Goal: Task Accomplishment & Management: Manage account settings

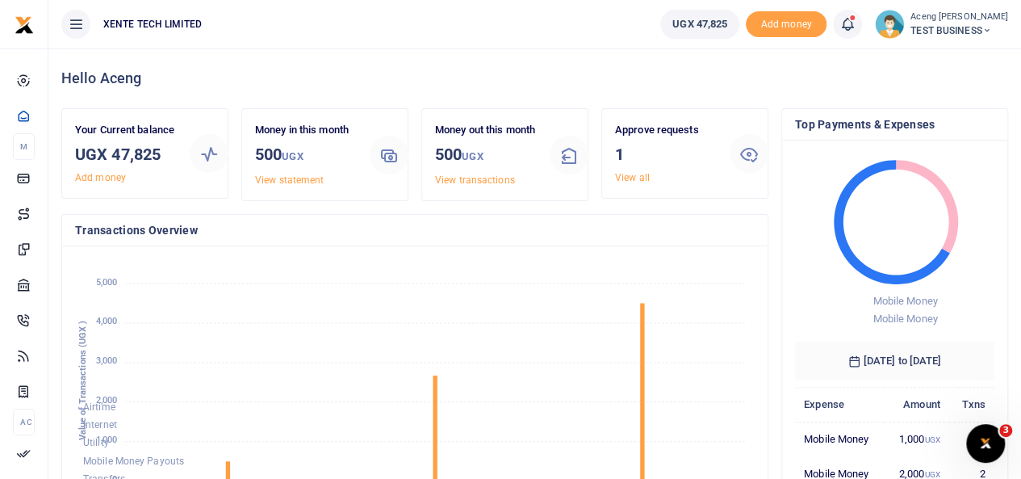
click at [957, 25] on span "TEST BUSINESS" at bounding box center [960, 30] width 98 height 15
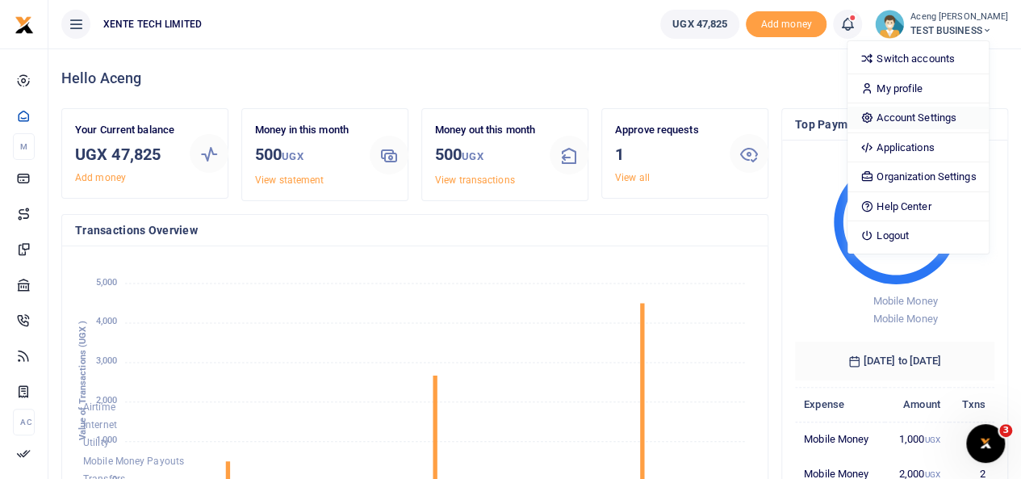
click at [933, 117] on link "Account Settings" at bounding box center [918, 118] width 141 height 23
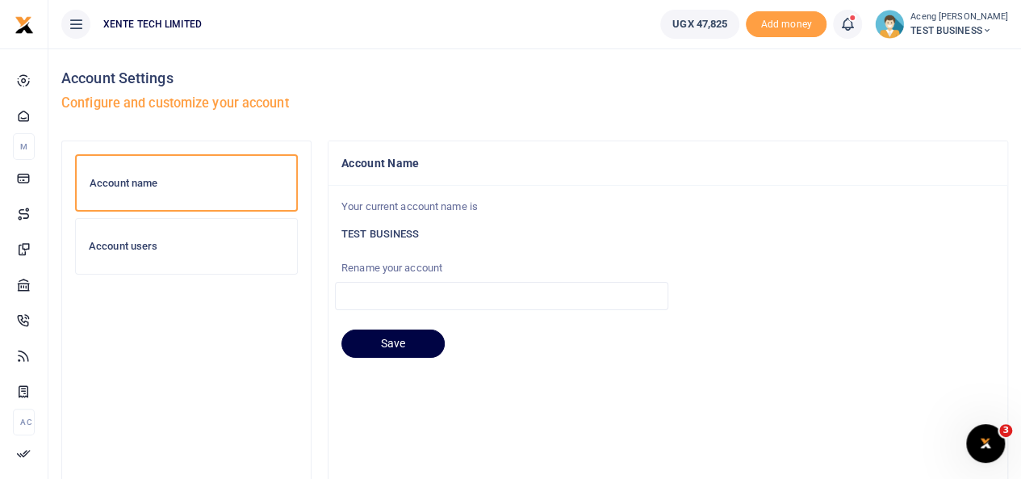
click at [186, 259] on div "Account users" at bounding box center [186, 246] width 221 height 55
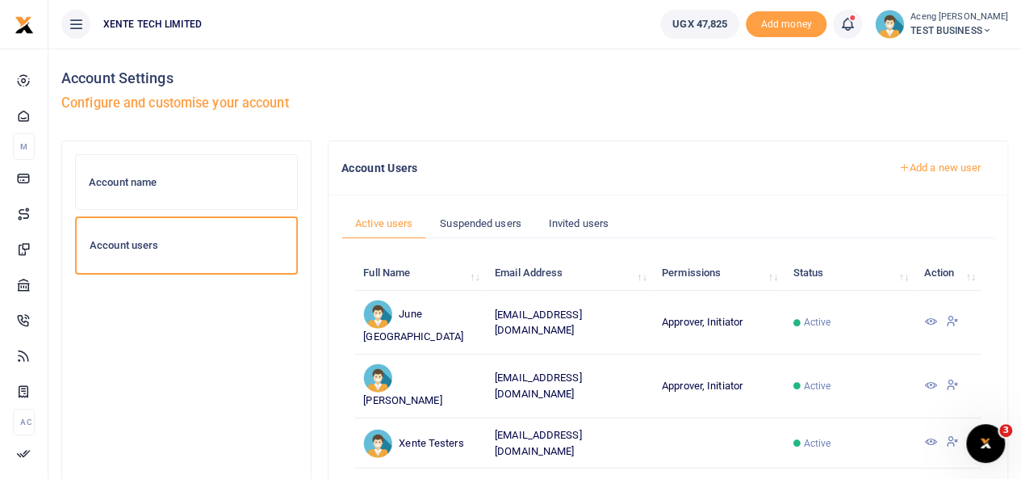
click at [937, 27] on span "TEST BUSINESS" at bounding box center [960, 30] width 98 height 15
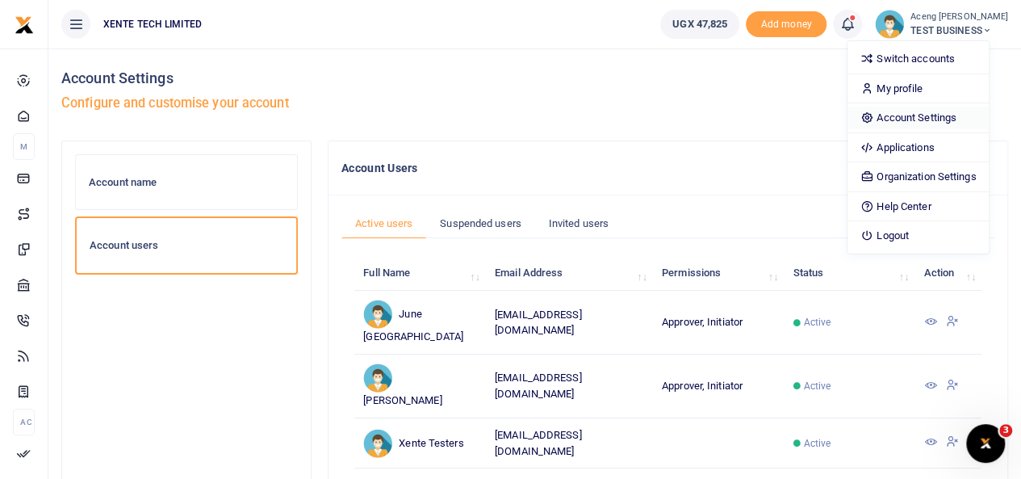
click at [925, 116] on link "Account Settings" at bounding box center [918, 118] width 141 height 23
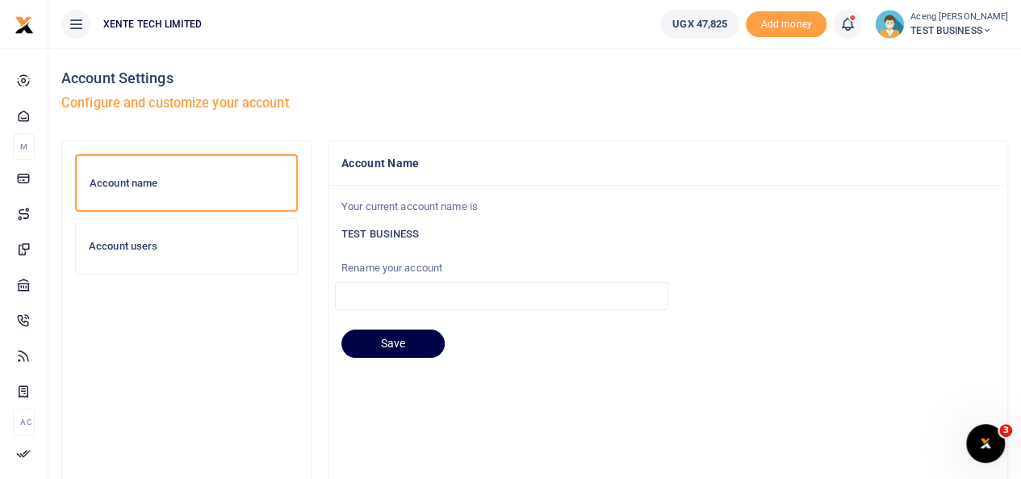
click at [145, 245] on h6 "Account users" at bounding box center [186, 246] width 195 height 13
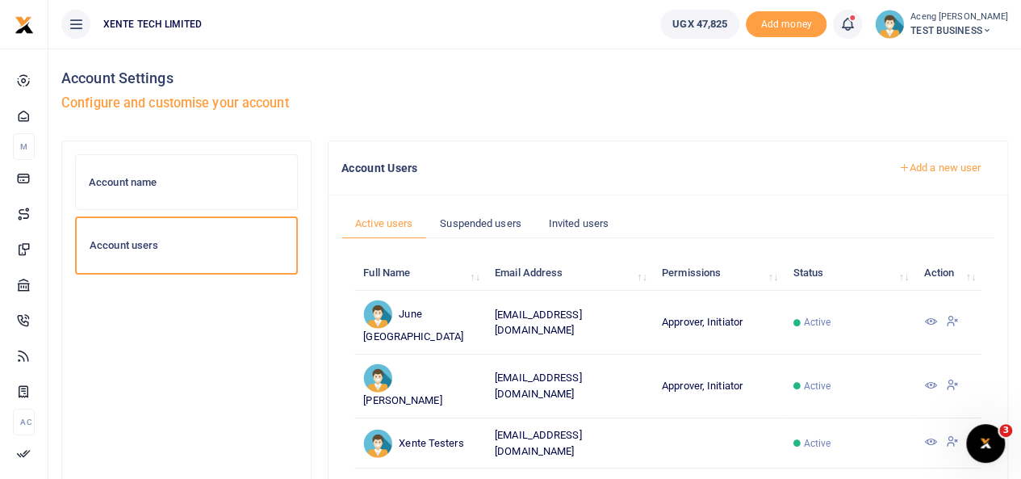
click at [929, 165] on link "Add a new user" at bounding box center [940, 167] width 110 height 27
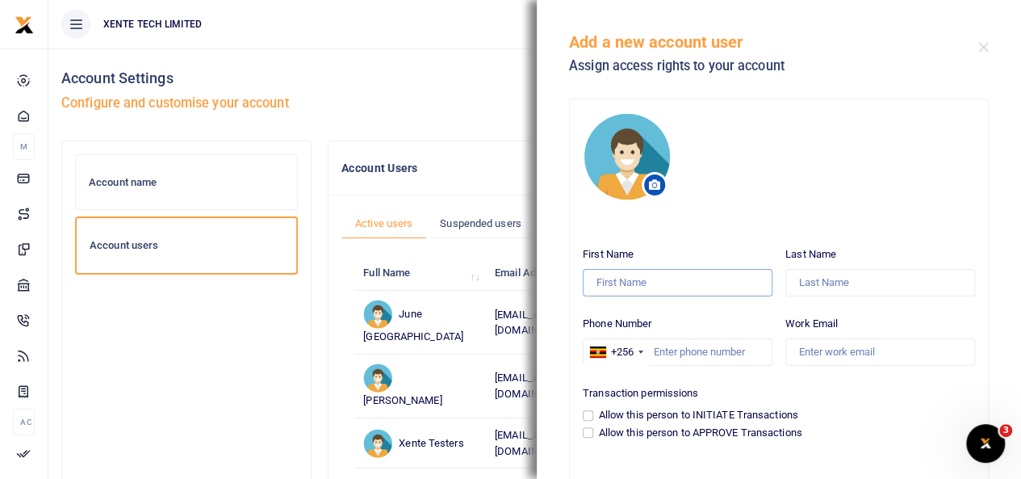
click at [617, 287] on input "First Name" at bounding box center [678, 282] width 190 height 27
click at [843, 278] on input "Last Name" at bounding box center [881, 282] width 190 height 27
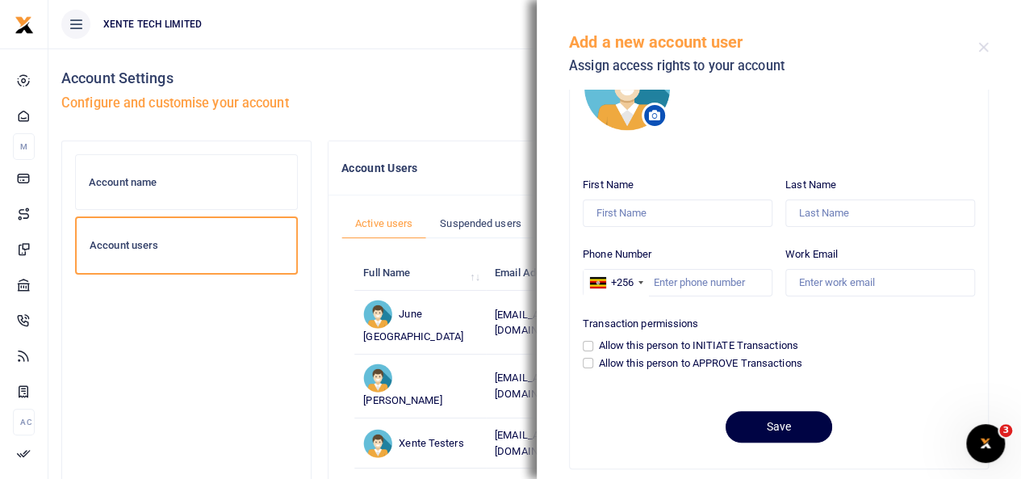
scroll to position [71, 0]
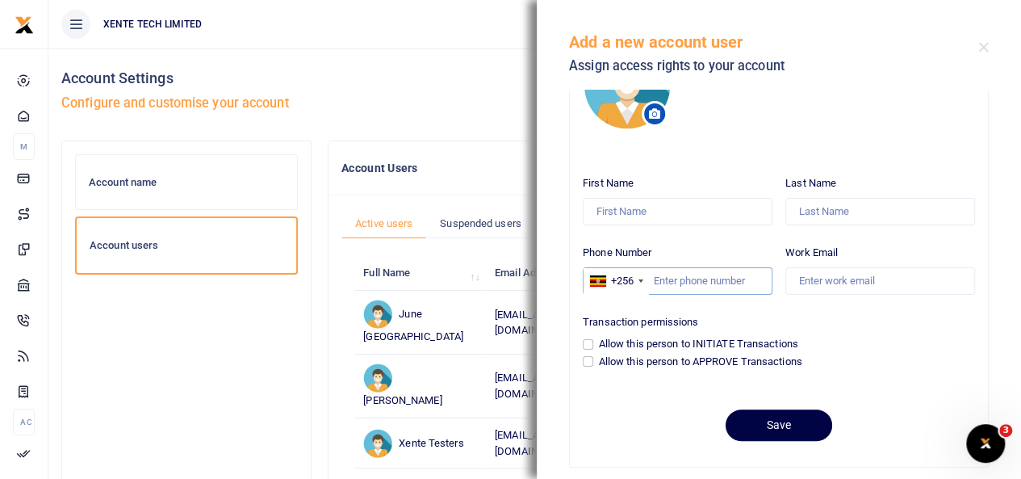
click at [690, 279] on input "Phone Number" at bounding box center [678, 280] width 190 height 27
click at [825, 278] on input "Work Email" at bounding box center [881, 280] width 190 height 27
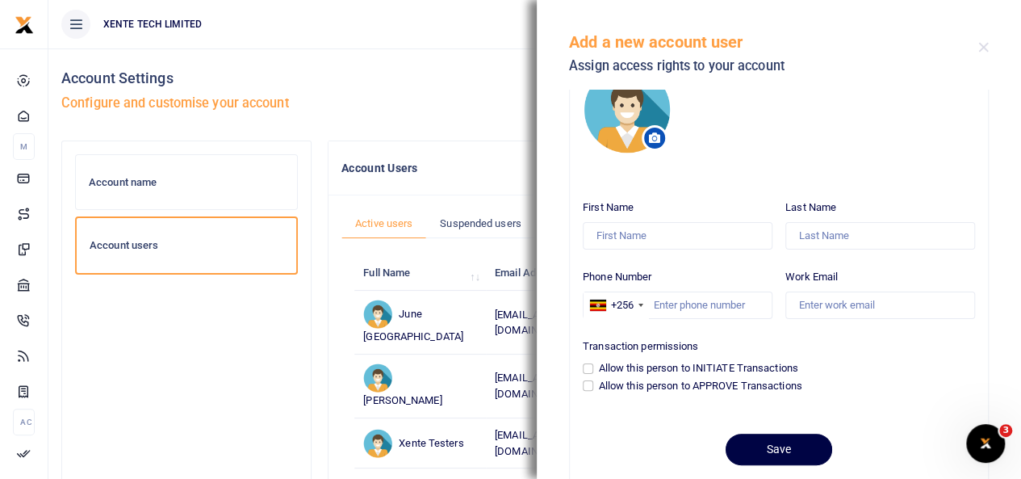
scroll to position [50, 0]
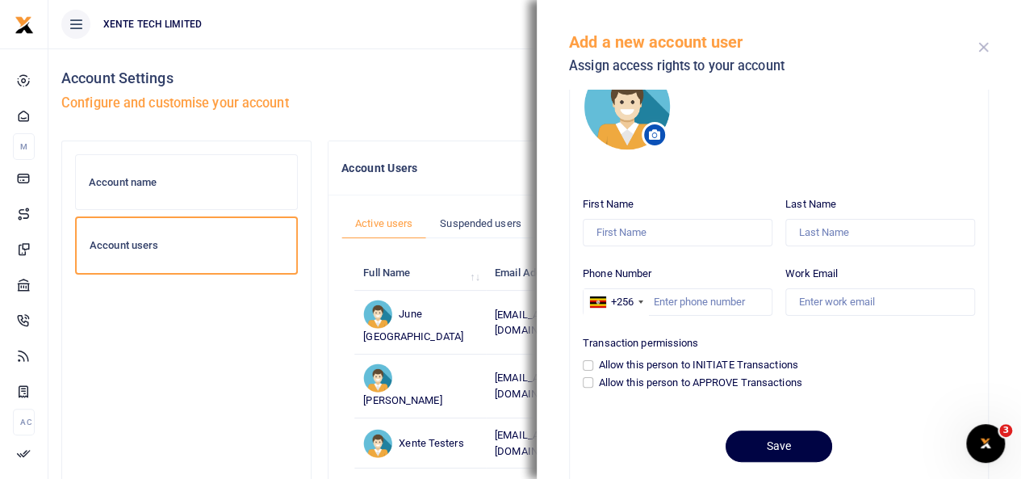
click at [982, 49] on button "Close" at bounding box center [984, 47] width 10 height 10
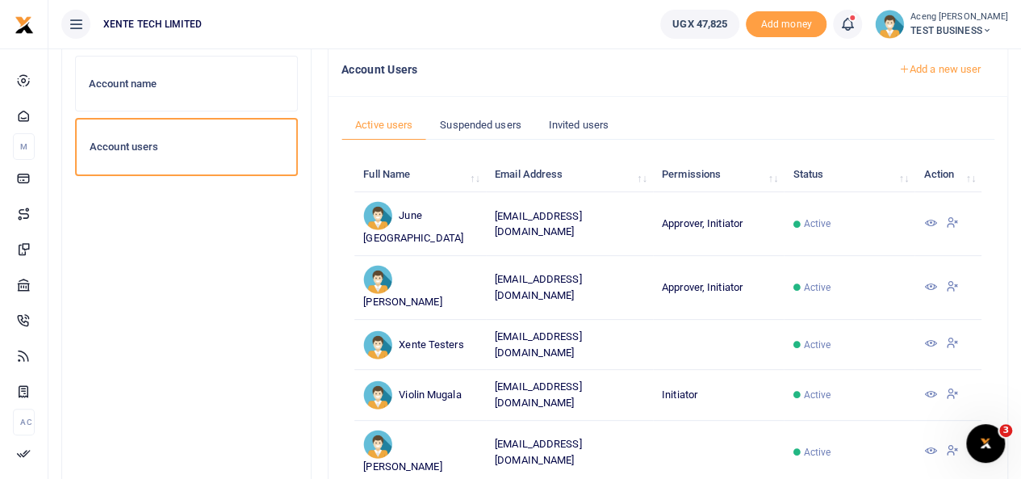
scroll to position [76, 0]
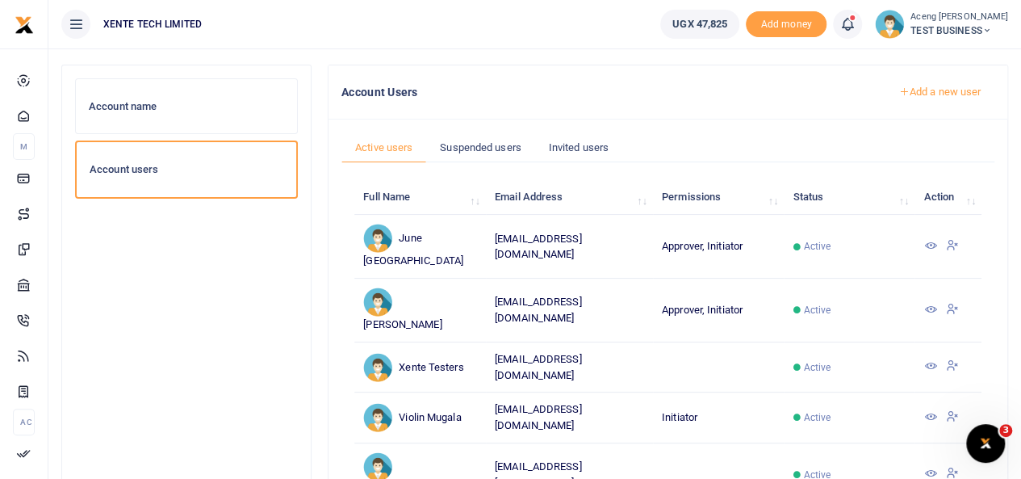
click at [927, 239] on icon at bounding box center [930, 245] width 13 height 13
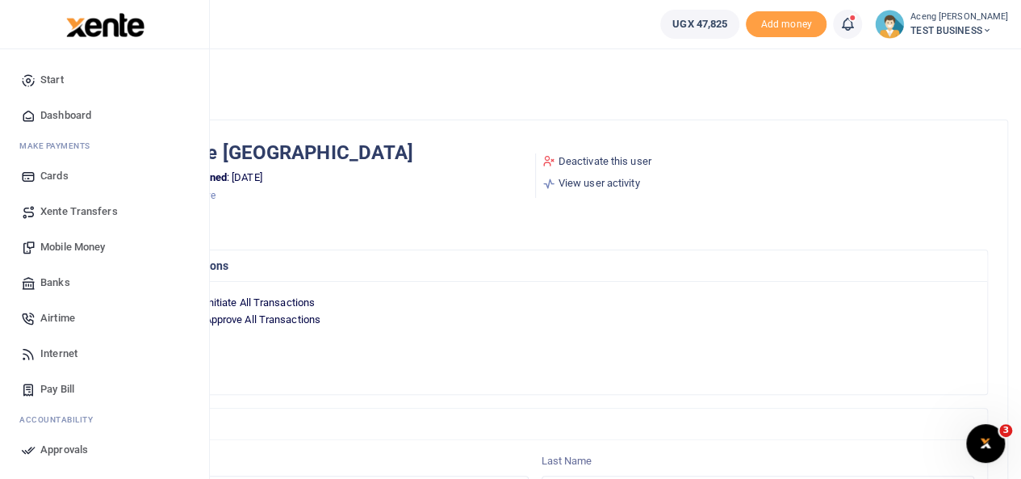
click at [75, 111] on span "Dashboard" at bounding box center [65, 115] width 51 height 16
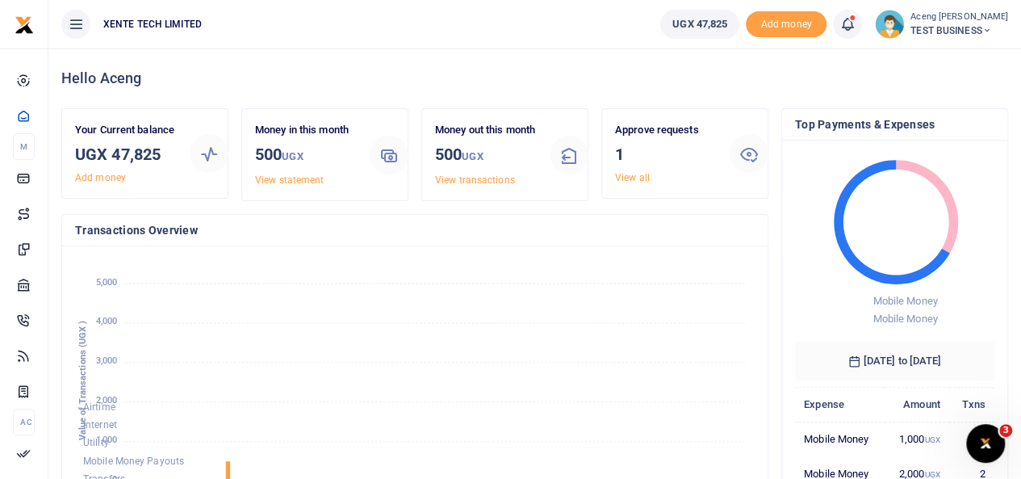
scroll to position [13, 13]
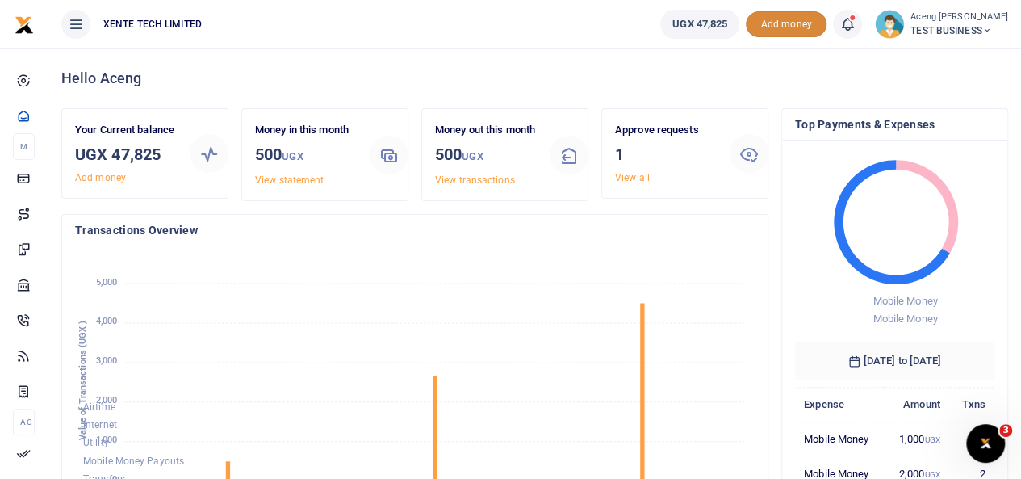
click at [796, 20] on span "Add money" at bounding box center [786, 24] width 81 height 27
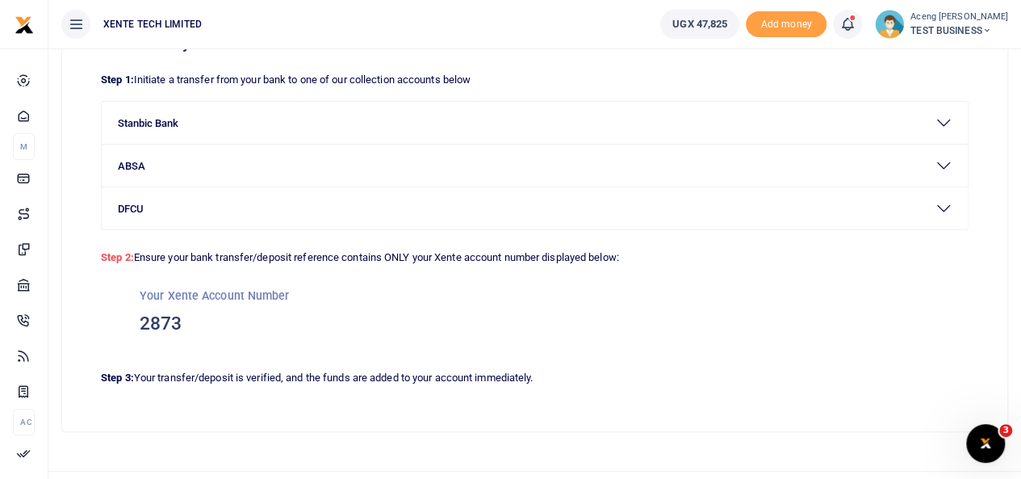
scroll to position [102, 0]
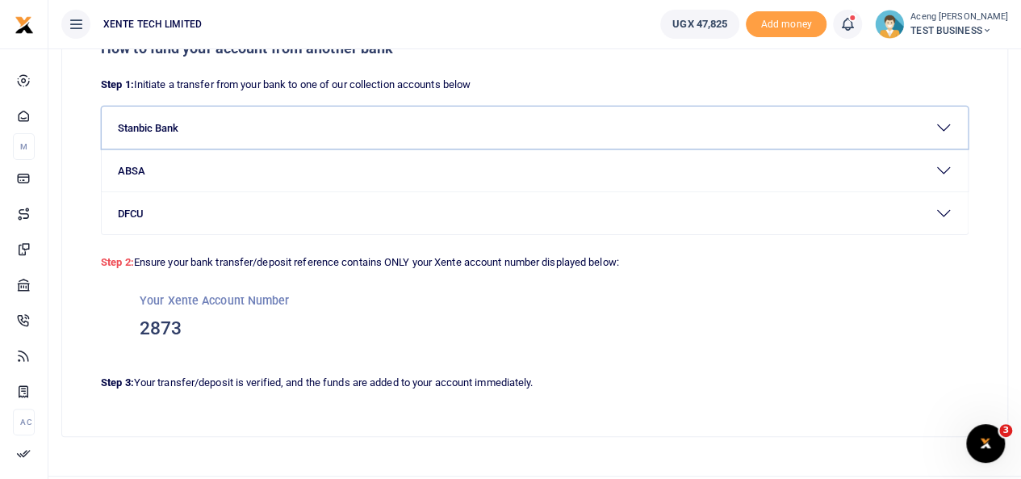
click at [303, 127] on button "Stanbic Bank" at bounding box center [535, 128] width 866 height 42
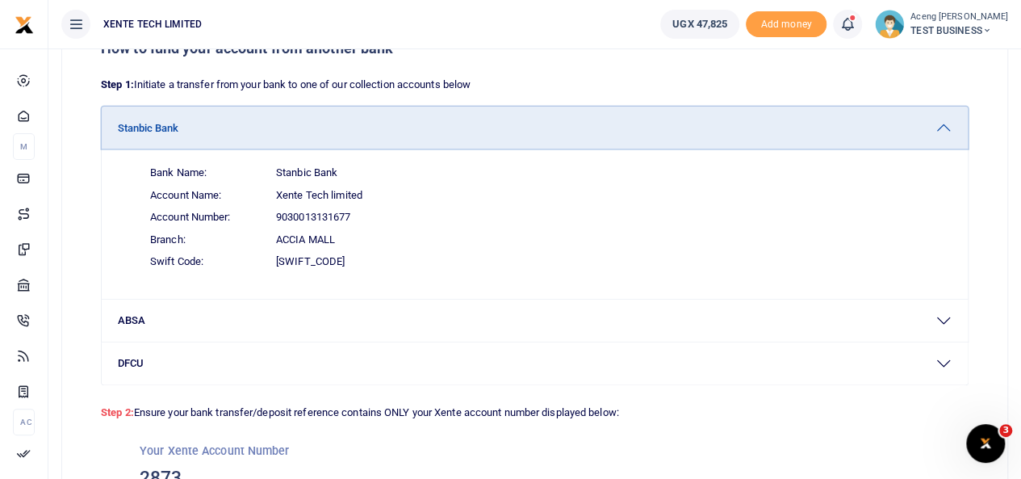
click at [303, 135] on button "Stanbic Bank" at bounding box center [535, 128] width 866 height 42
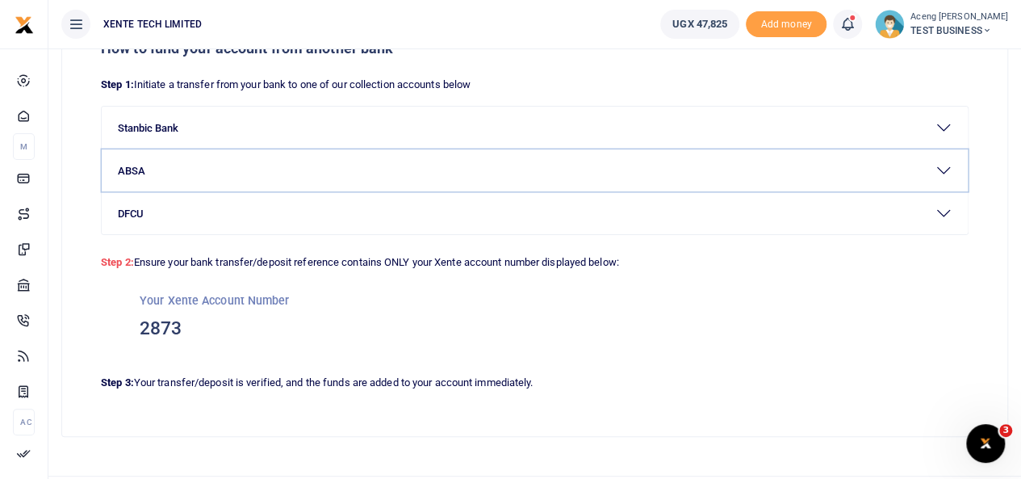
click at [283, 165] on button "ABSA" at bounding box center [535, 170] width 866 height 42
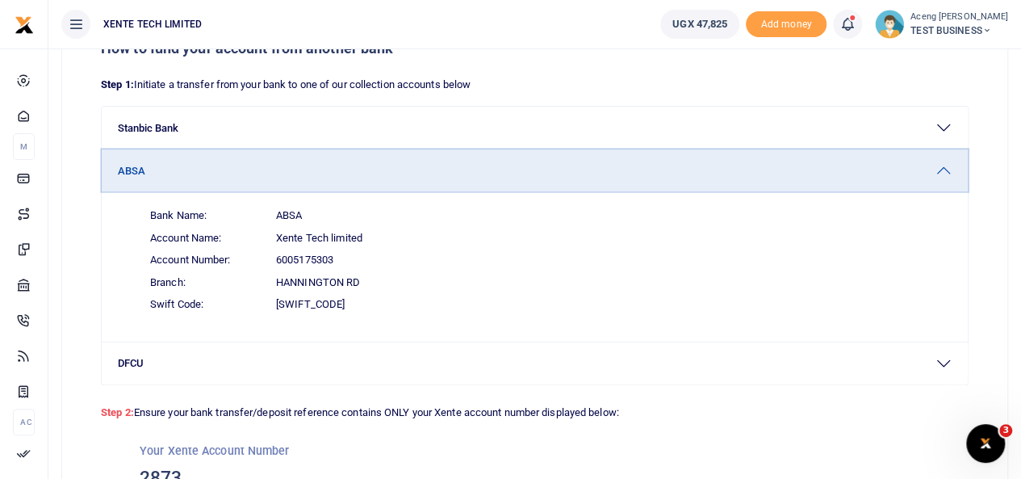
click at [245, 177] on button "ABSA" at bounding box center [535, 170] width 866 height 42
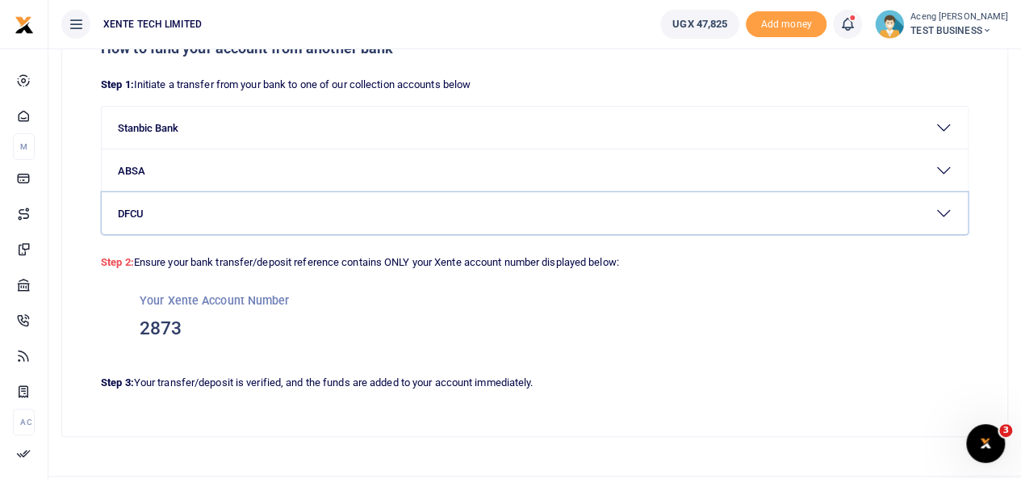
click at [245, 218] on button "DFCU" at bounding box center [535, 213] width 866 height 42
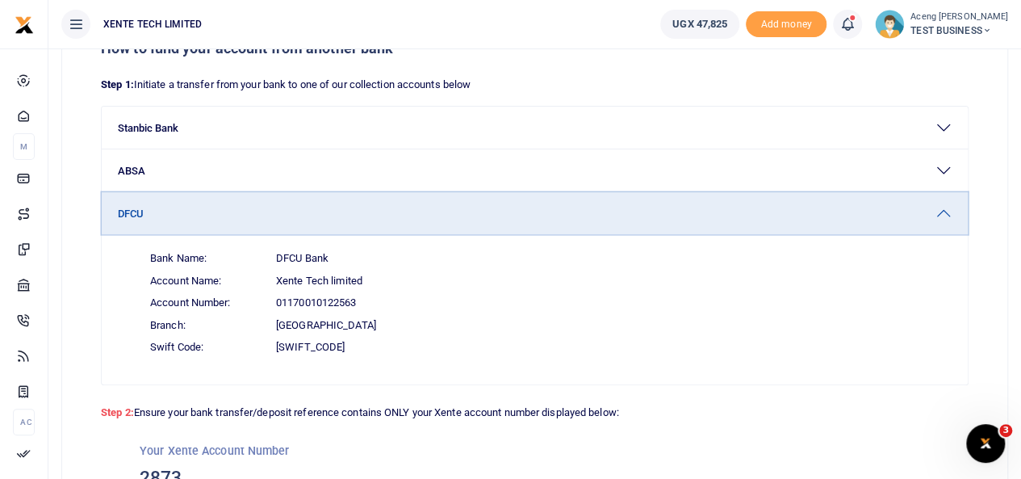
click at [333, 216] on button "DFCU" at bounding box center [535, 213] width 866 height 42
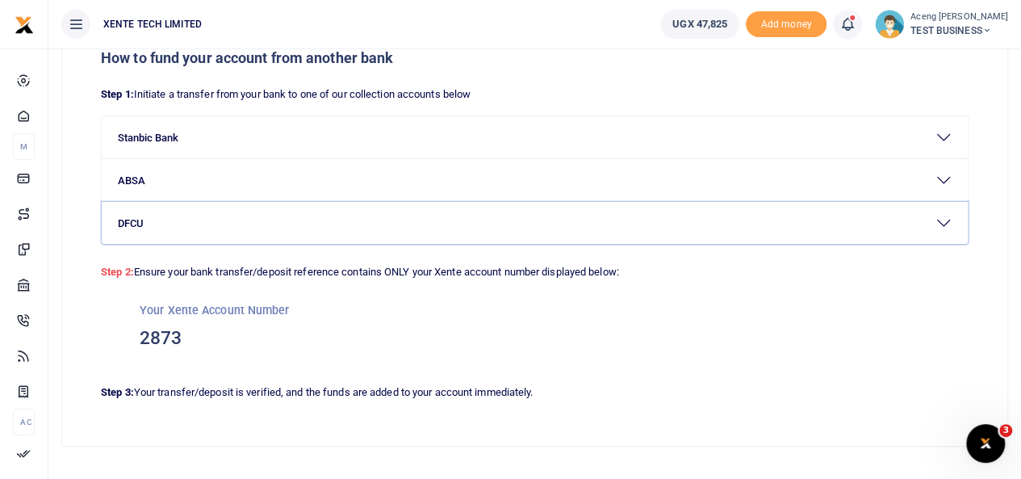
scroll to position [107, 0]
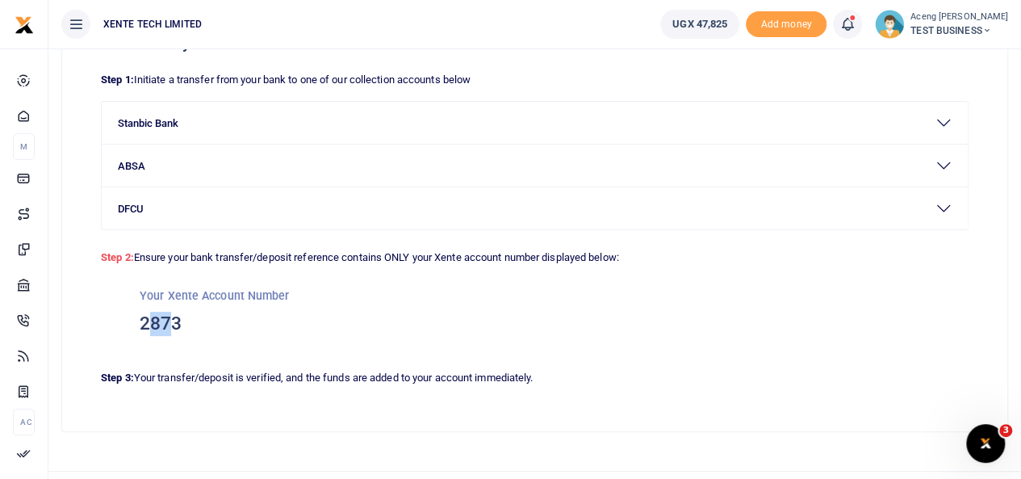
drag, startPoint x: 174, startPoint y: 325, endPoint x: 144, endPoint y: 325, distance: 30.7
click at [144, 325] on h3 "2873" at bounding box center [535, 324] width 791 height 24
click at [879, 280] on div "Your Xente Account Number 2873" at bounding box center [535, 311] width 868 height 90
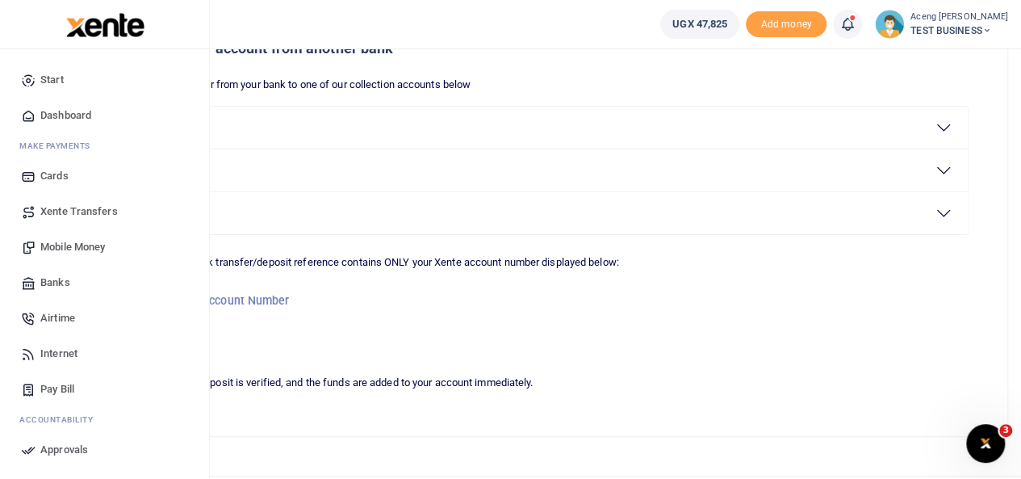
click at [57, 250] on span "Mobile Money" at bounding box center [72, 247] width 65 height 16
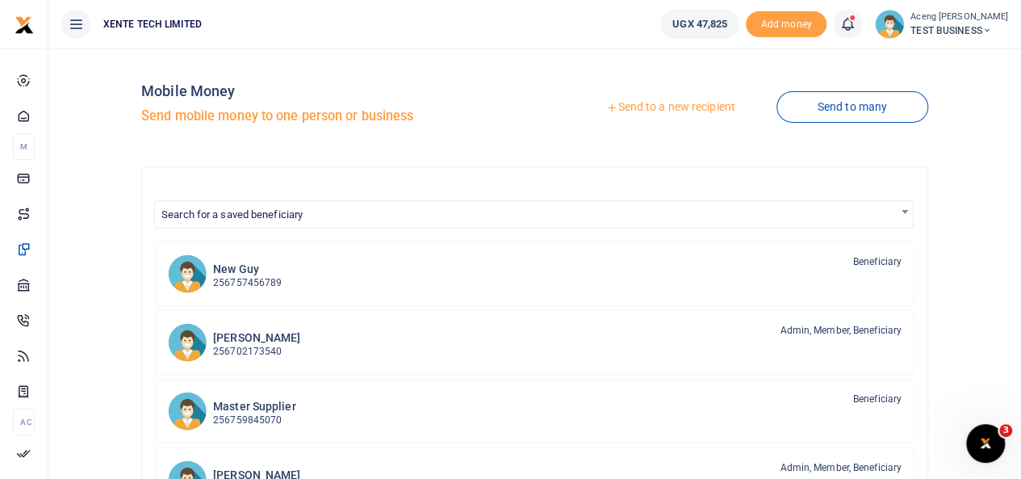
click at [954, 26] on span "TEST BUSINESS" at bounding box center [960, 30] width 98 height 15
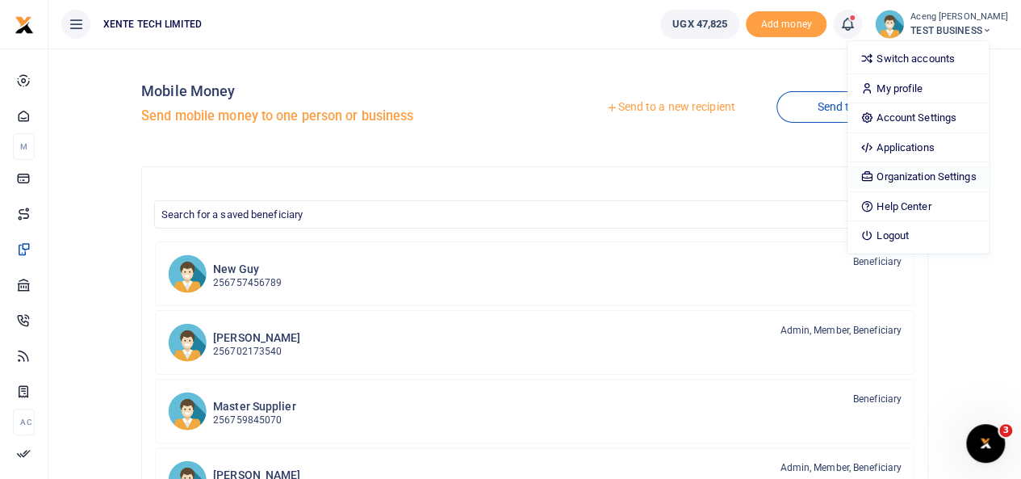
click at [925, 172] on link "Organization Settings" at bounding box center [918, 177] width 141 height 23
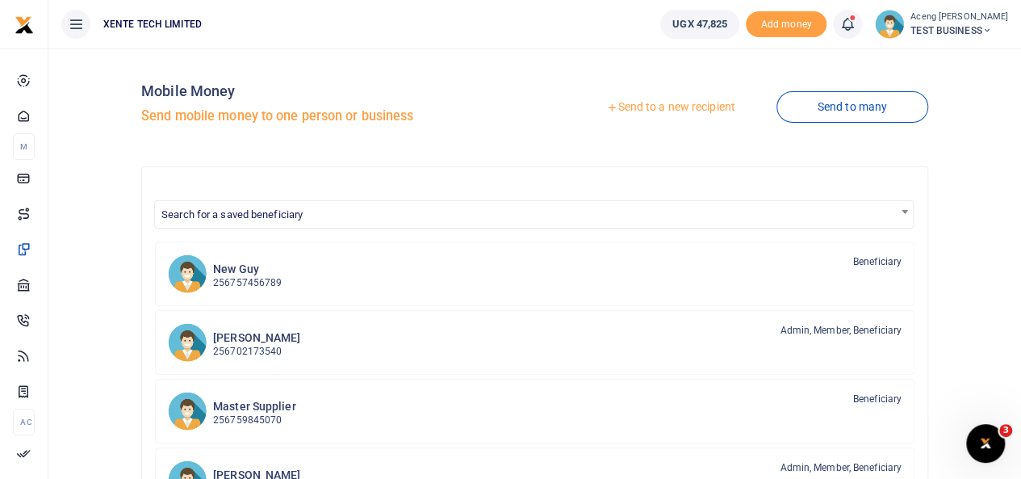
click at [962, 17] on small "Aceng [PERSON_NAME]" at bounding box center [960, 17] width 98 height 14
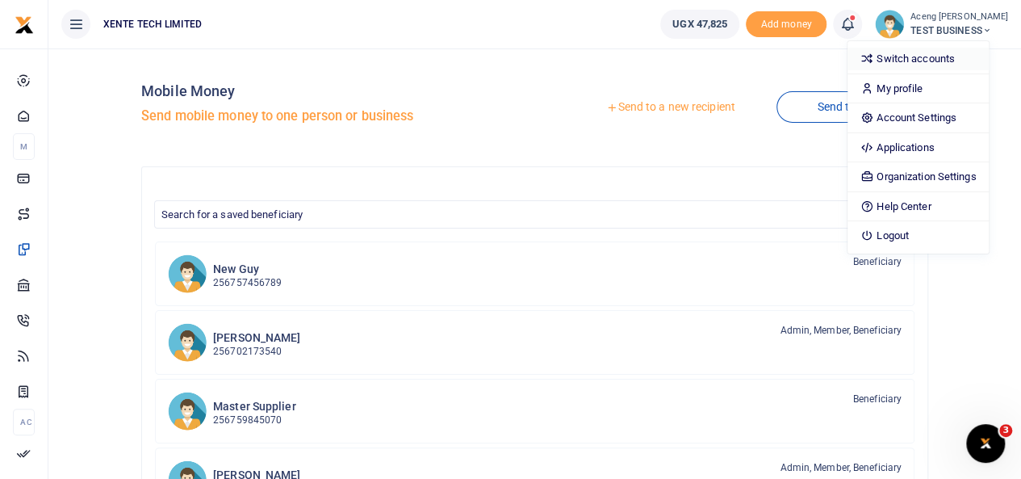
click at [921, 60] on link "Switch accounts" at bounding box center [918, 59] width 141 height 23
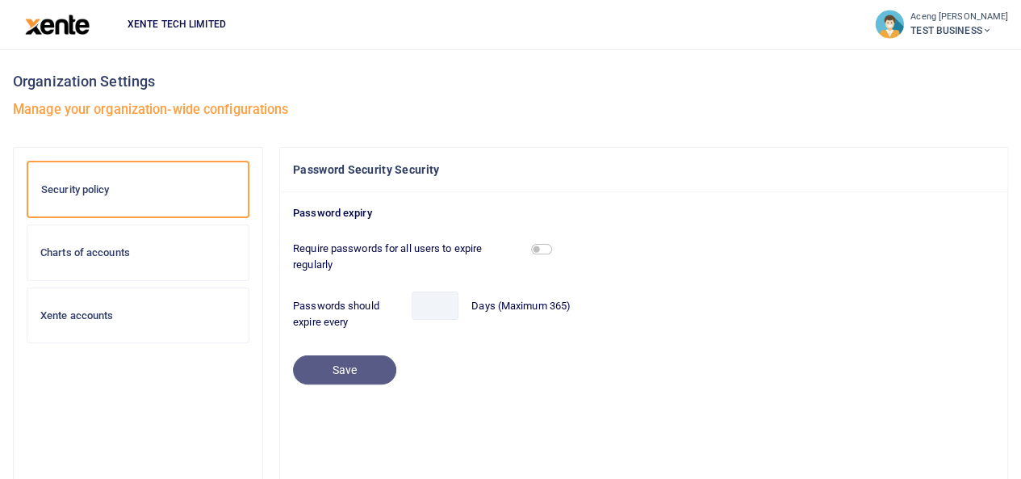
click at [86, 317] on h6 "Xente accounts" at bounding box center [137, 315] width 195 height 13
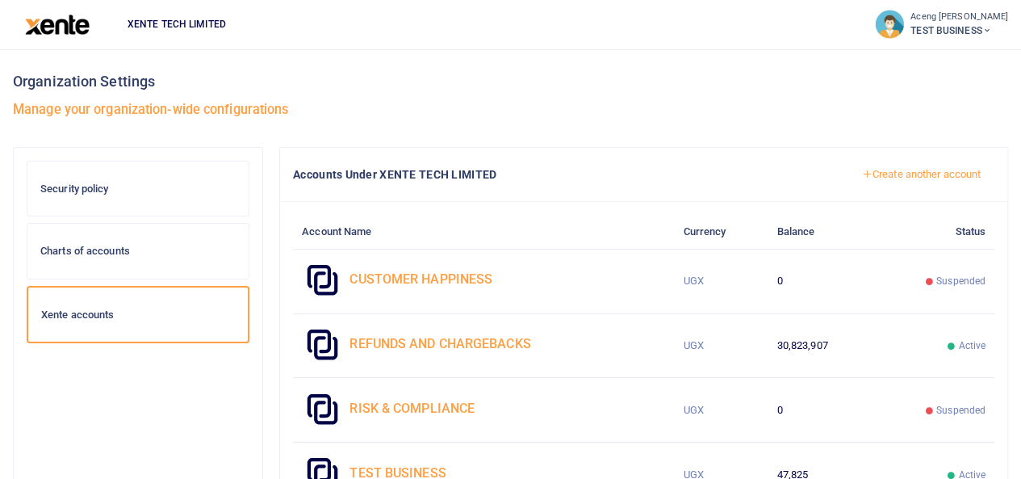
click at [105, 317] on h6 "Xente accounts" at bounding box center [138, 314] width 194 height 13
click at [922, 181] on link "Create another account" at bounding box center [922, 174] width 146 height 27
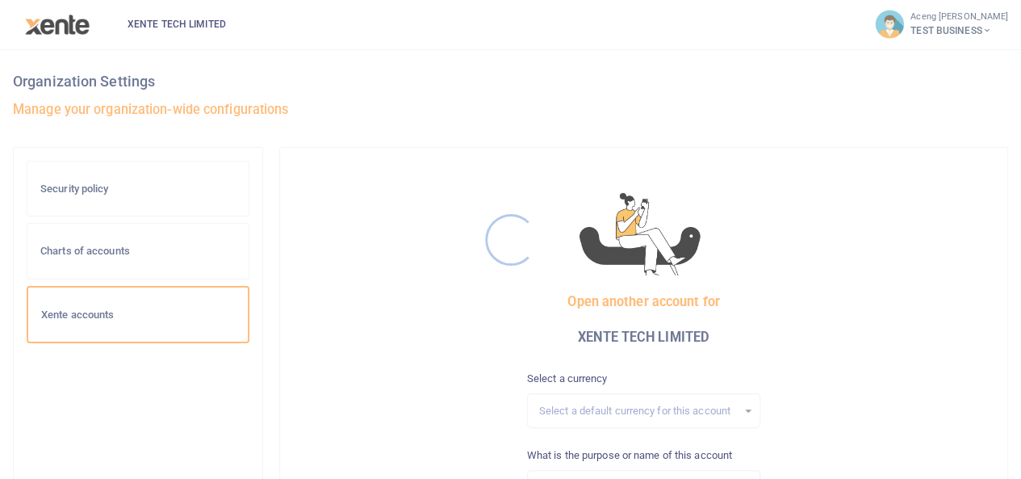
scroll to position [248, 0]
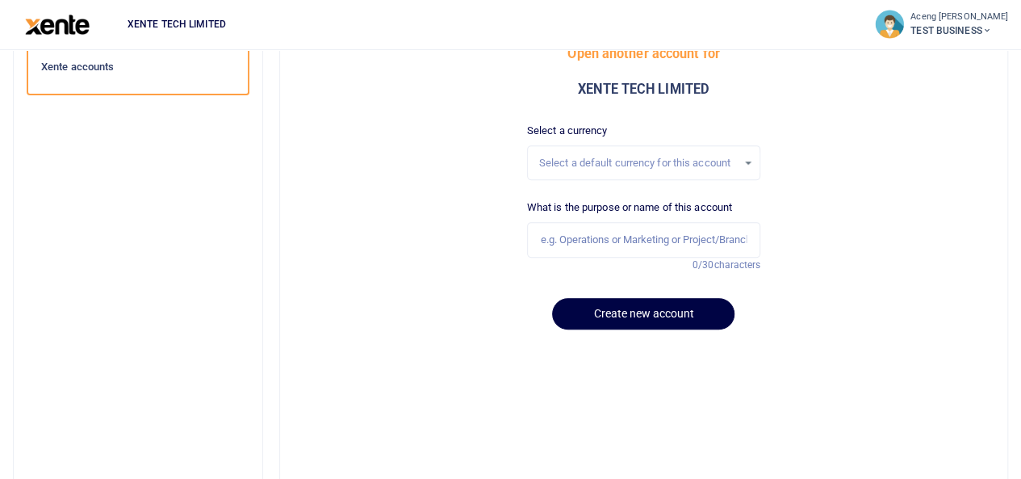
click at [642, 171] on div "Select a default currency for this account" at bounding box center [644, 163] width 233 height 21
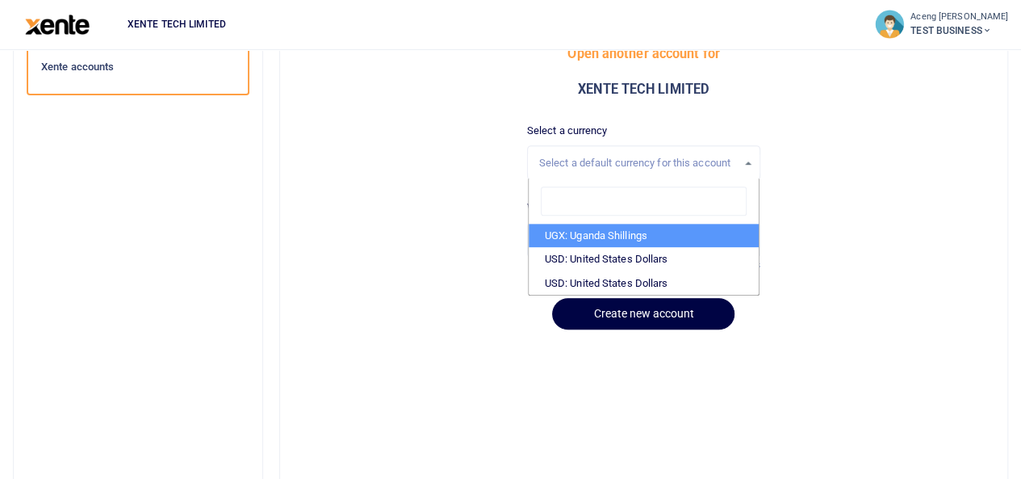
click at [630, 226] on li "UGX: Uganda Shillings" at bounding box center [644, 236] width 231 height 24
select select "UGX"
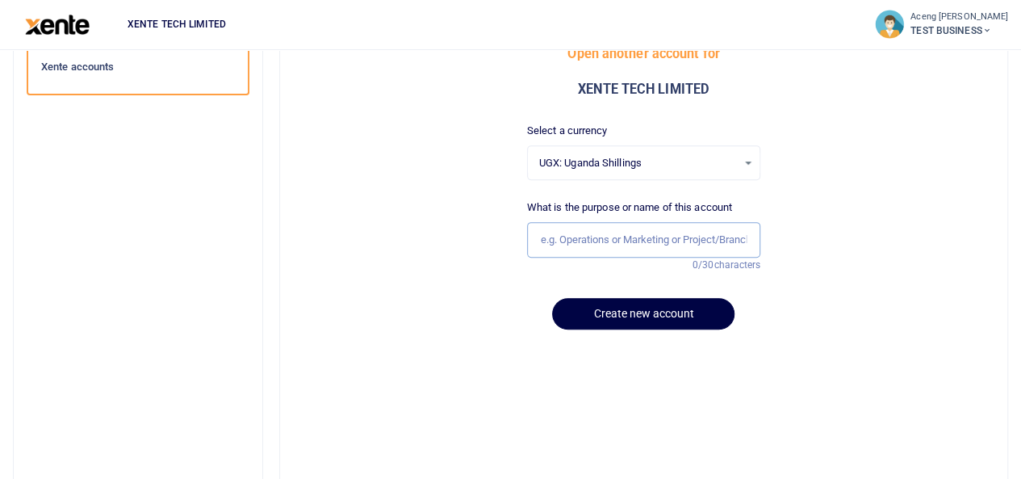
click at [589, 235] on input "text" at bounding box center [644, 240] width 234 height 36
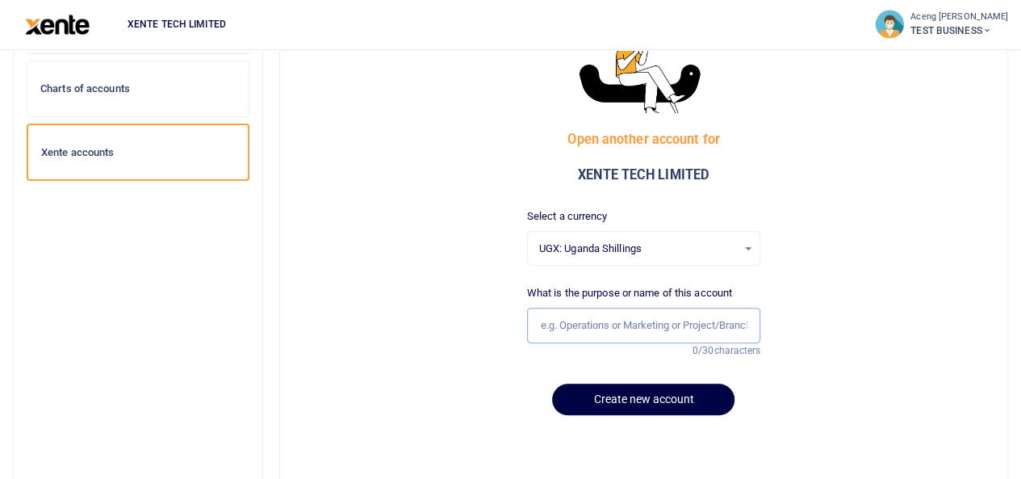
scroll to position [156, 0]
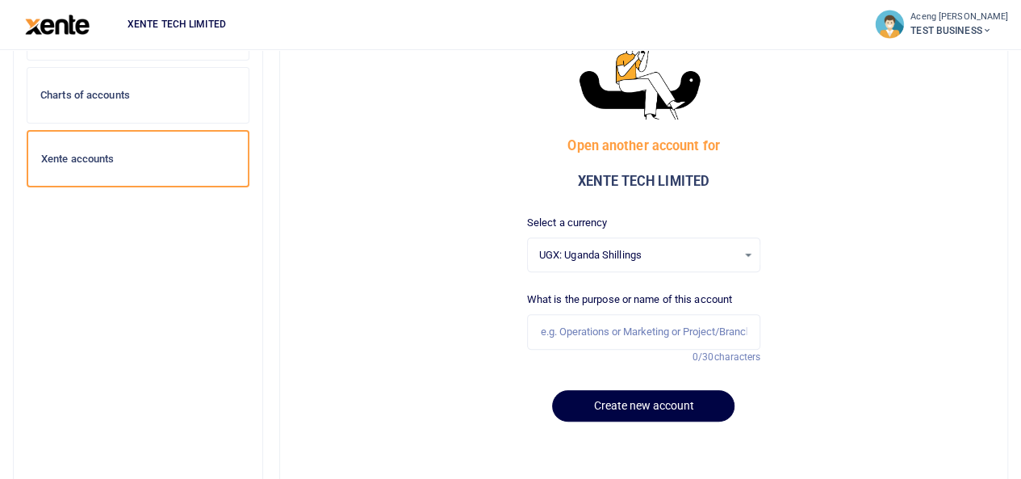
click at [943, 31] on span "TEST BUSINESS" at bounding box center [960, 30] width 98 height 15
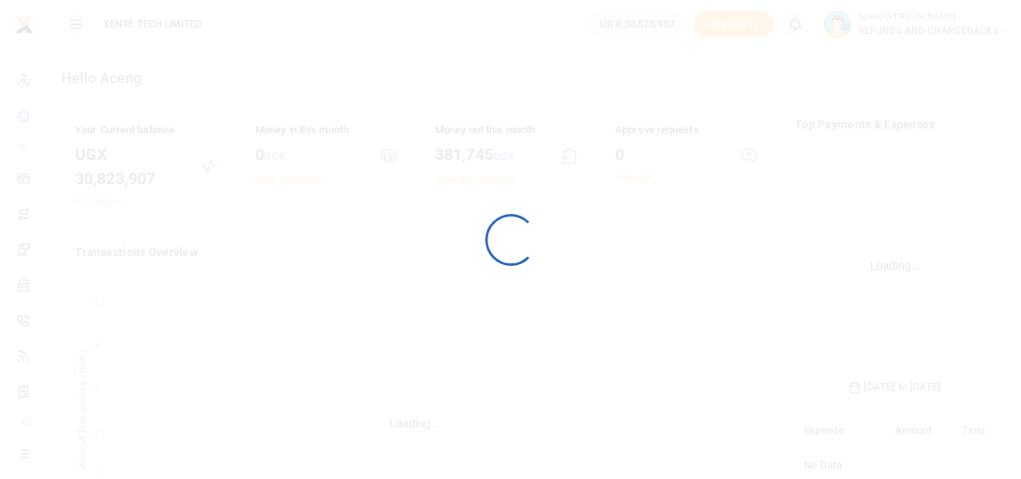
scroll to position [253, 187]
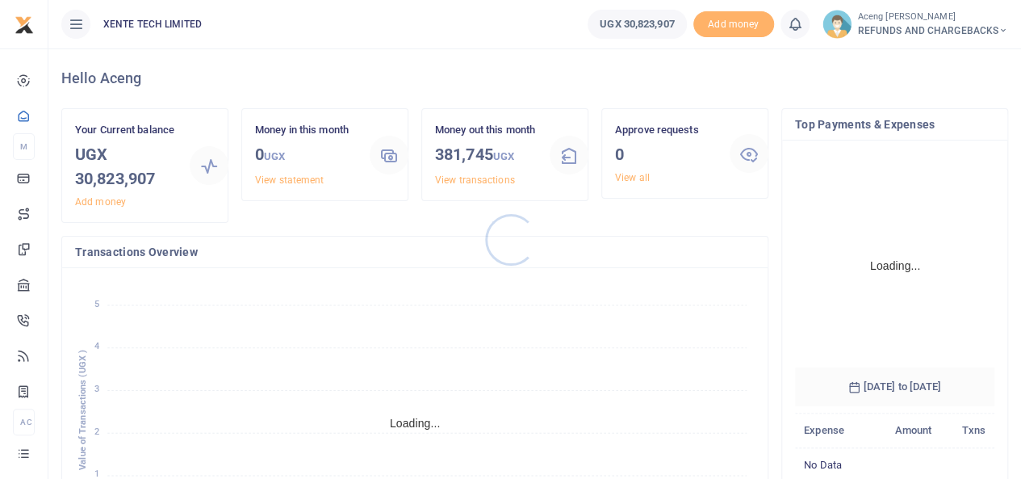
click at [937, 27] on div at bounding box center [510, 239] width 1021 height 479
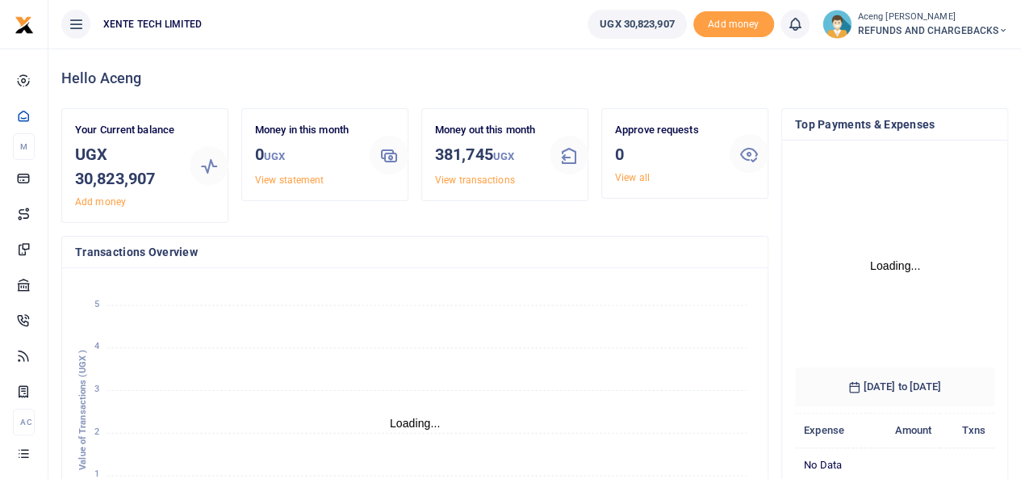
click at [937, 27] on span "REFUNDS AND CHARGEBACKS" at bounding box center [933, 30] width 150 height 15
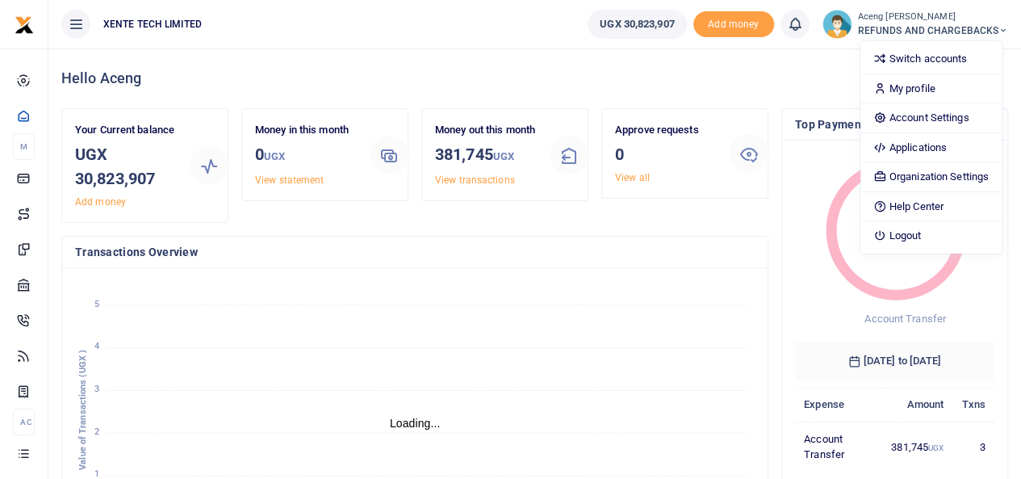
scroll to position [13, 13]
click at [921, 54] on link "Switch accounts" at bounding box center [931, 59] width 141 height 23
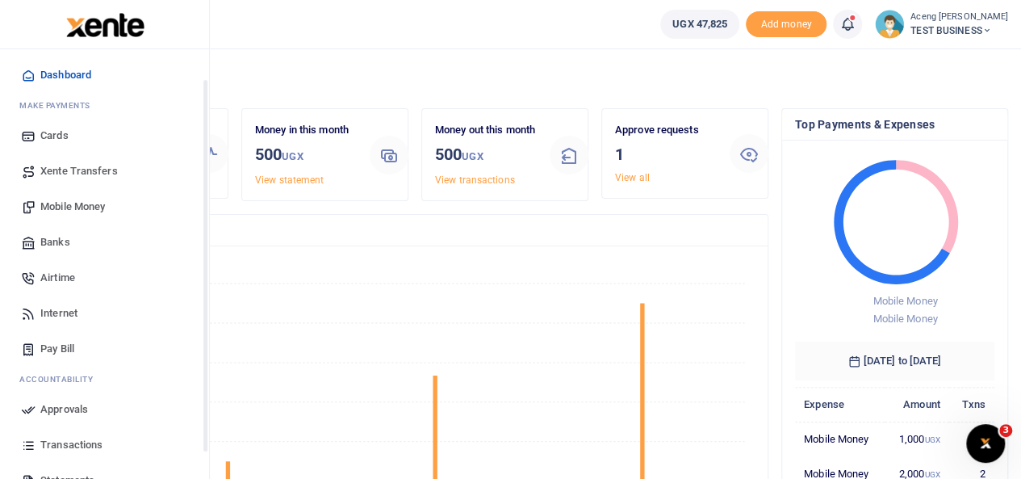
scroll to position [37, 0]
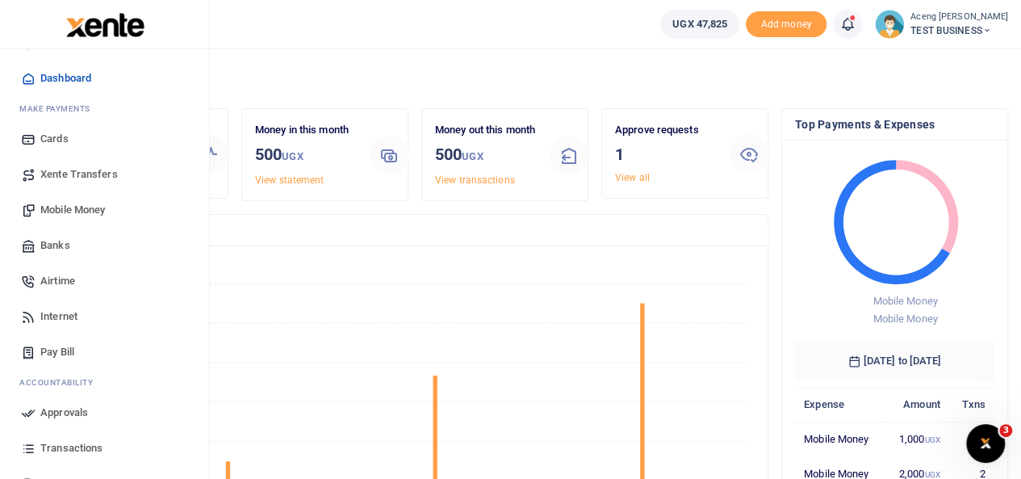
click at [47, 183] on link "Xente Transfers" at bounding box center [104, 175] width 183 height 36
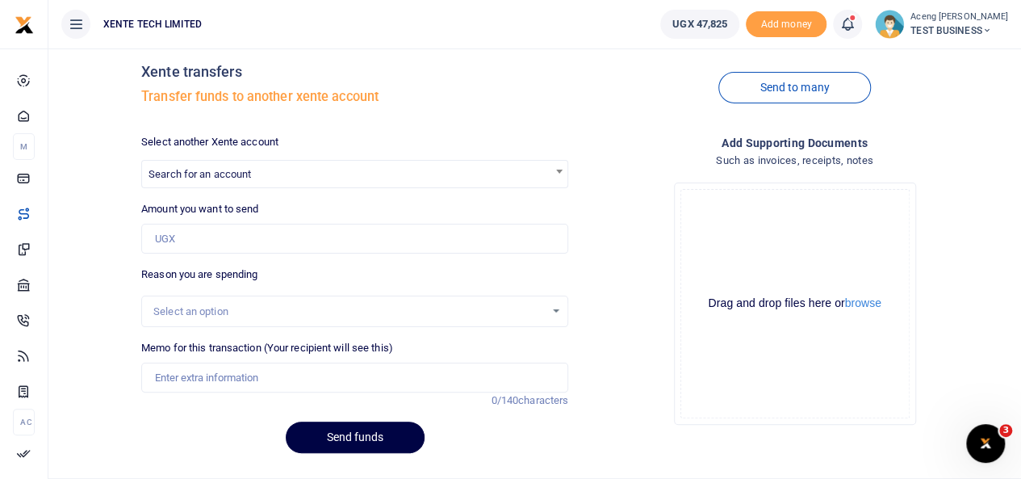
scroll to position [27, 0]
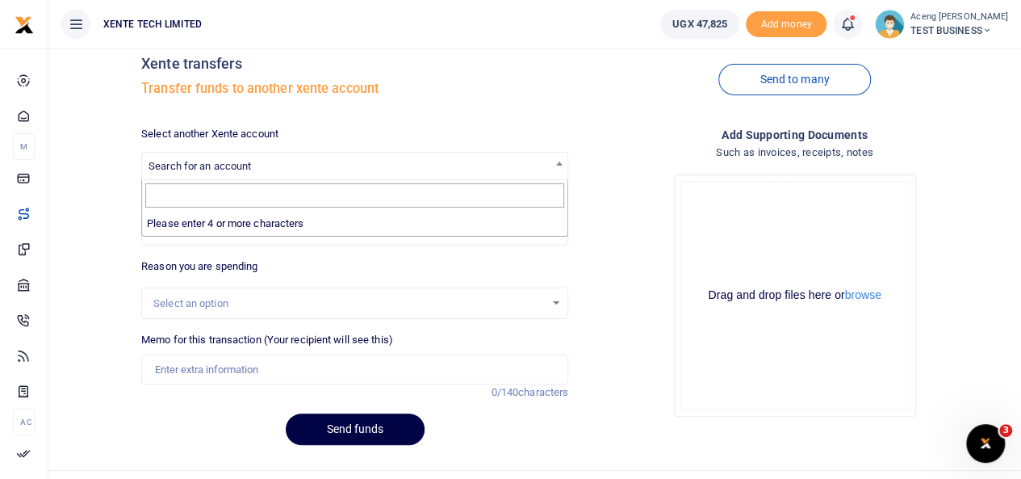
click at [350, 161] on span "Search for an account" at bounding box center [355, 165] width 426 height 25
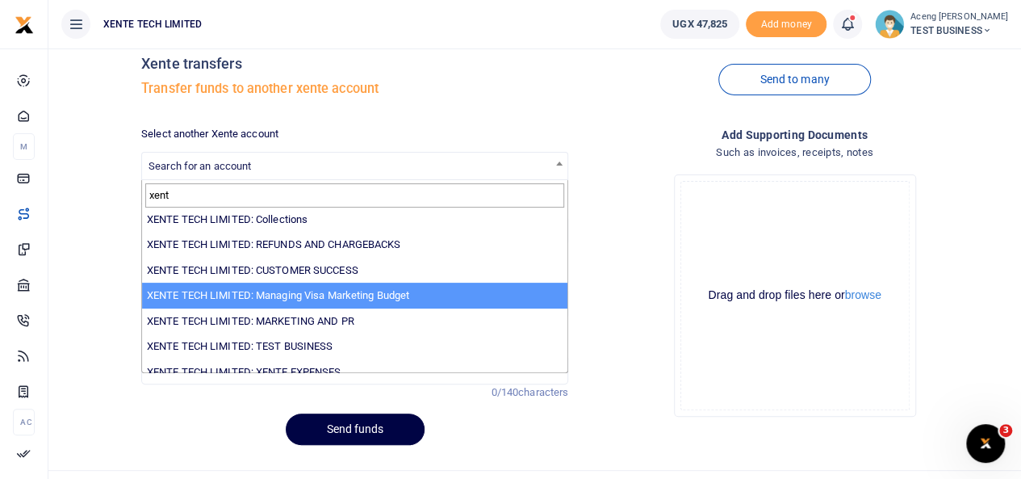
scroll to position [0, 0]
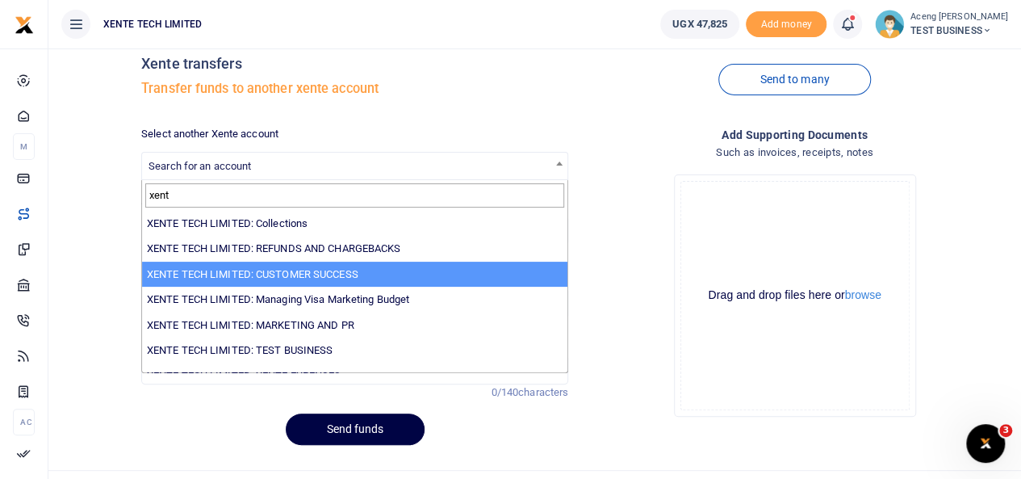
type input "xent"
select select "2207"
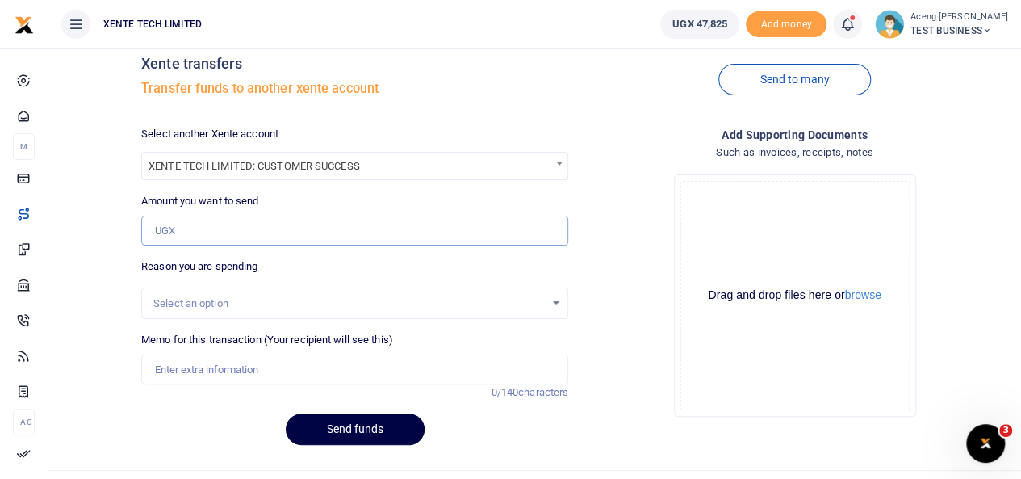
click at [189, 227] on input "Amount you want to send" at bounding box center [354, 231] width 427 height 31
type input "5,000"
click at [552, 304] on div "Select an option" at bounding box center [355, 304] width 426 height 18
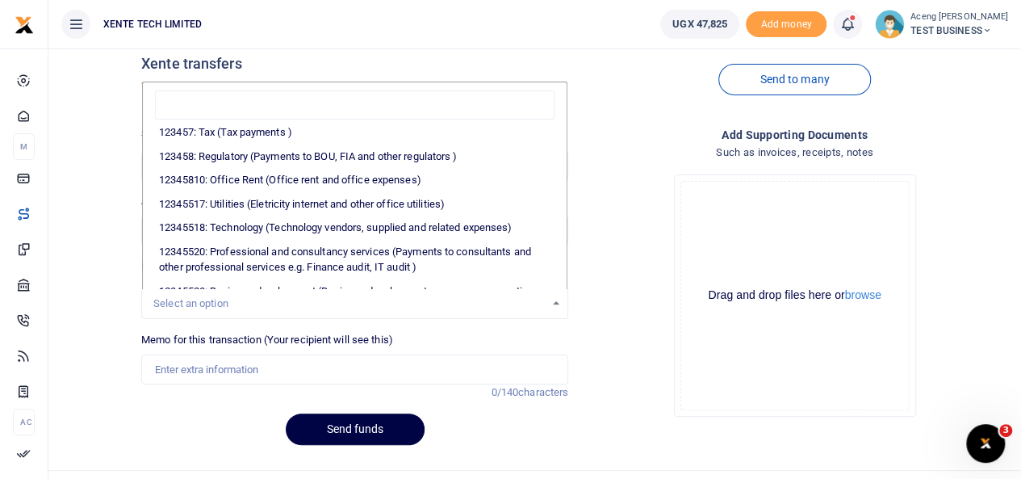
scroll to position [329, 0]
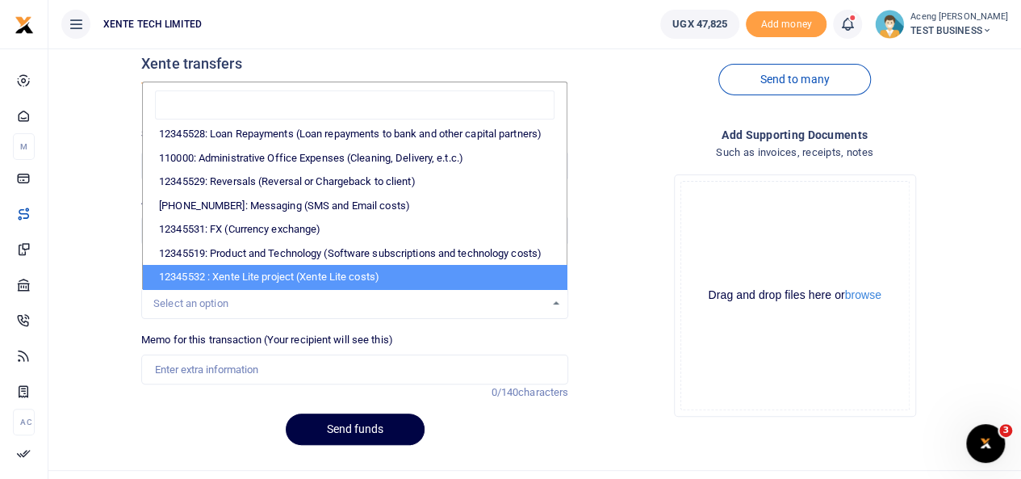
click at [662, 174] on div "Drop your files here Drag and drop files here or browse Powered by Uppy" at bounding box center [794, 295] width 427 height 268
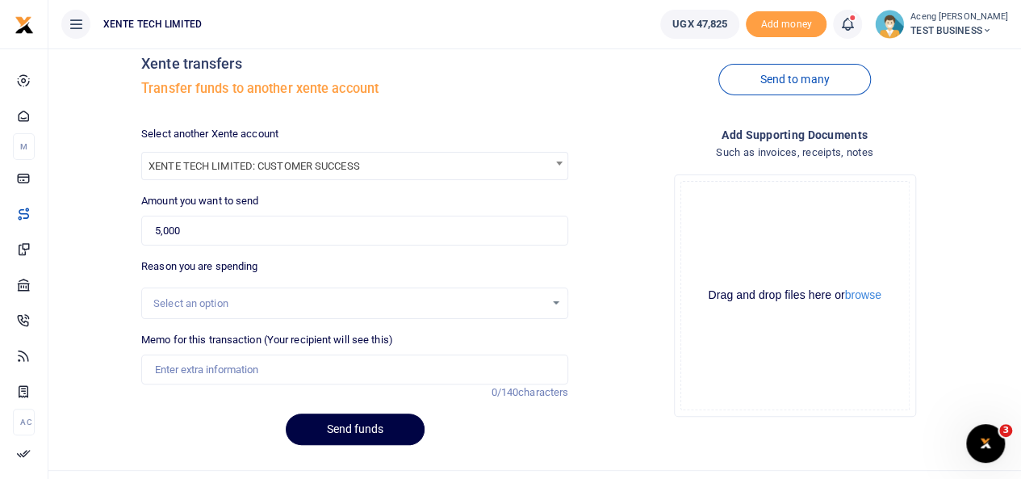
click at [234, 385] on div "Memo for this transaction (Your recipient will see this) Reason is required. 0/…" at bounding box center [355, 366] width 440 height 69
click at [237, 380] on input "Memo for this transaction (Your recipient will see this)" at bounding box center [354, 369] width 427 height 31
type input "payment for building materials"
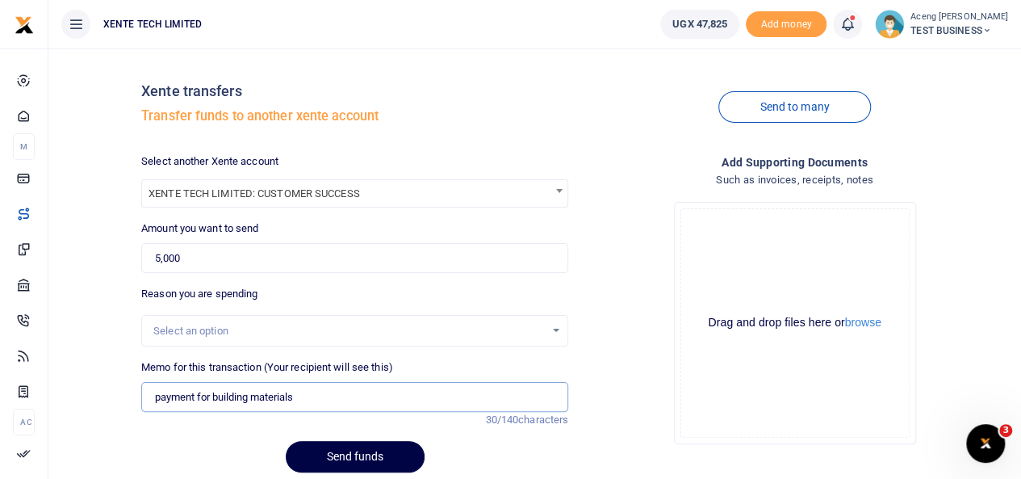
scroll to position [60, 0]
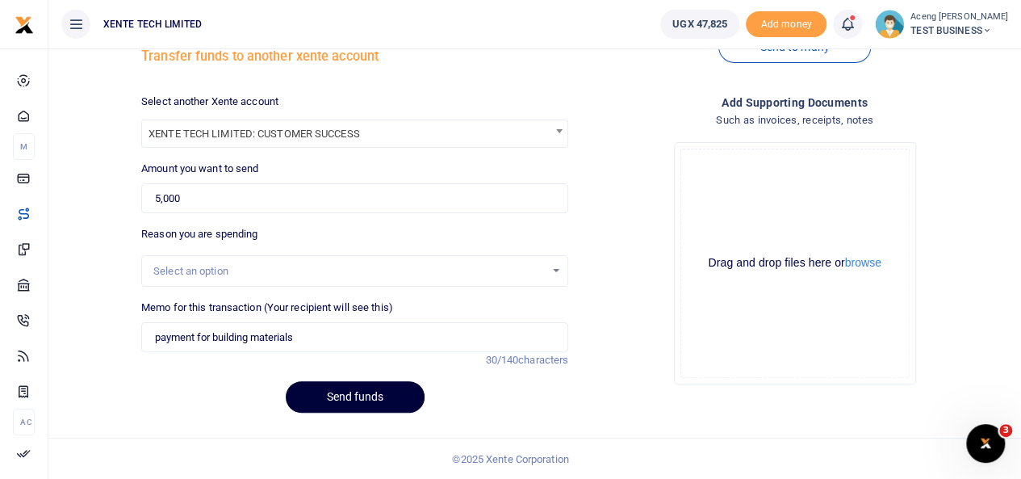
click at [380, 393] on button "Send funds" at bounding box center [355, 396] width 139 height 31
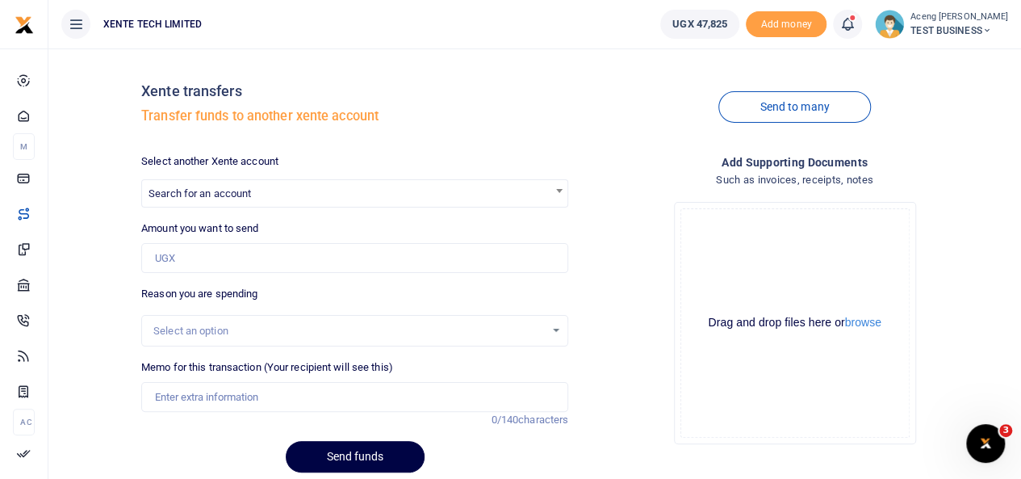
click at [856, 25] on icon at bounding box center [848, 24] width 16 height 18
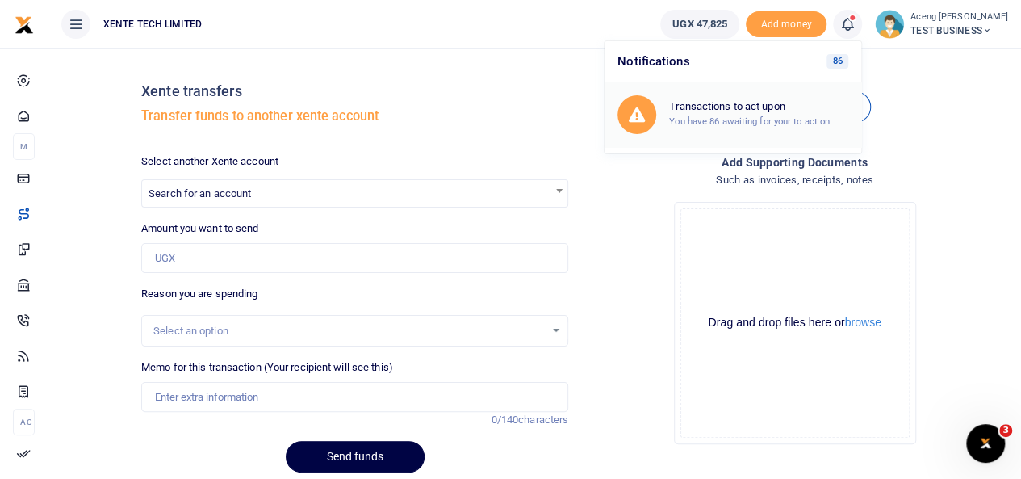
click at [817, 107] on h6 "Transactions to act upon" at bounding box center [758, 106] width 179 height 13
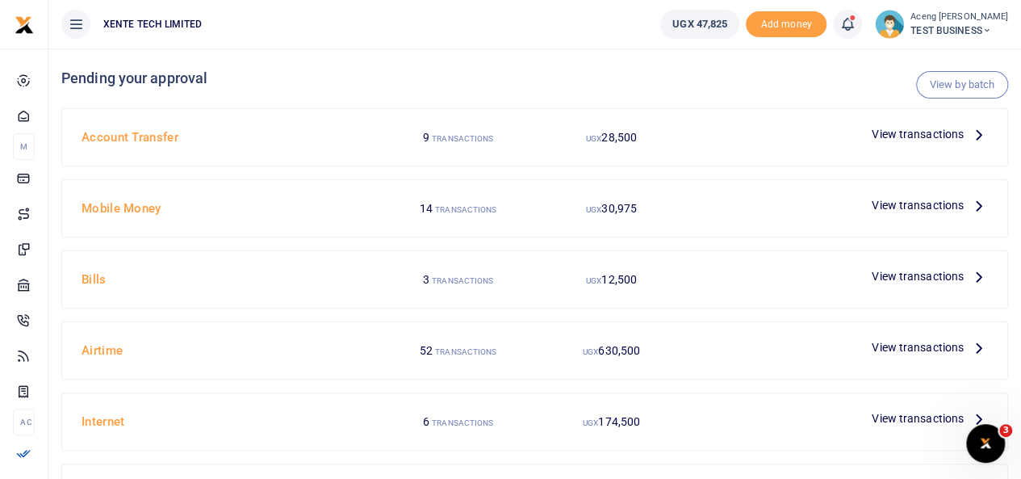
click at [903, 145] on div "View transactions" at bounding box center [930, 134] width 129 height 24
click at [904, 136] on span "View transactions" at bounding box center [918, 134] width 92 height 18
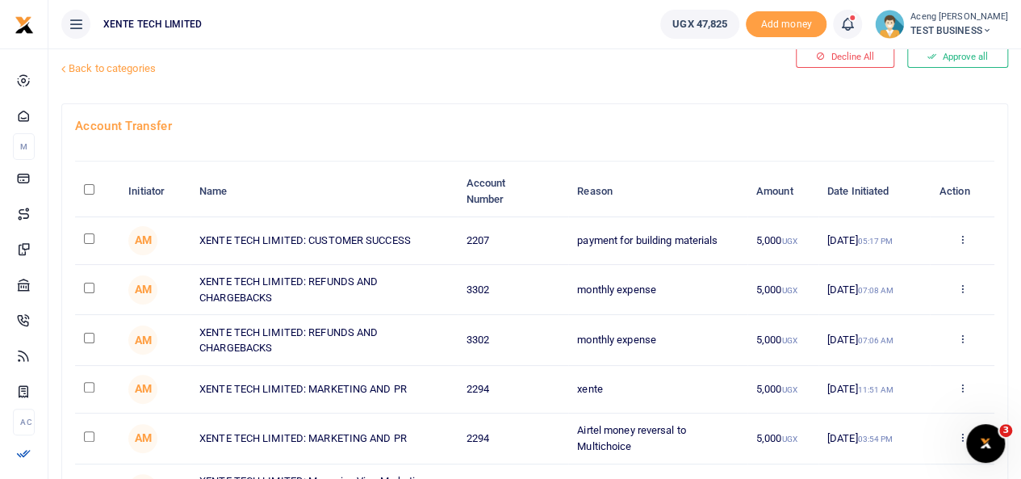
scroll to position [46, 0]
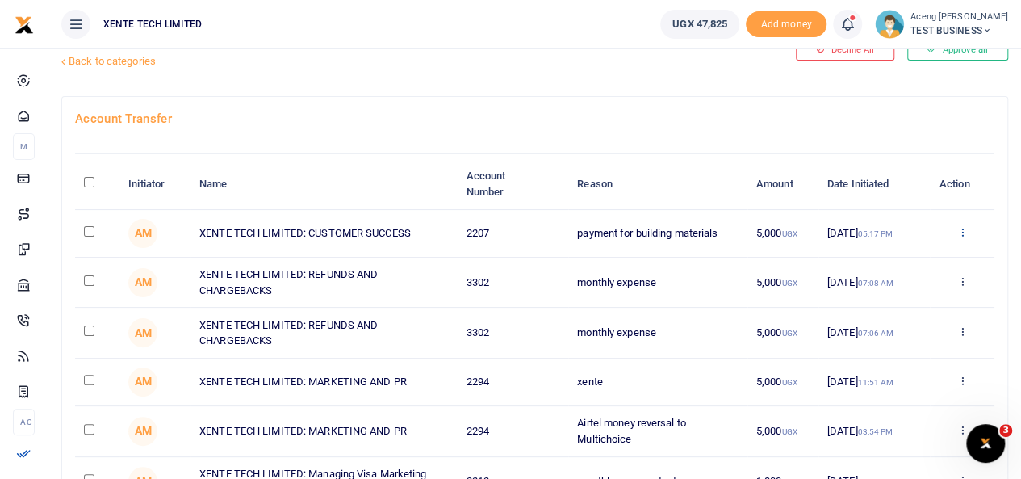
click at [958, 232] on icon at bounding box center [962, 231] width 10 height 11
click at [872, 256] on link "Approve" at bounding box center [903, 260] width 128 height 23
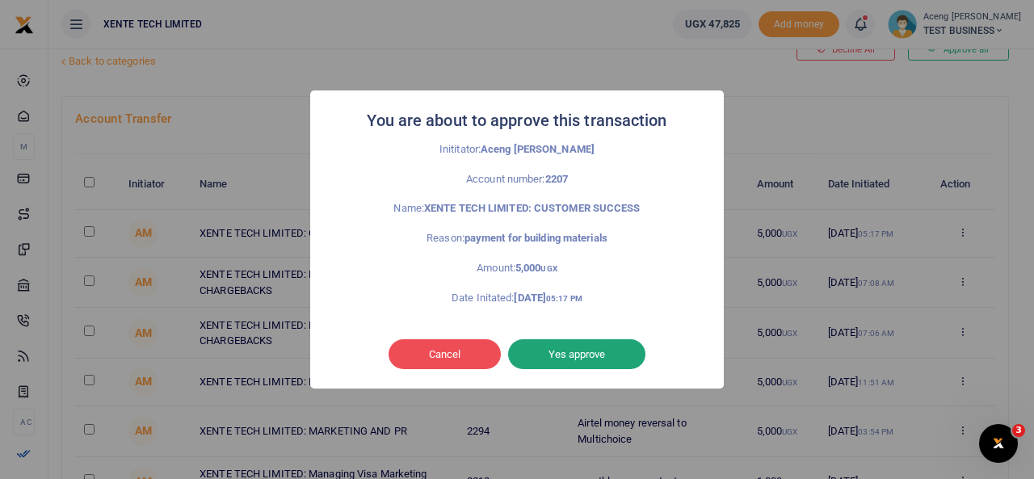
click at [589, 359] on button "Yes approve" at bounding box center [576, 354] width 137 height 31
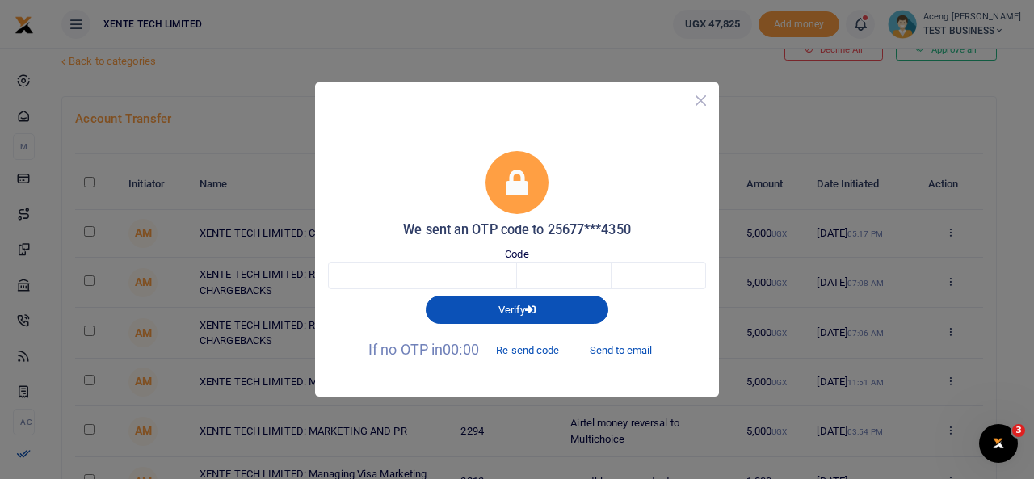
click at [693, 103] on button "Close" at bounding box center [700, 100] width 23 height 23
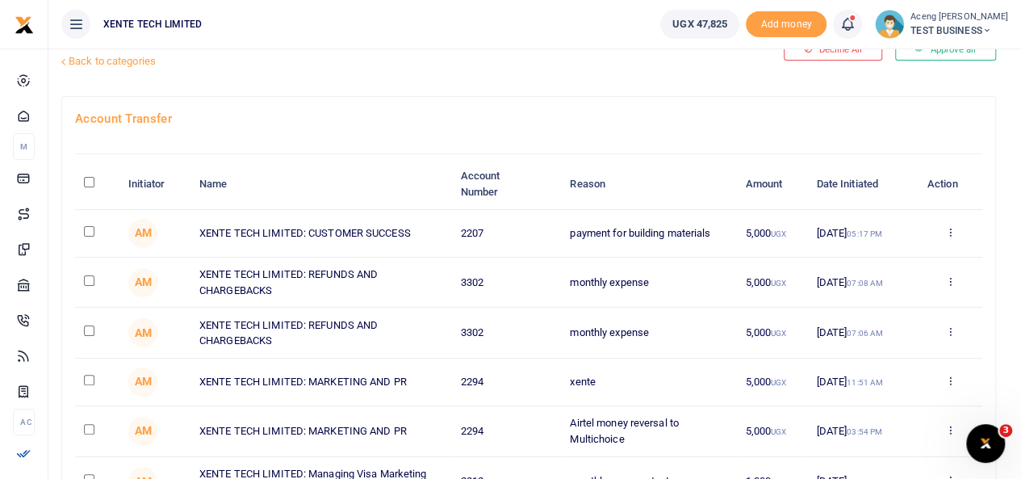
click at [856, 24] on icon at bounding box center [848, 24] width 16 height 18
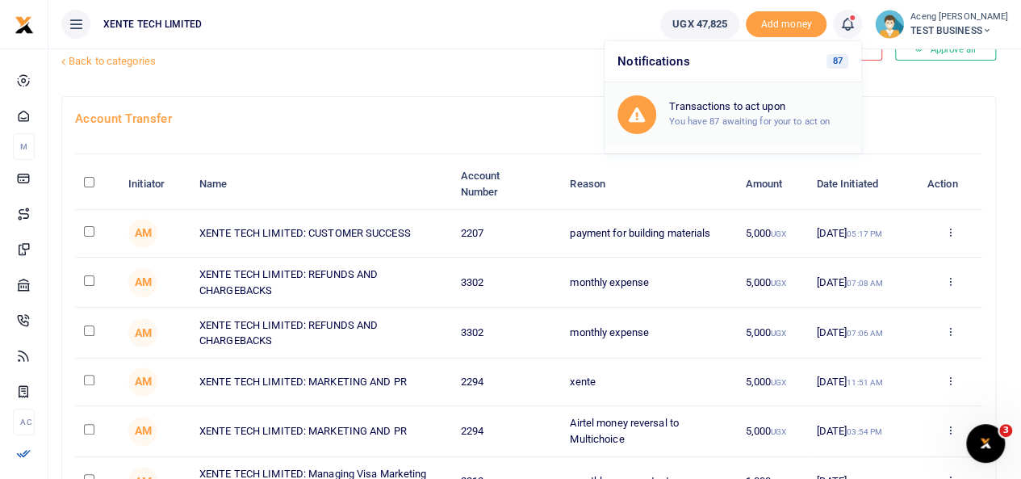
click at [782, 116] on small "You have 87 awaiting for your to act on" at bounding box center [749, 120] width 161 height 11
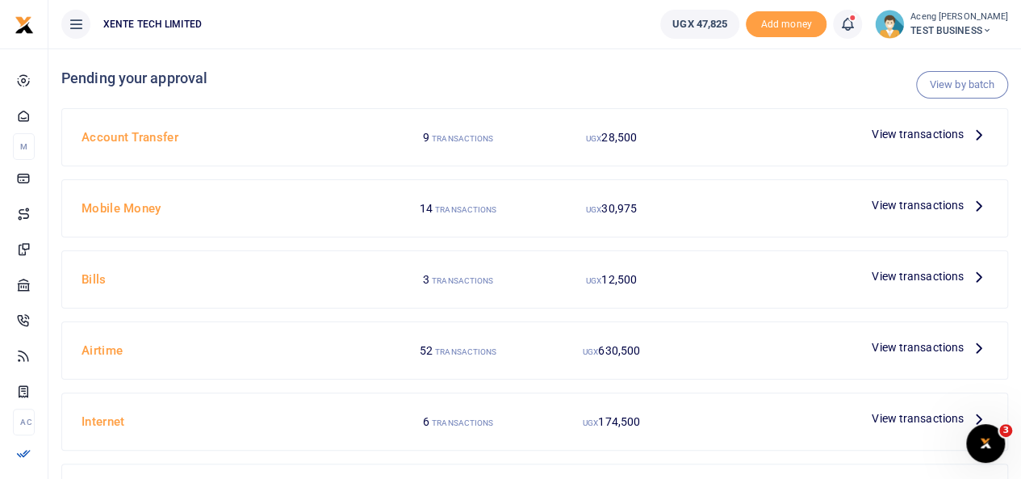
click at [856, 32] on icon at bounding box center [848, 24] width 16 height 18
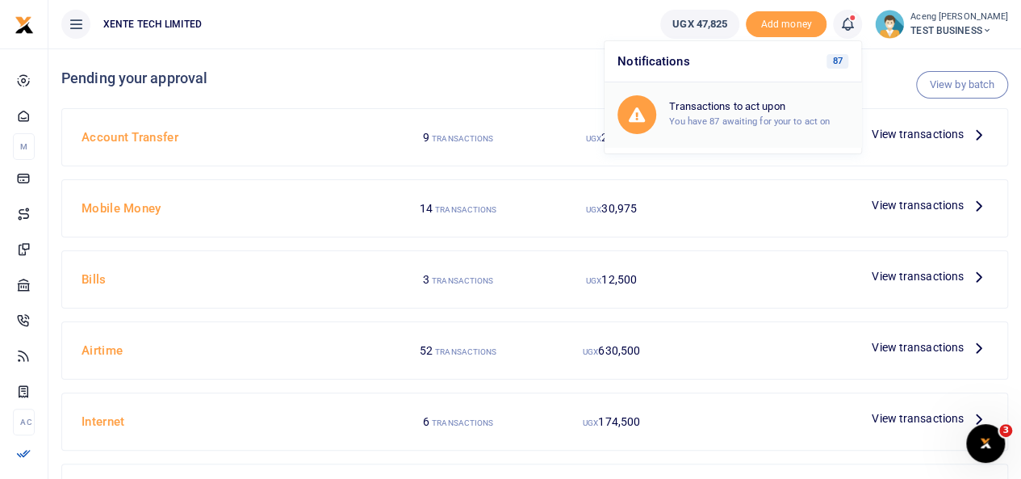
click at [783, 120] on small "You have 87 awaiting for your to act on" at bounding box center [749, 120] width 161 height 11
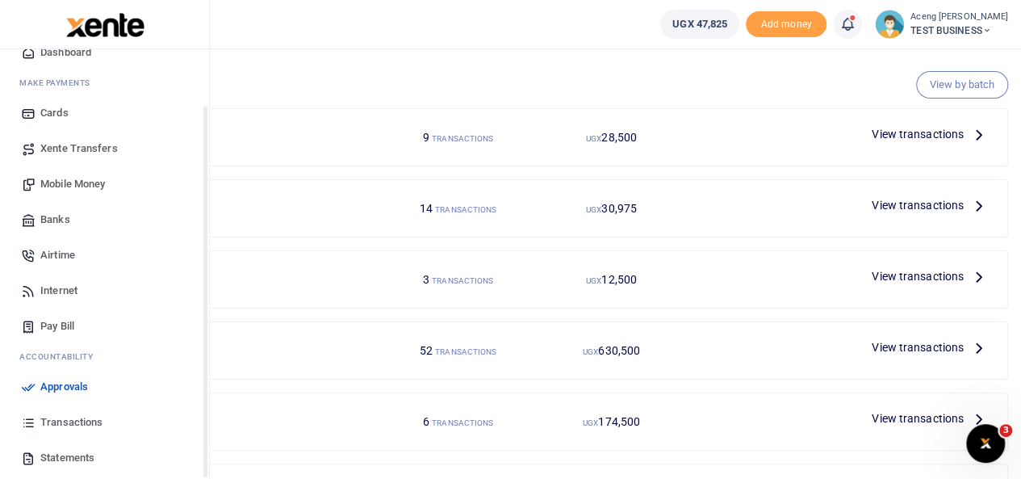
scroll to position [95, 0]
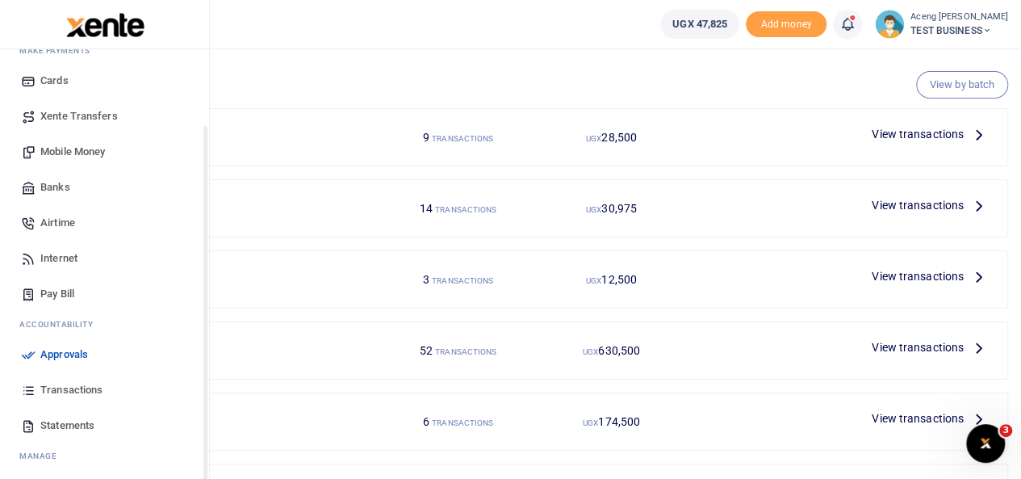
click at [66, 348] on span "Approvals" at bounding box center [64, 354] width 48 height 16
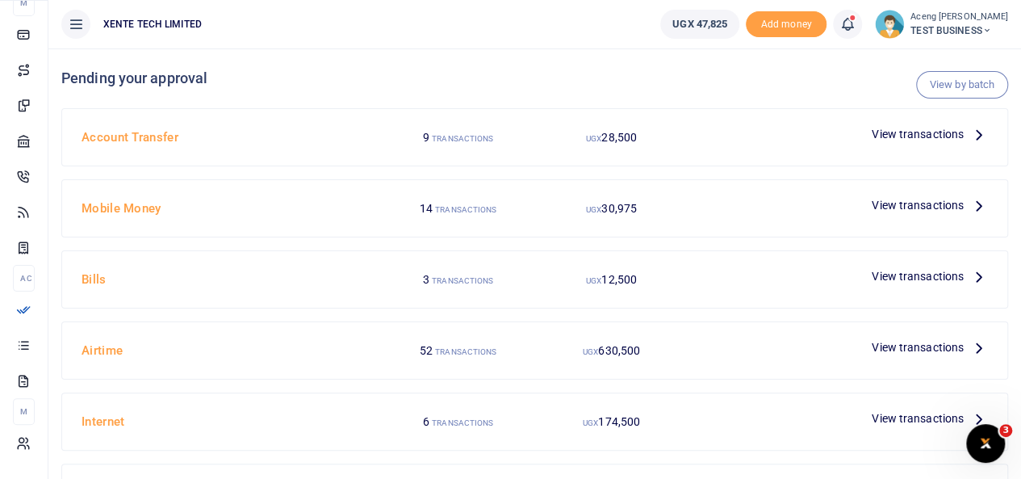
scroll to position [96, 0]
click at [914, 135] on span "View transactions" at bounding box center [918, 134] width 92 height 18
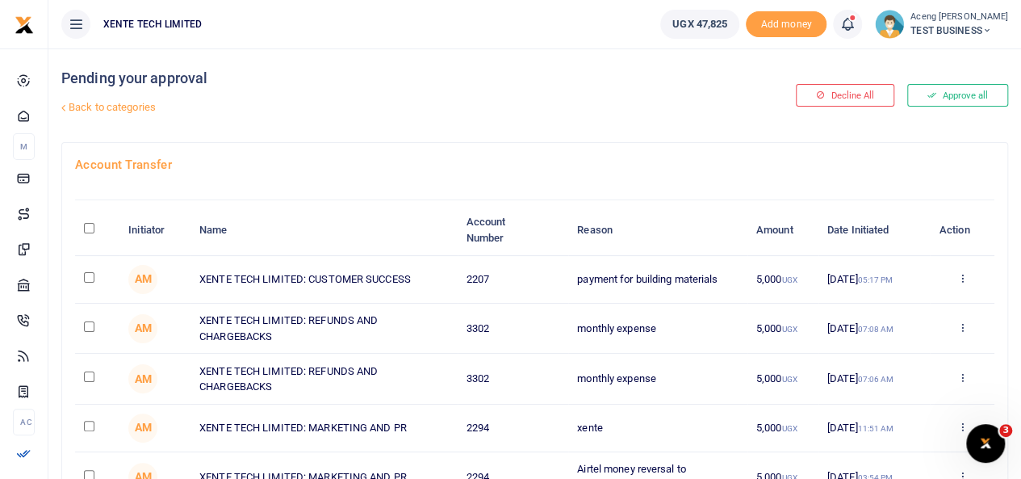
click at [852, 31] on link at bounding box center [847, 24] width 29 height 29
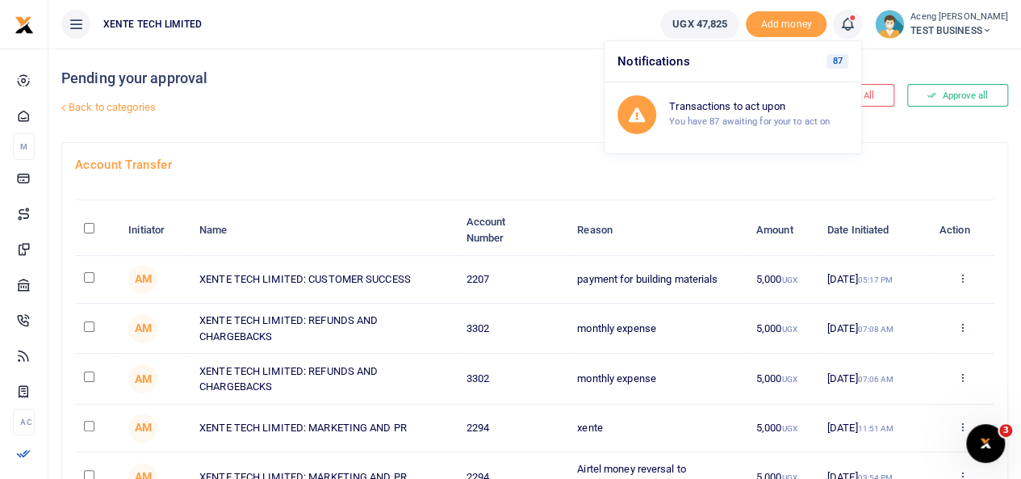
click at [452, 107] on link "Back to categories" at bounding box center [372, 107] width 631 height 27
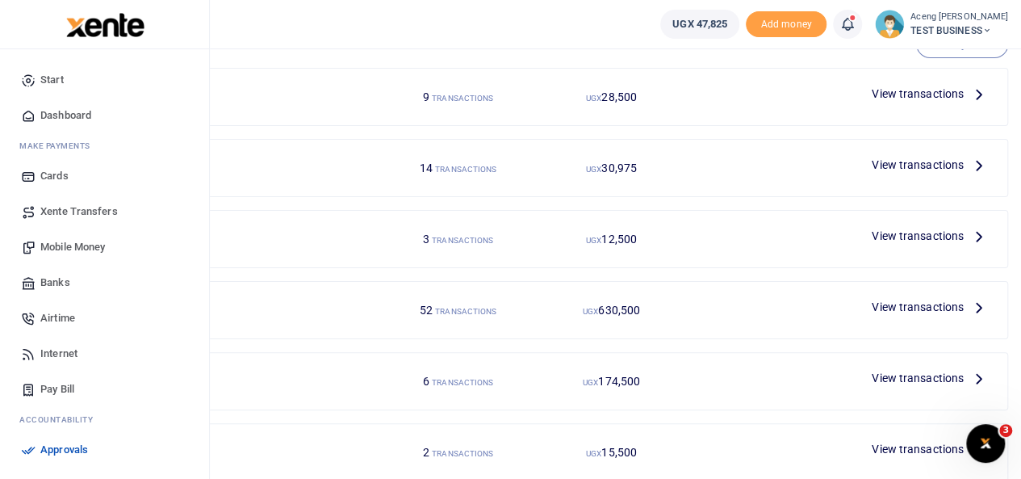
click at [92, 245] on span "Mobile Money" at bounding box center [72, 247] width 65 height 16
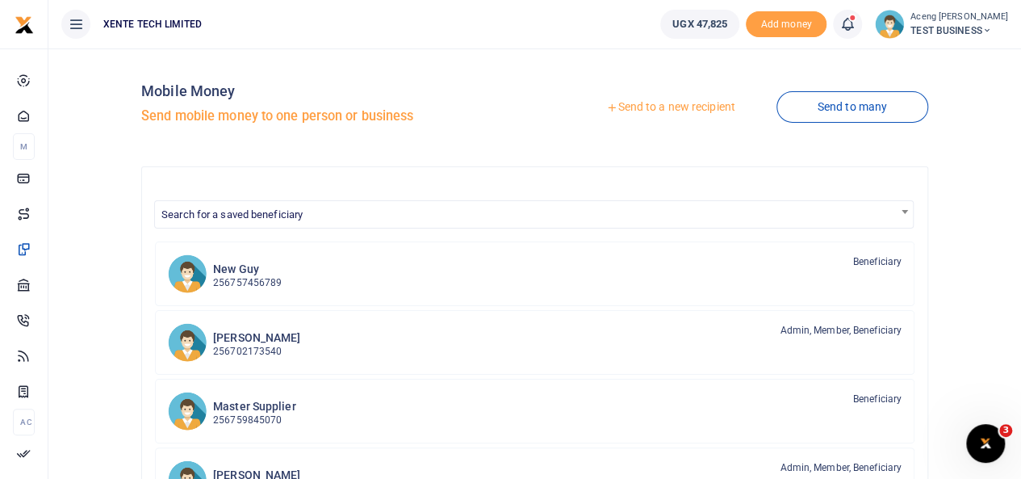
click at [666, 117] on link "Send to a new recipient" at bounding box center [670, 107] width 211 height 29
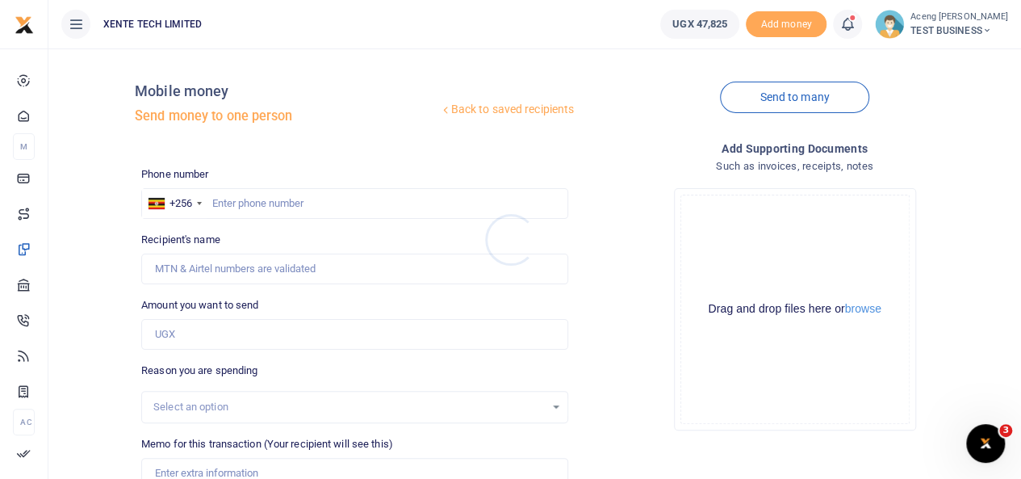
click at [255, 197] on div at bounding box center [510, 239] width 1021 height 479
click at [255, 197] on input "text" at bounding box center [354, 203] width 427 height 31
type input "772644350"
type input "Monica Aceng"
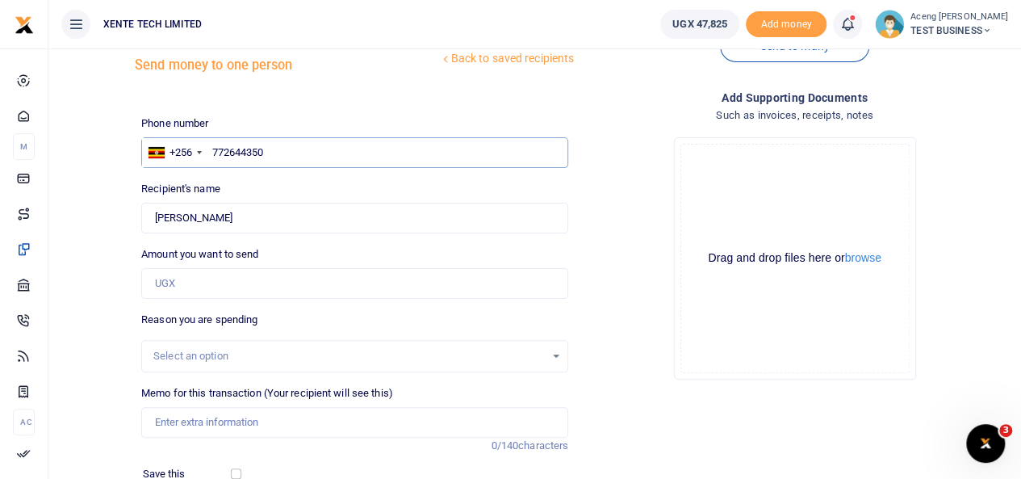
scroll to position [52, 0]
type input "772644350"
click at [197, 279] on input "Amount you want to send" at bounding box center [354, 282] width 427 height 31
type input "5,000"
click at [216, 344] on div "Select an option" at bounding box center [354, 355] width 427 height 32
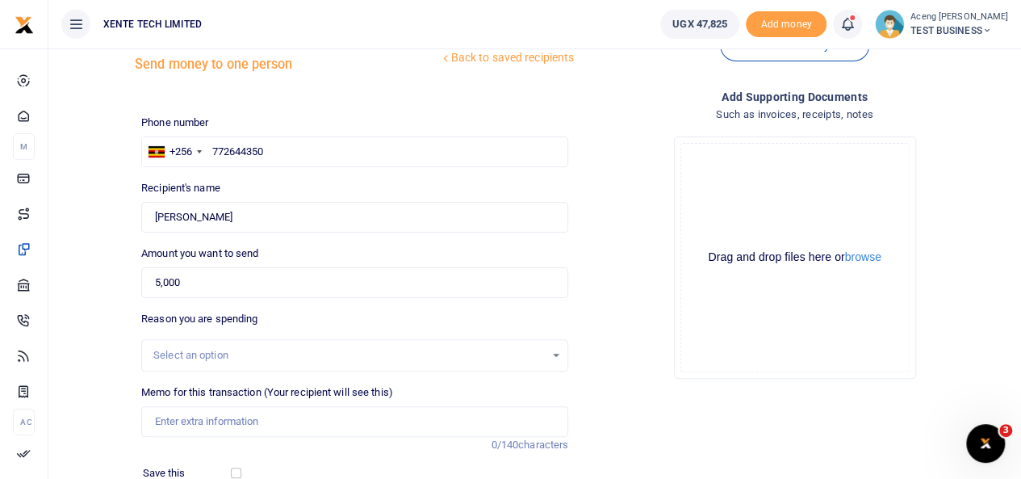
click at [215, 361] on div "Select an option" at bounding box center [349, 355] width 392 height 16
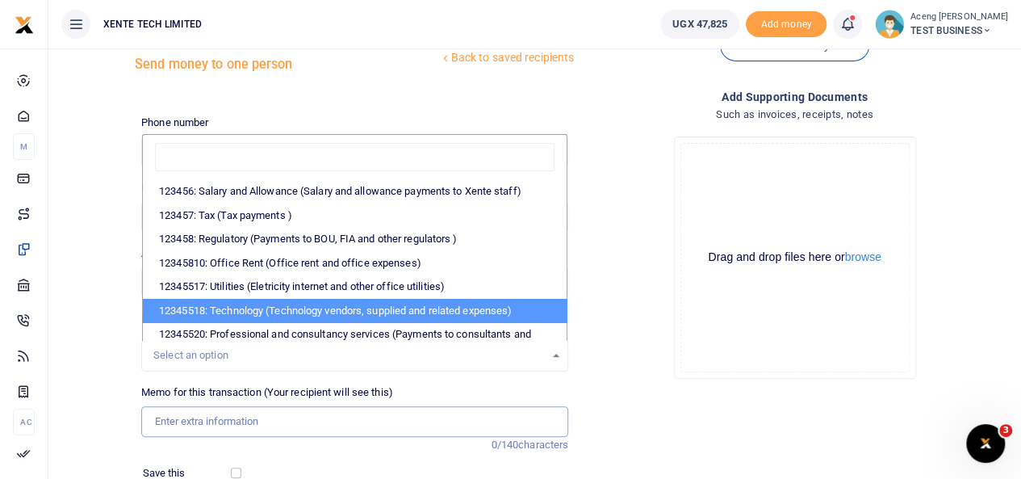
click at [191, 413] on input "Memo for this transaction (Your recipient will see this)" at bounding box center [354, 421] width 427 height 31
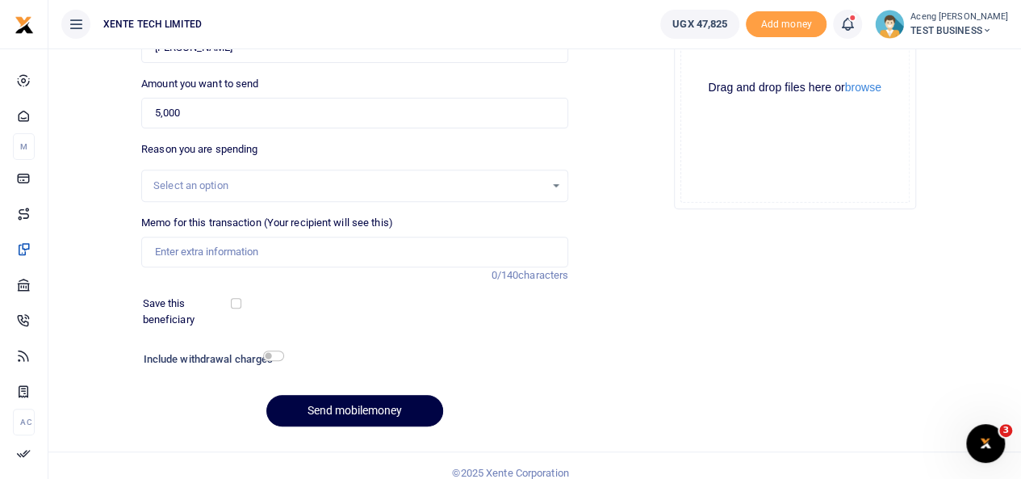
scroll to position [230, 0]
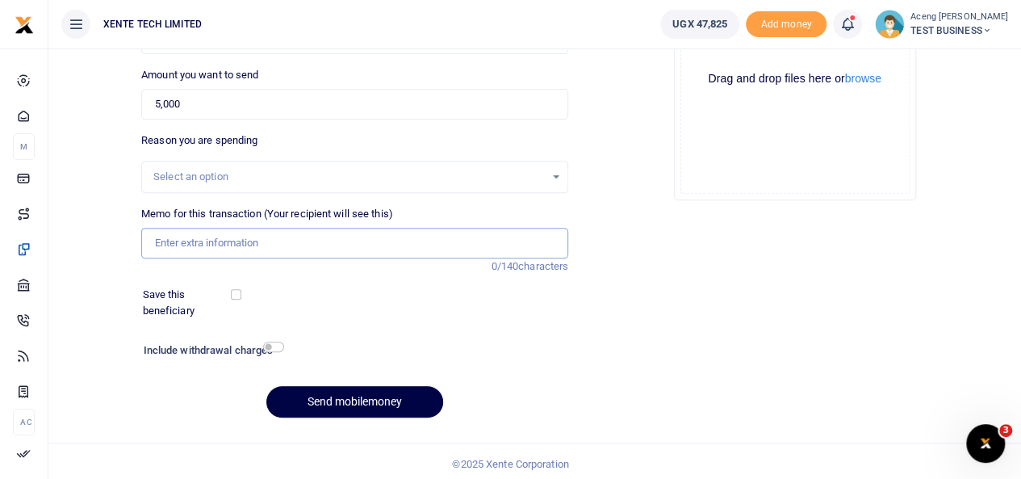
click at [216, 245] on input "Memo for this transaction (Your recipient will see this)" at bounding box center [354, 243] width 427 height 31
type input "monthly expense"
click at [236, 293] on input "checkbox" at bounding box center [236, 294] width 10 height 10
checkbox input "true"
click at [279, 346] on input "checkbox" at bounding box center [273, 347] width 21 height 10
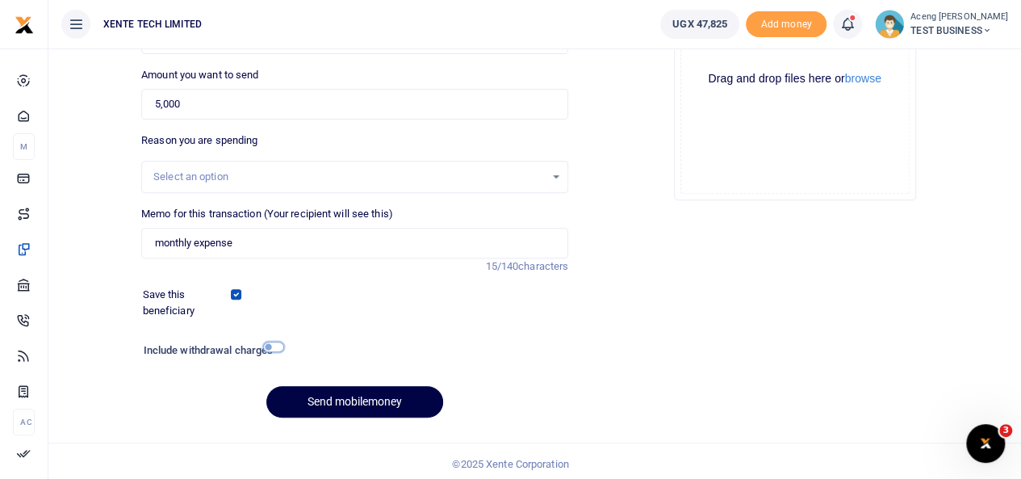
checkbox input "true"
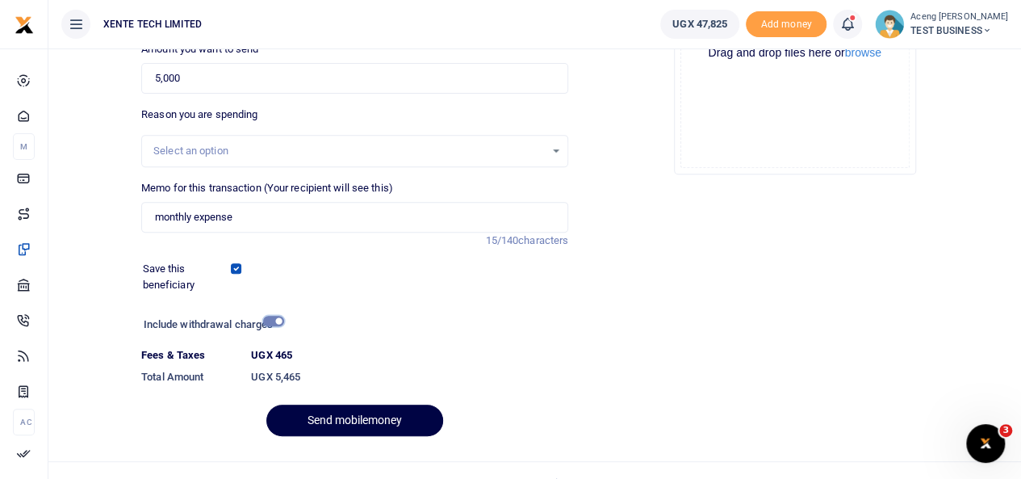
scroll to position [279, 0]
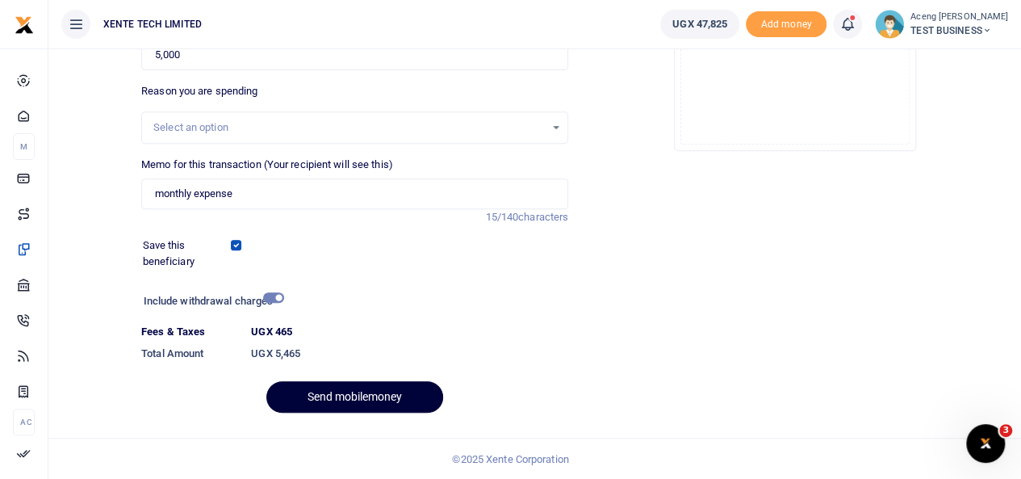
click at [356, 395] on button "Send mobilemoney" at bounding box center [354, 396] width 177 height 31
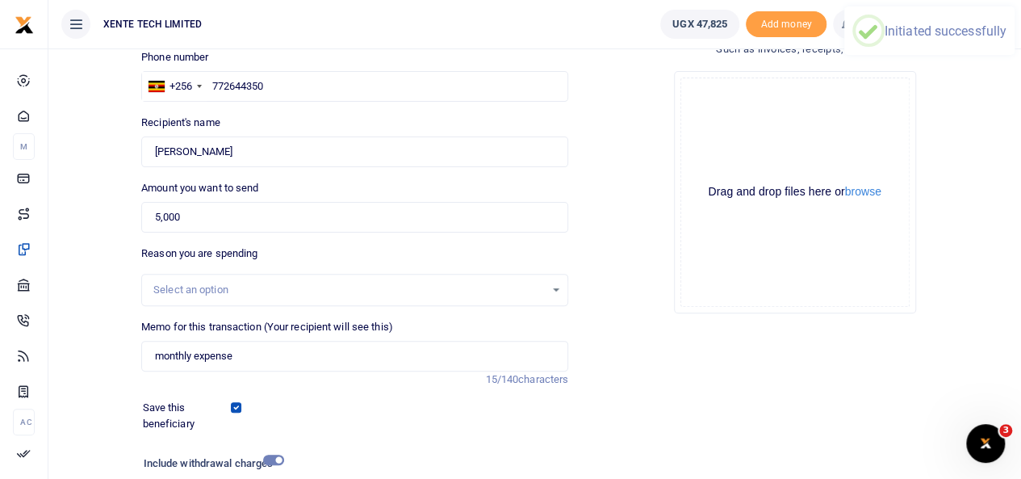
scroll to position [113, 0]
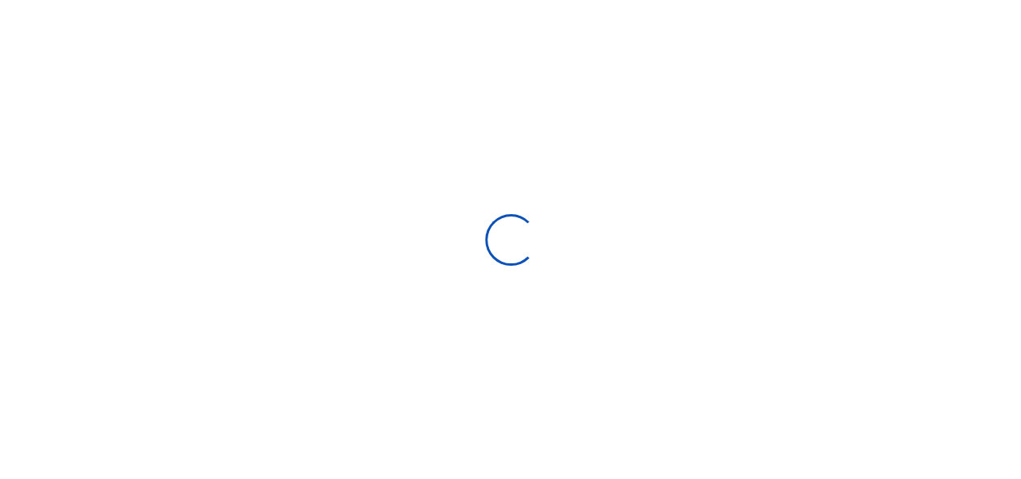
select select
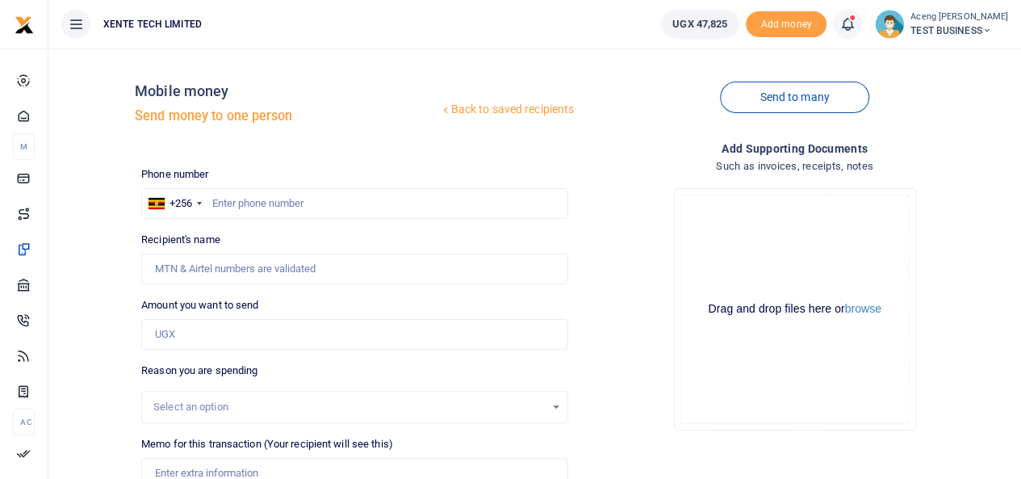
click at [862, 33] on link at bounding box center [847, 24] width 29 height 29
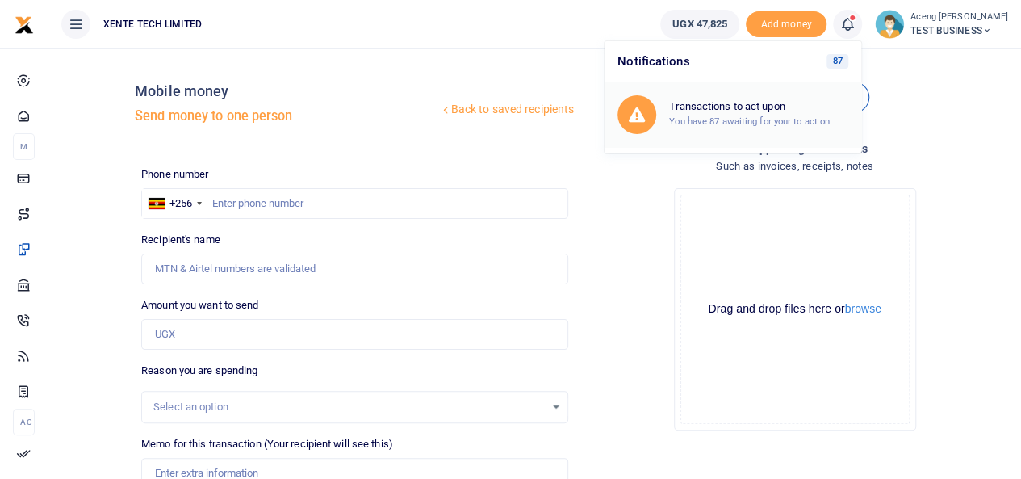
click at [773, 107] on h6 "Transactions to act upon" at bounding box center [758, 106] width 179 height 13
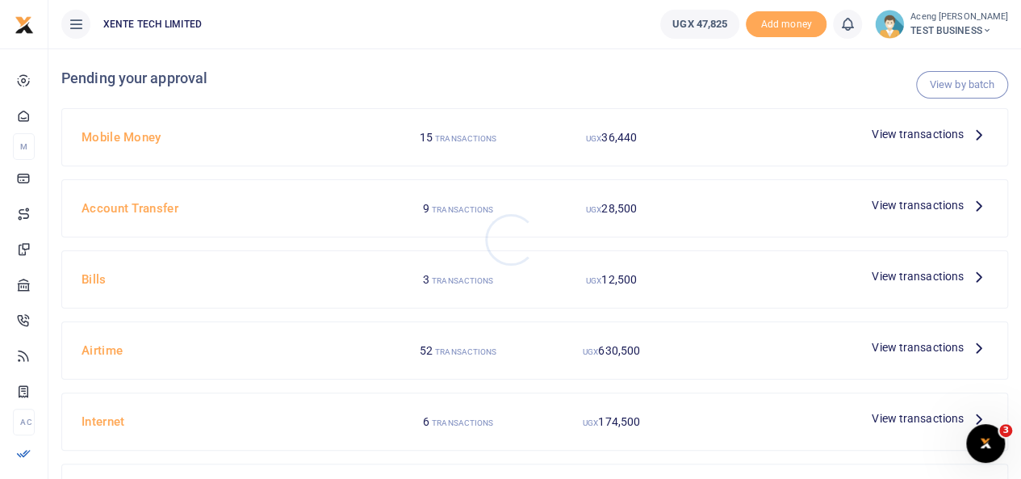
click at [481, 68] on div at bounding box center [510, 239] width 1021 height 479
click at [913, 140] on span "View transactions" at bounding box center [918, 134] width 92 height 18
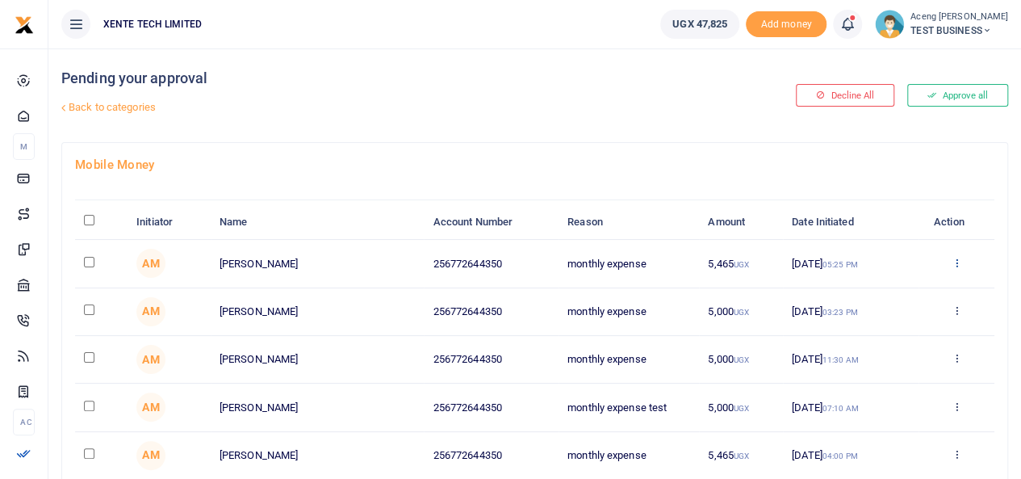
click at [954, 264] on icon at bounding box center [956, 262] width 10 height 11
click at [903, 285] on link "Approve" at bounding box center [898, 289] width 128 height 23
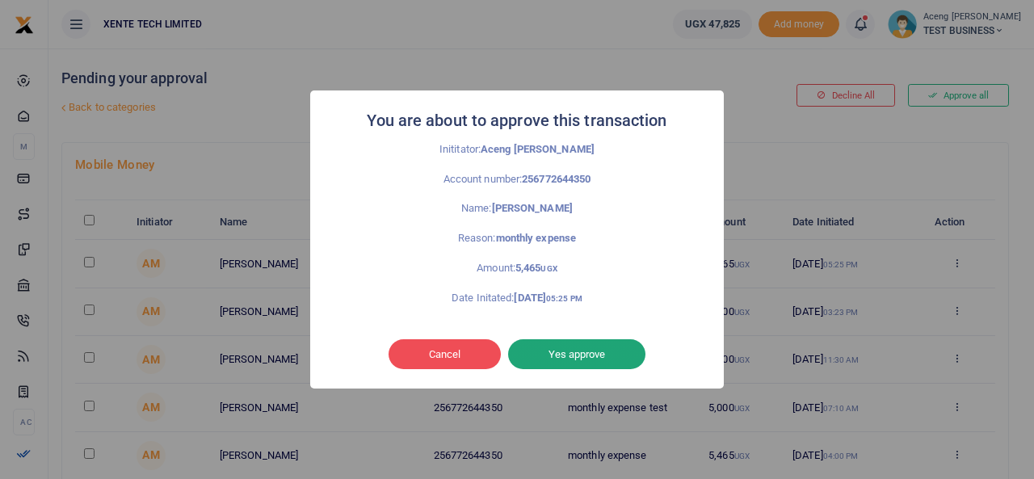
click at [599, 355] on button "Yes approve" at bounding box center [576, 354] width 137 height 31
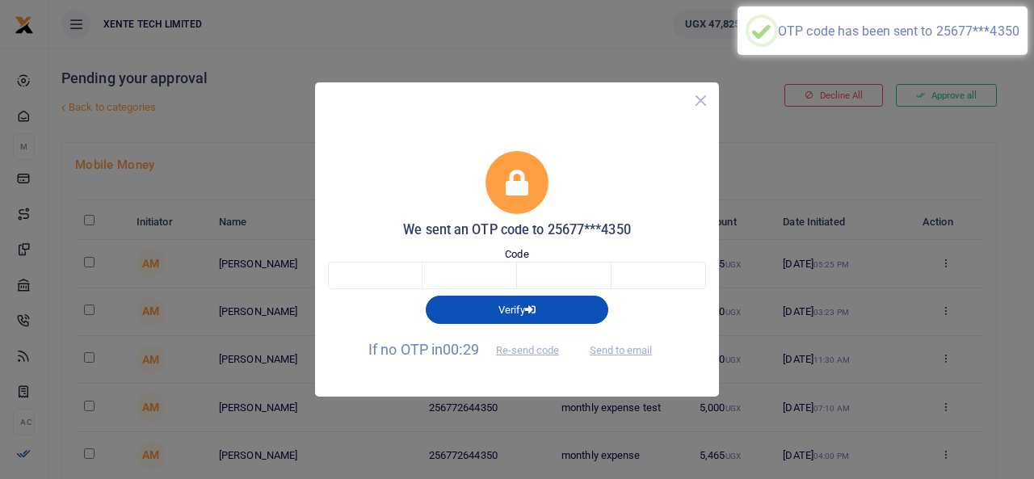
click at [698, 97] on button "Close" at bounding box center [700, 100] width 23 height 23
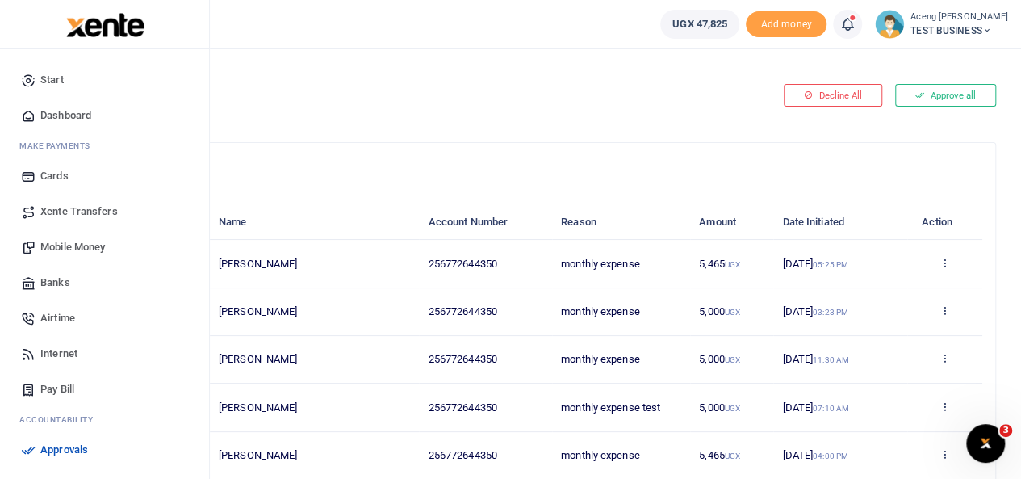
click at [93, 254] on span "Mobile Money" at bounding box center [72, 247] width 65 height 16
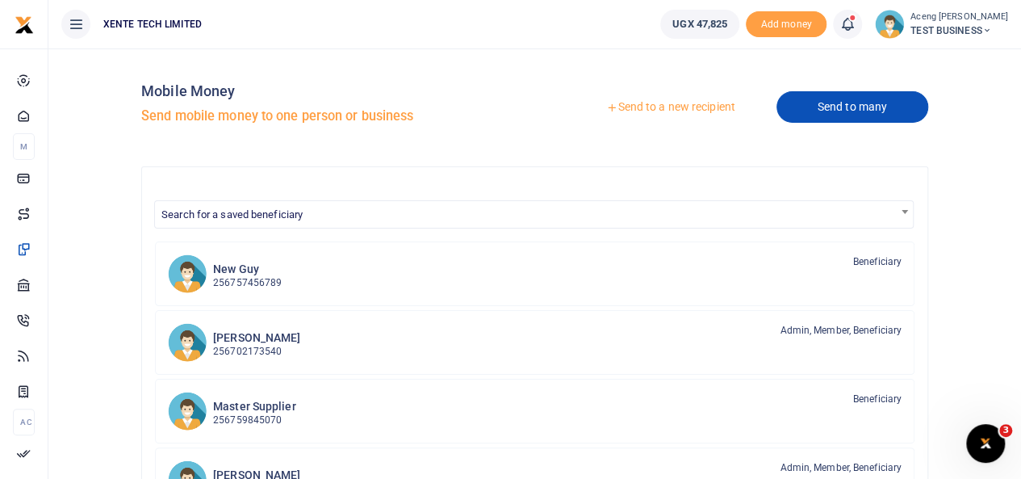
click at [866, 115] on link "Send to many" at bounding box center [853, 106] width 152 height 31
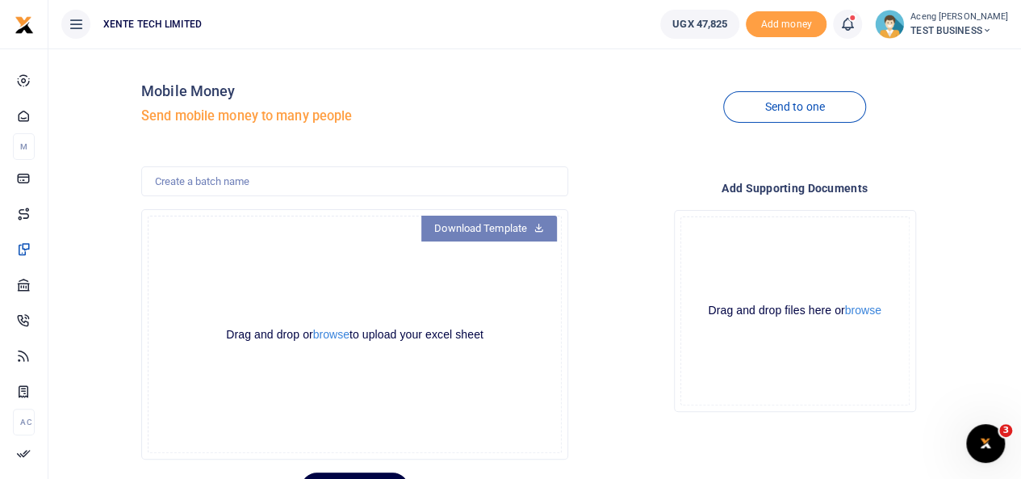
click at [471, 238] on link "Download Template" at bounding box center [489, 229] width 136 height 26
click at [325, 334] on button "browse" at bounding box center [331, 335] width 36 height 12
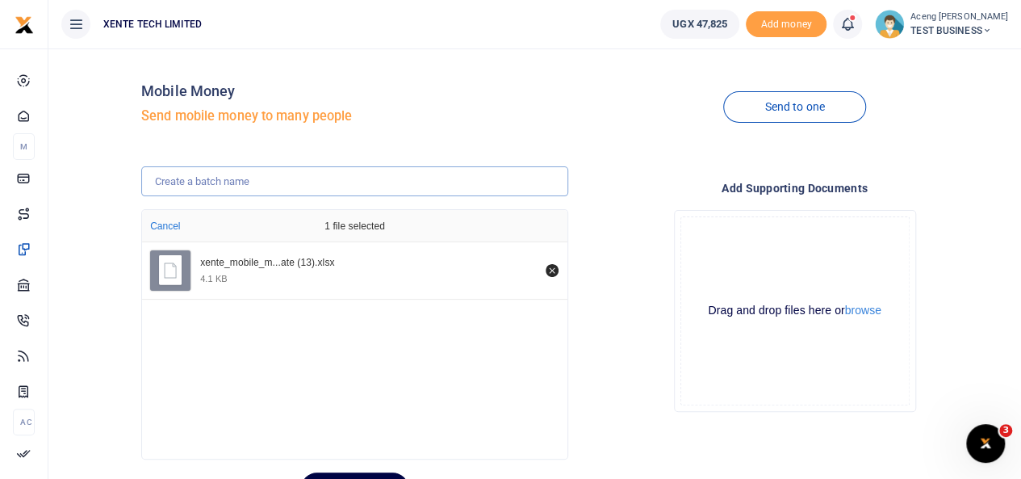
click at [195, 182] on input "text" at bounding box center [354, 181] width 427 height 31
type input "semptember"
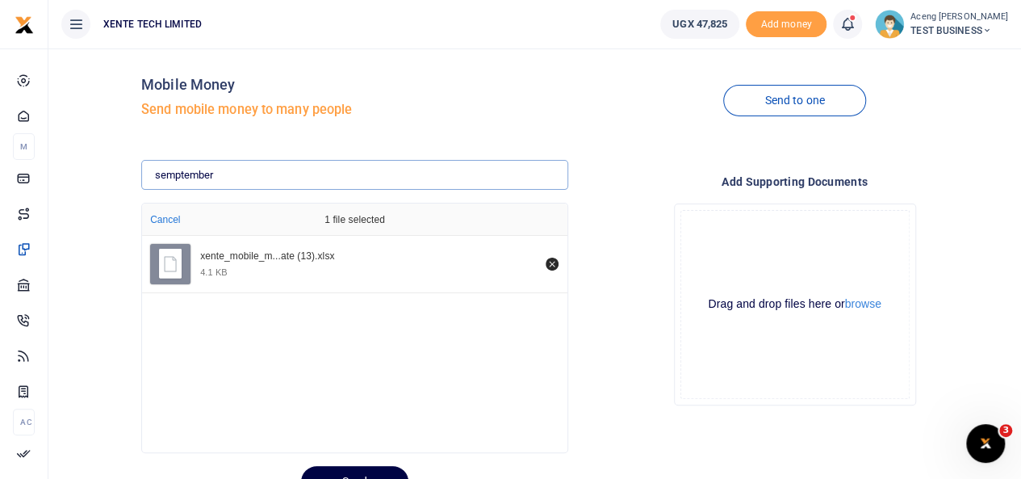
scroll to position [79, 0]
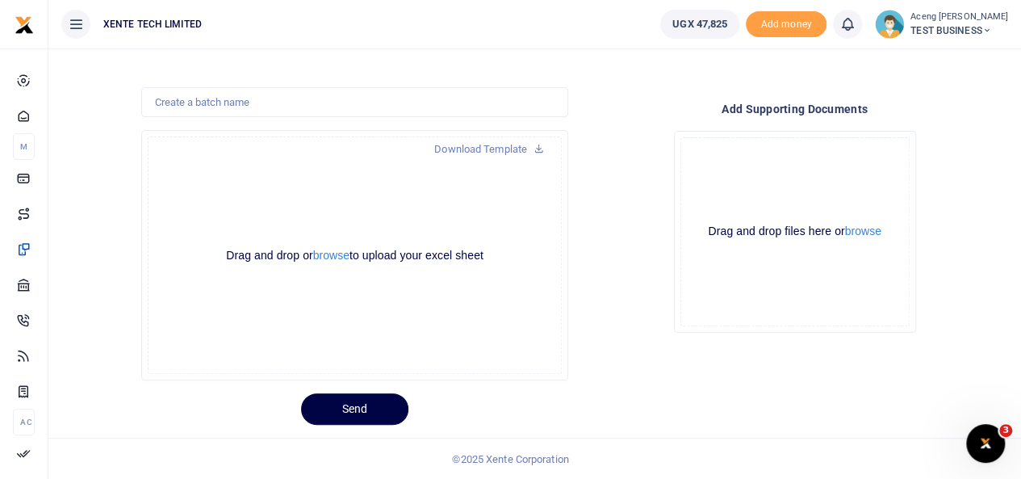
scroll to position [17, 0]
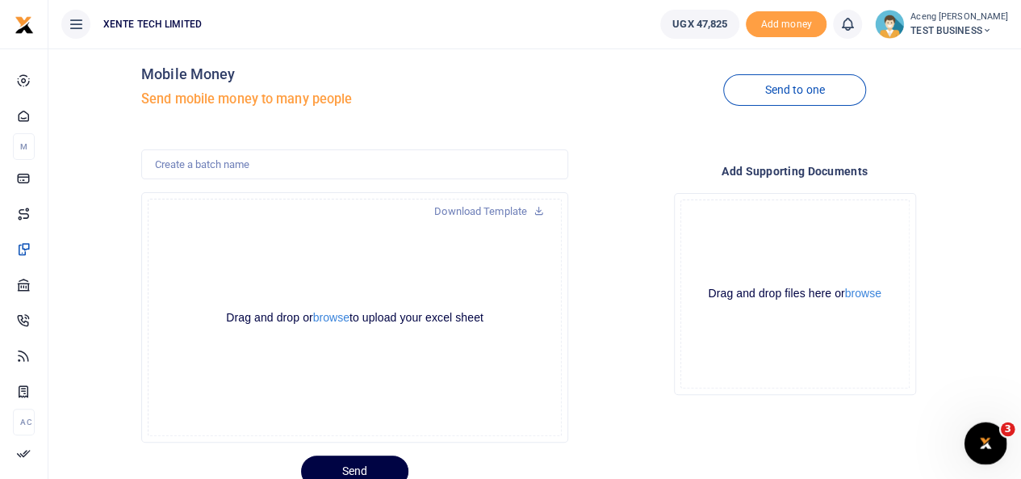
click at [993, 421] on div "Open Intercom Messenger" at bounding box center [983, 440] width 39 height 39
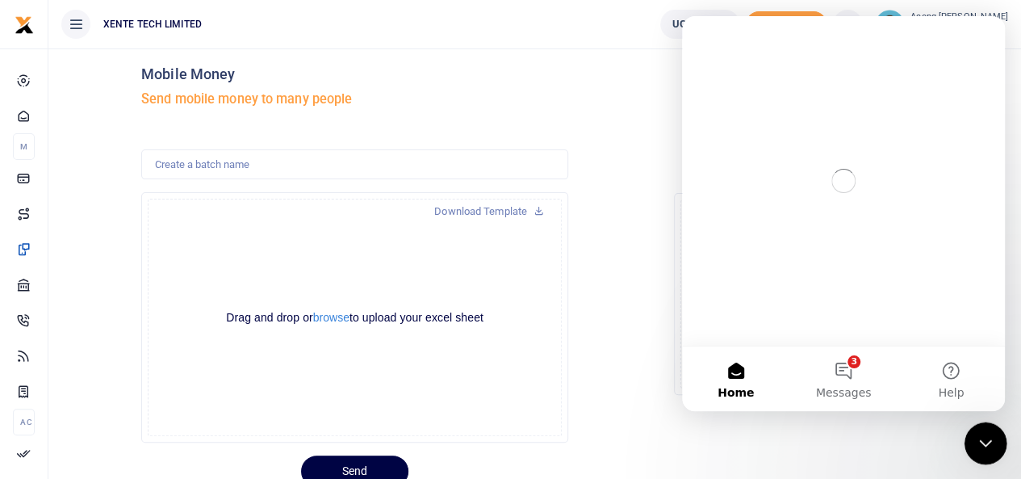
scroll to position [0, 0]
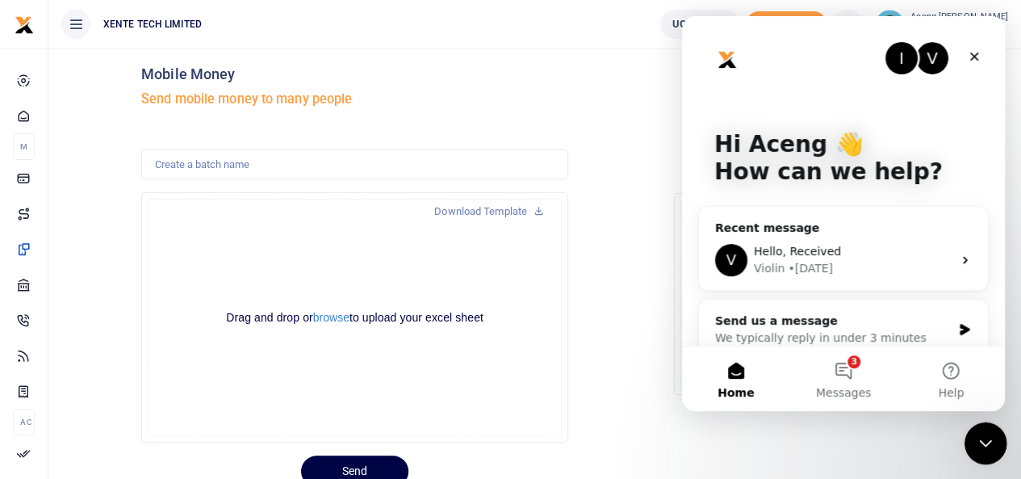
click at [985, 437] on icon "Close Intercom Messenger" at bounding box center [983, 440] width 19 height 19
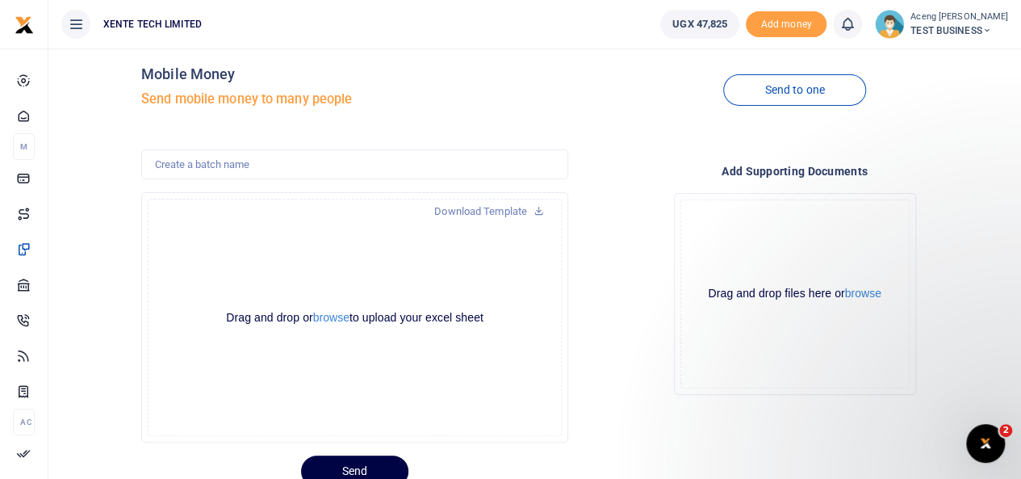
scroll to position [79, 0]
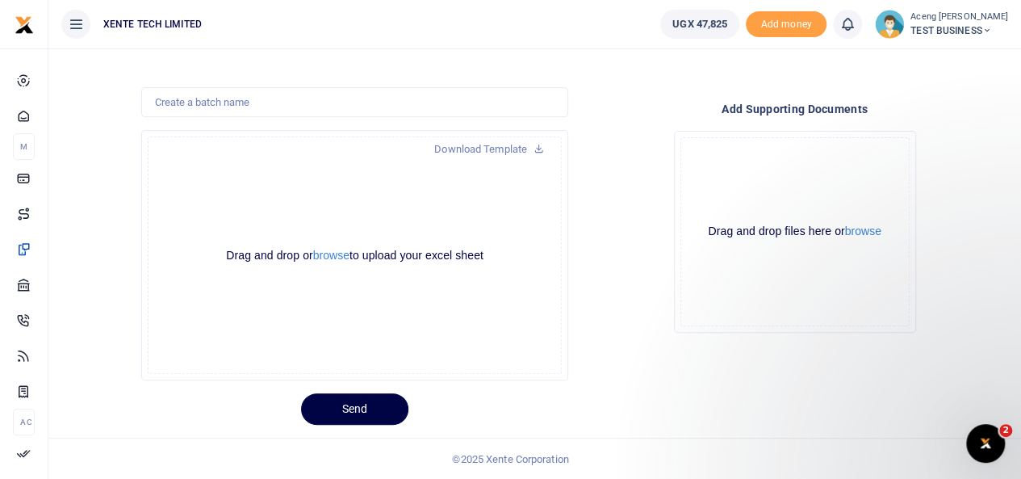
drag, startPoint x: 1019, startPoint y: 287, endPoint x: 1033, endPoint y: 258, distance: 32.9
click at [1021, 258] on html "Start Dashboard M ake Payments Cards Xente Transfers Mobile Money Banks Airtime" at bounding box center [510, 200] width 1021 height 559
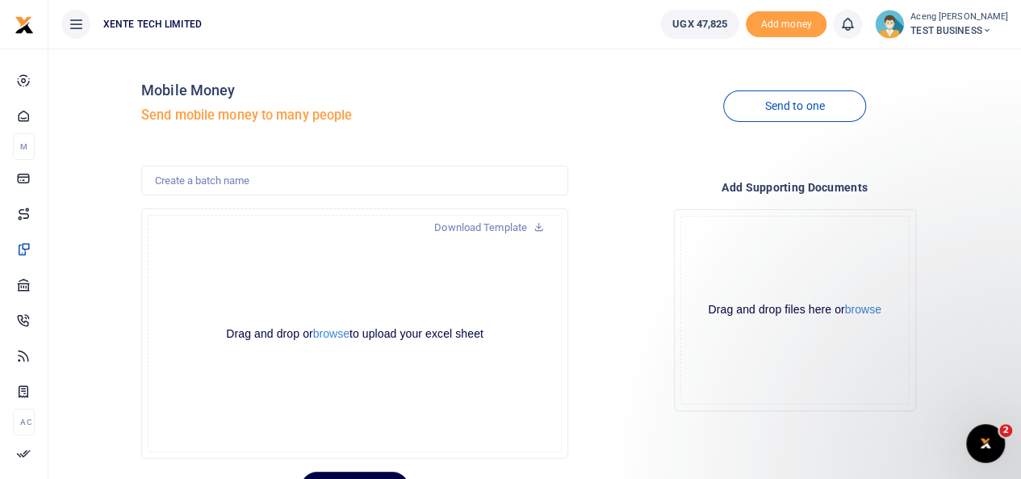
click at [856, 25] on icon at bounding box center [848, 24] width 16 height 18
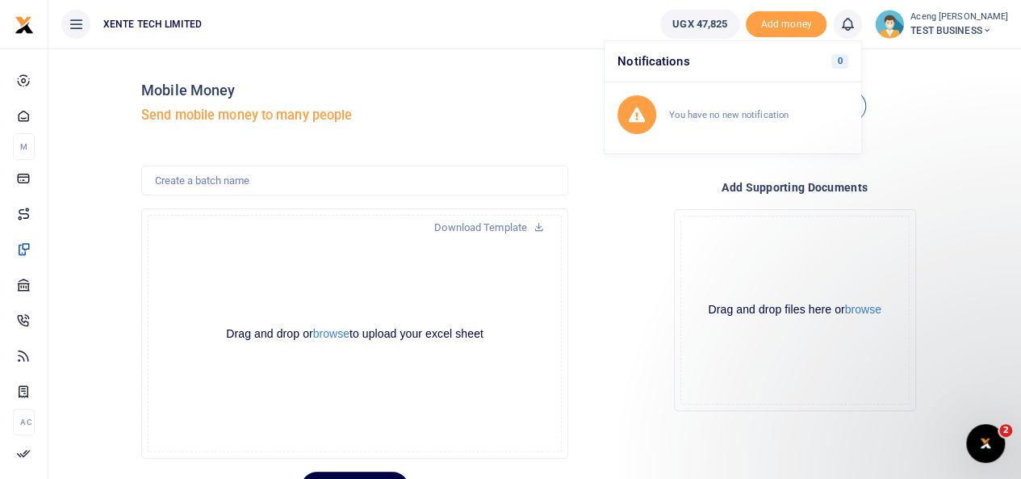
click at [575, 104] on div "Send to one" at bounding box center [795, 107] width 440 height 92
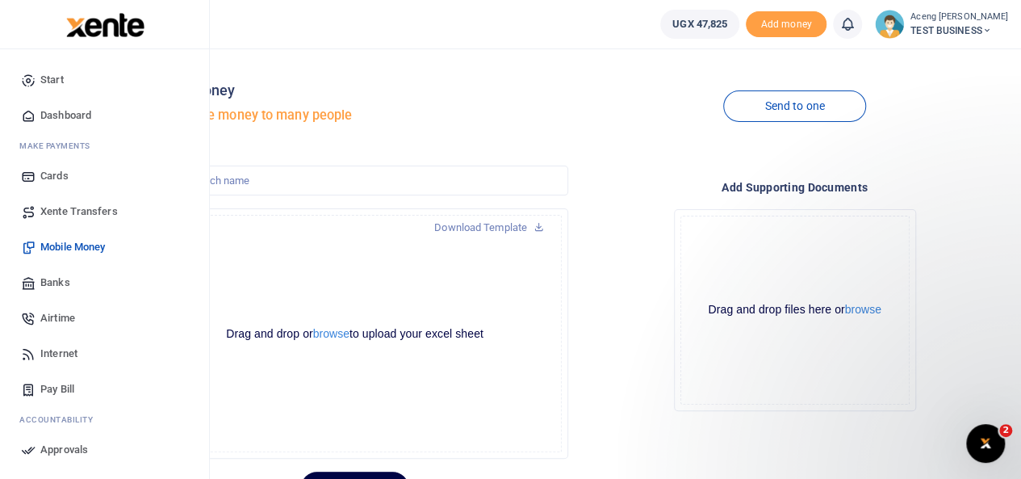
click at [69, 285] on span "Banks" at bounding box center [55, 283] width 30 height 16
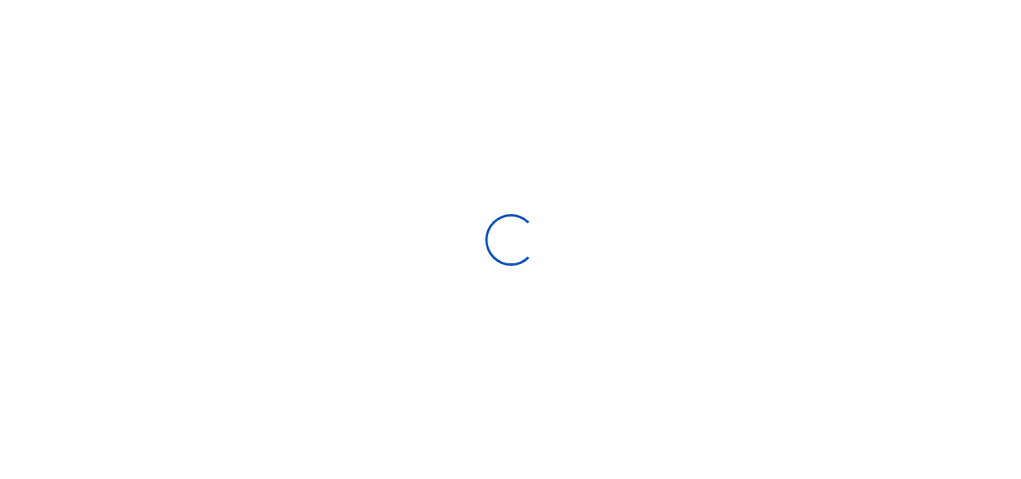
select select
select select "Loading bundles"
select select
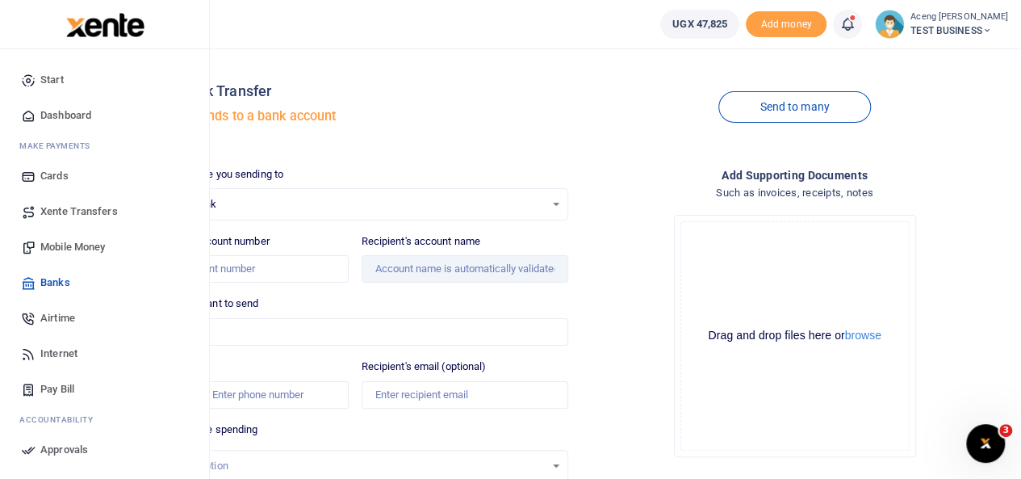
click at [67, 319] on span "Airtime" at bounding box center [57, 318] width 35 height 16
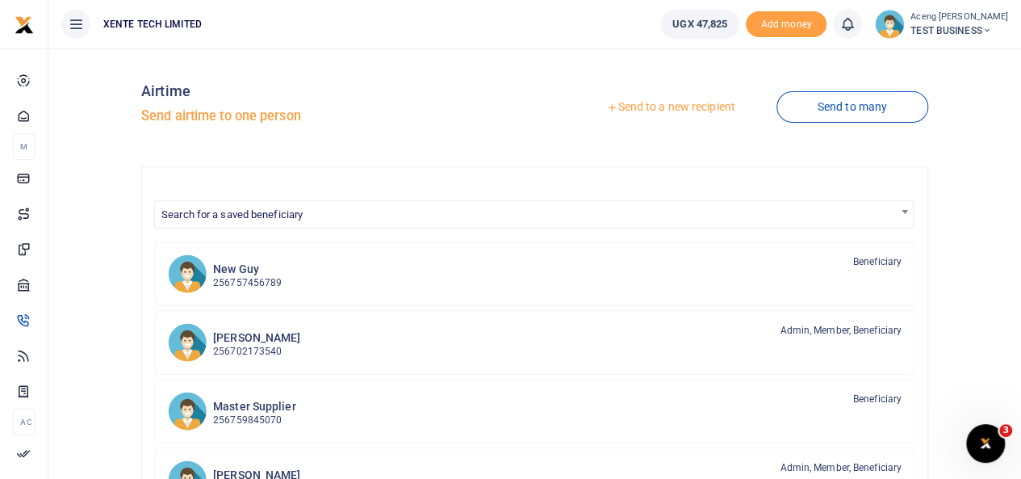
click at [665, 102] on link "Send to a new recipient" at bounding box center [670, 107] width 211 height 29
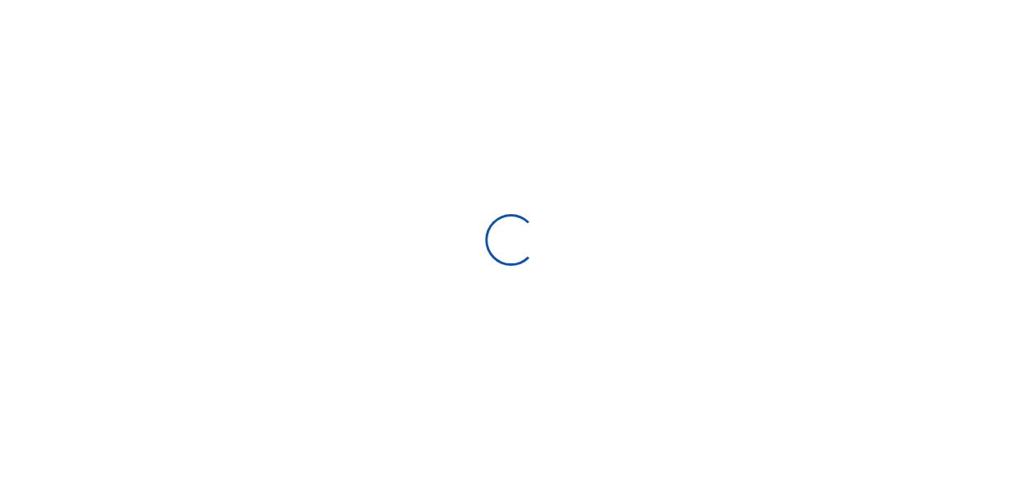
select select
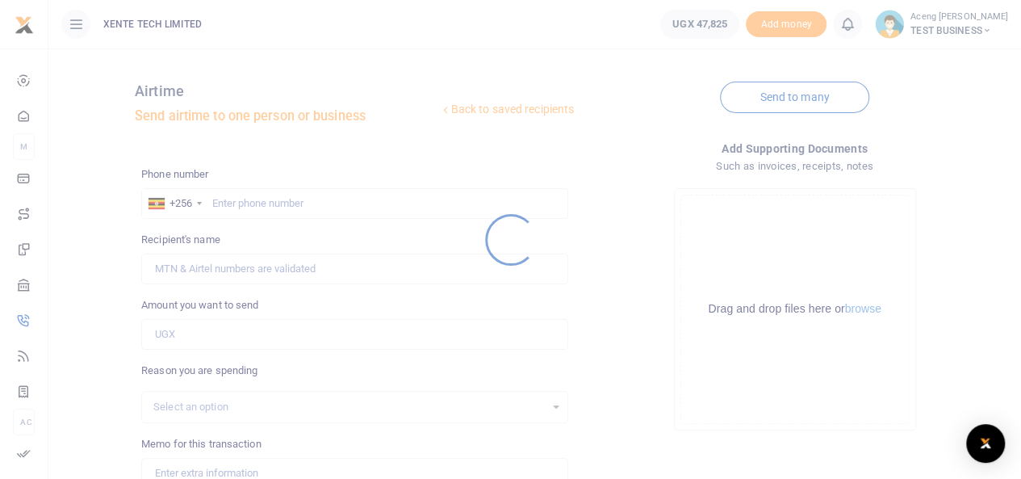
click at [253, 202] on div at bounding box center [510, 239] width 1021 height 479
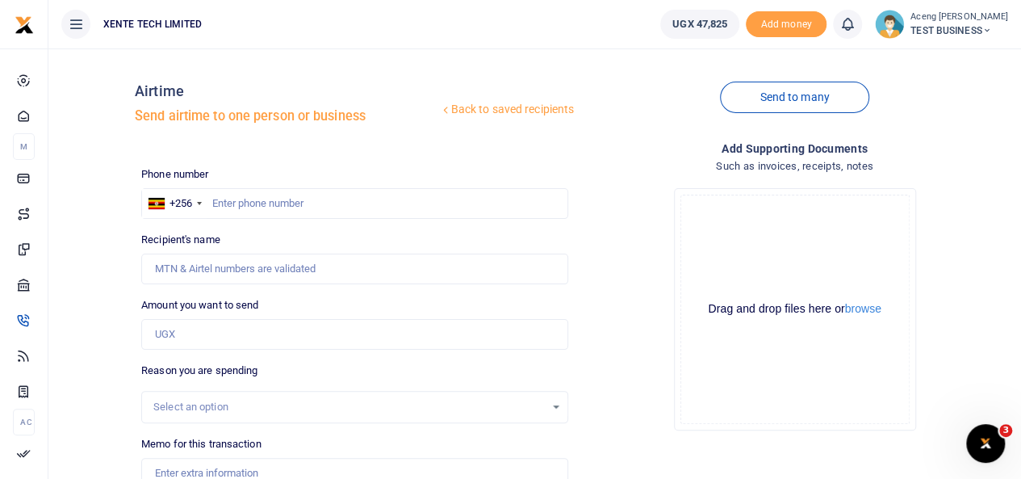
click at [253, 202] on div at bounding box center [510, 239] width 1021 height 479
click at [253, 202] on input "text" at bounding box center [354, 203] width 427 height 31
type input "772644350"
type input "Monica Aceng"
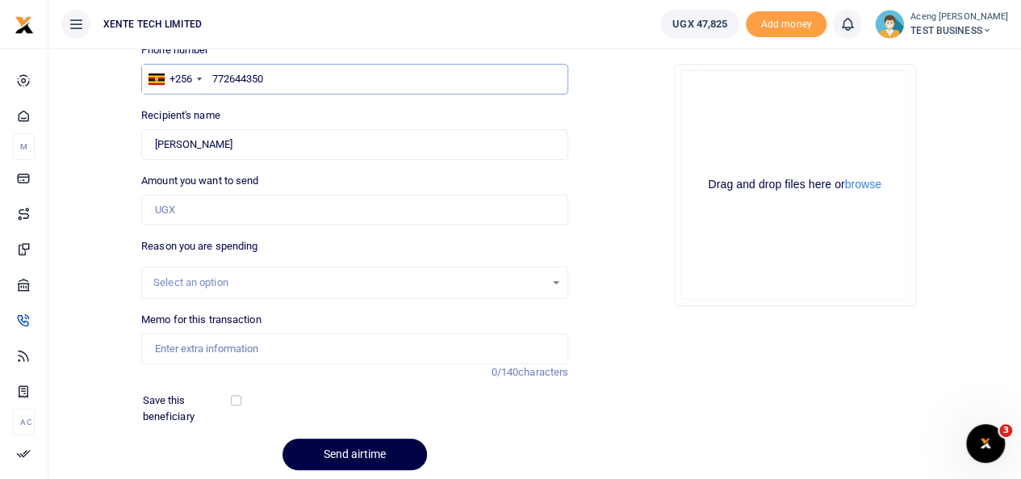
scroll to position [126, 0]
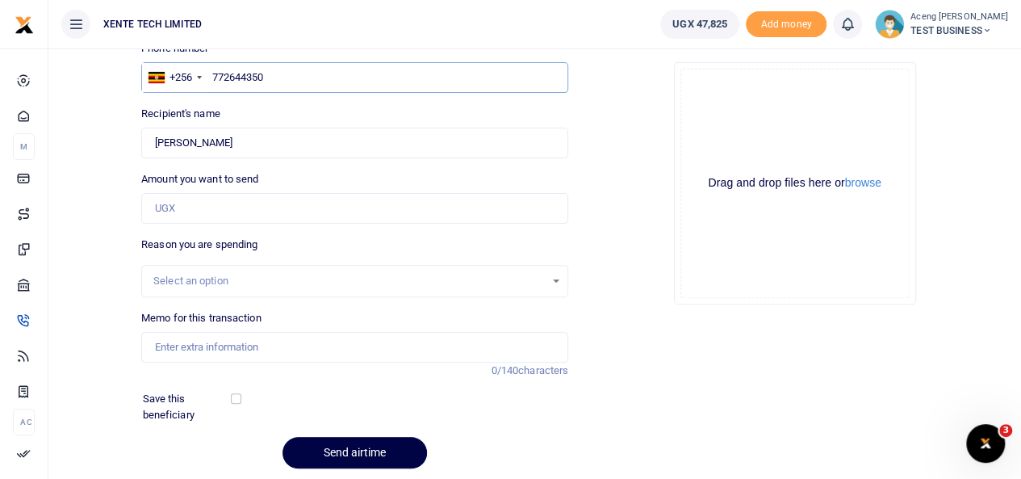
type input "772644350"
click at [215, 208] on input "Amount you want to send" at bounding box center [354, 208] width 427 height 31
type input "5,000"
click at [221, 281] on div "Select an option" at bounding box center [349, 281] width 392 height 16
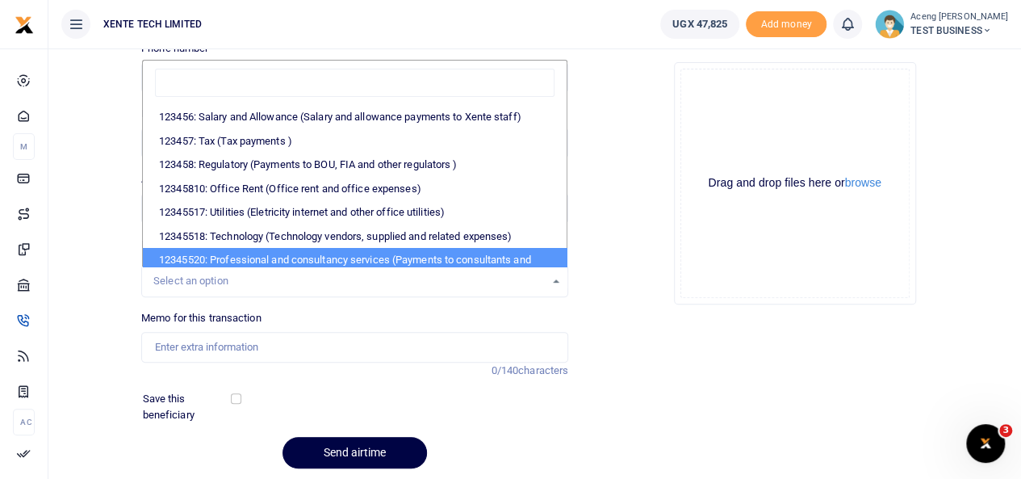
click at [84, 318] on div "Back to saved recipients Airtime Send airtime to one person or business Send to…" at bounding box center [535, 208] width 960 height 546
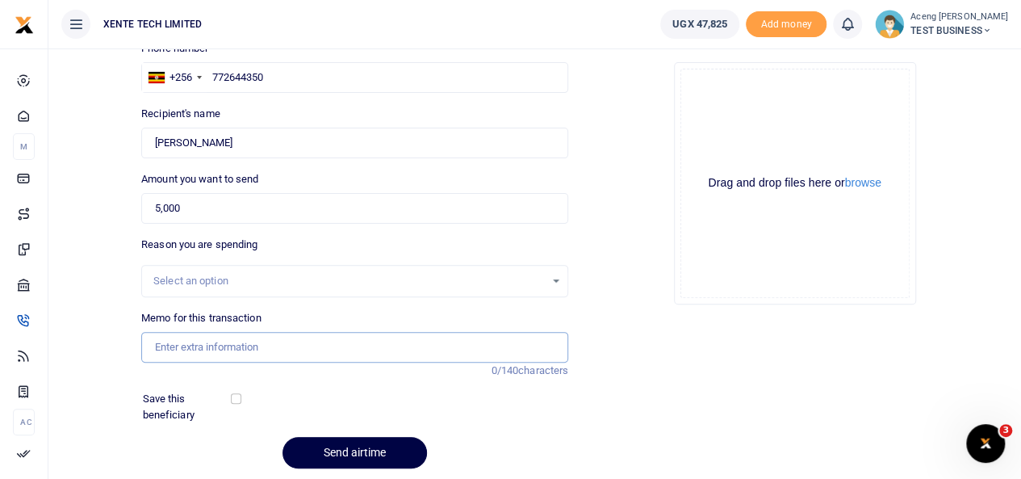
click at [193, 354] on input "Memo for this transaction" at bounding box center [354, 347] width 427 height 31
type input "monthly expense test"
click at [234, 401] on input "checkbox" at bounding box center [236, 398] width 10 height 10
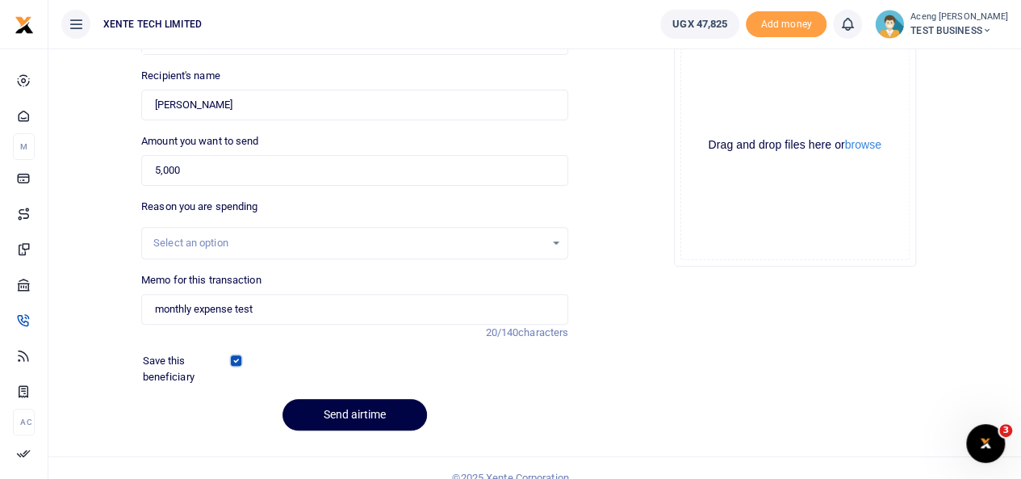
scroll to position [161, 0]
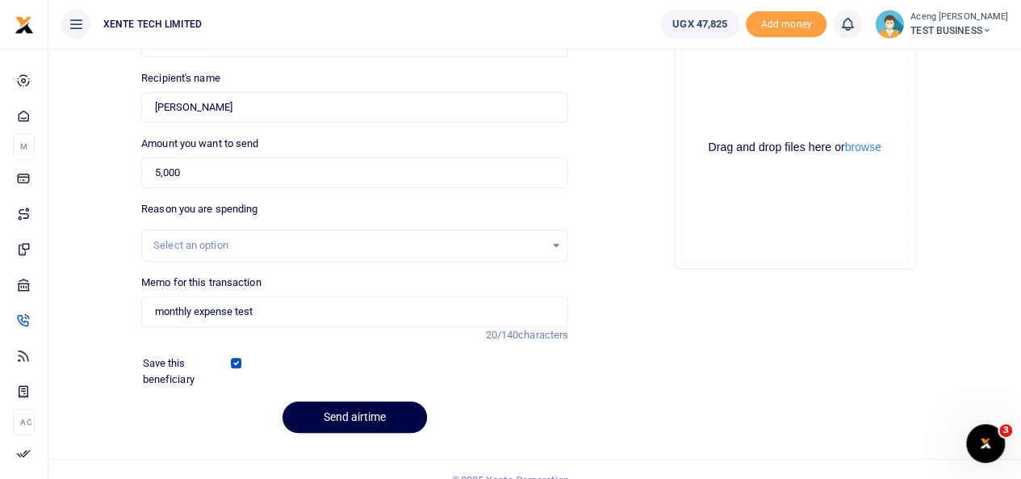
click at [241, 367] on div at bounding box center [275, 370] width 69 height 31
click at [239, 360] on input "checkbox" at bounding box center [236, 363] width 10 height 10
checkbox input "false"
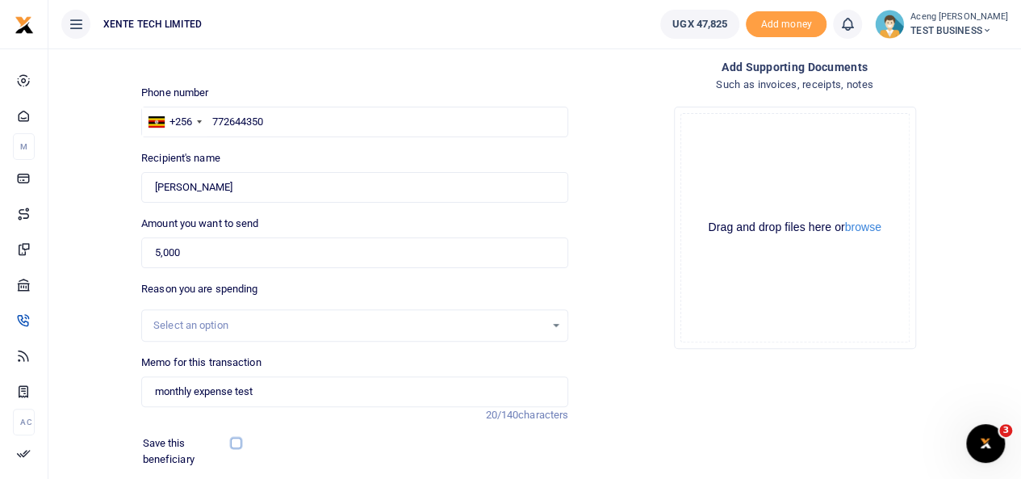
scroll to position [182, 0]
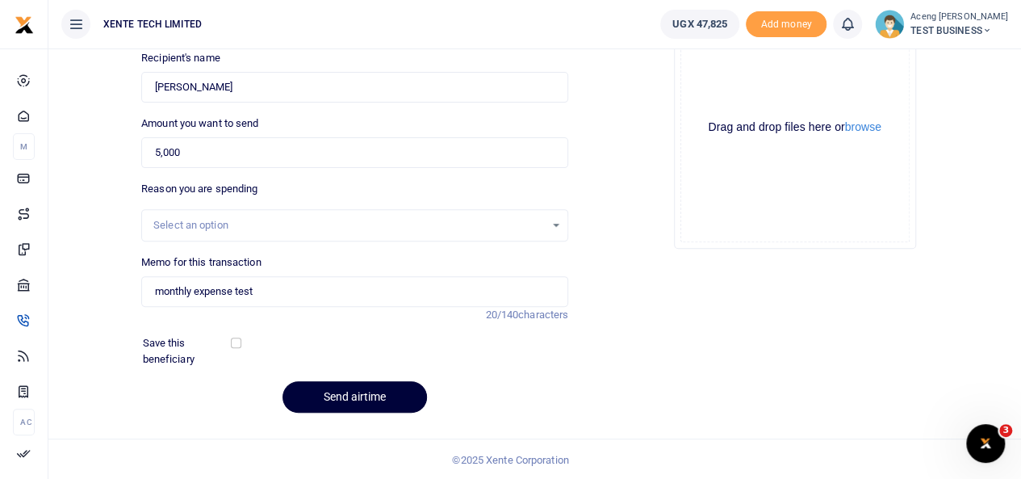
click at [367, 399] on button "Send airtime" at bounding box center [355, 396] width 145 height 31
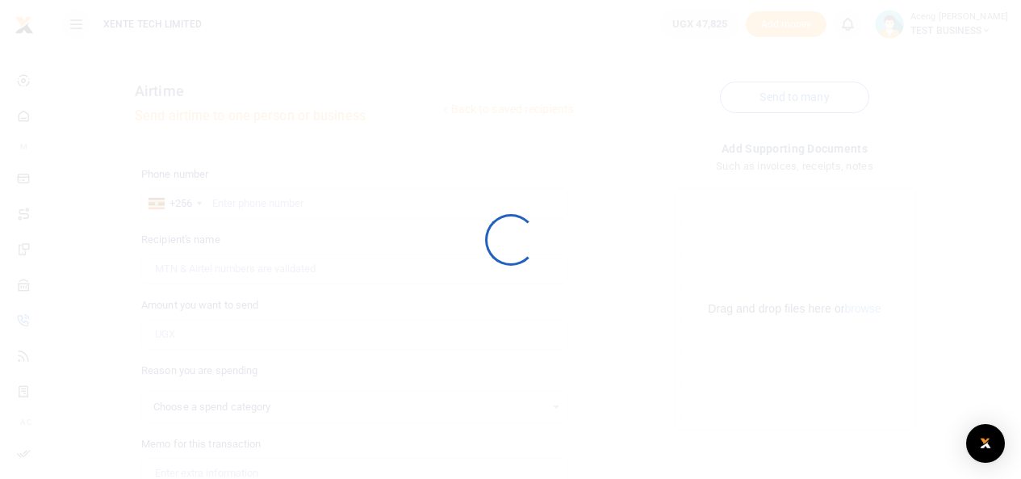
scroll to position [182, 0]
select select
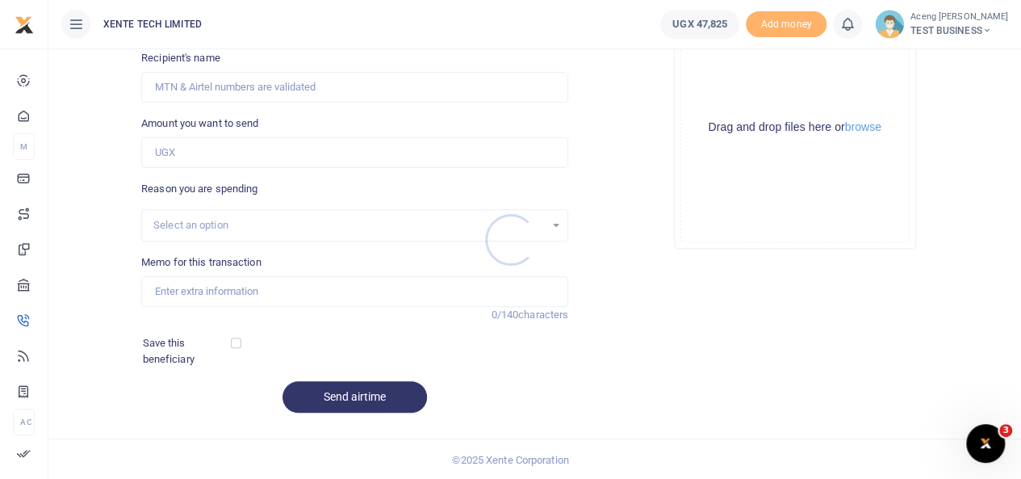
scroll to position [0, 0]
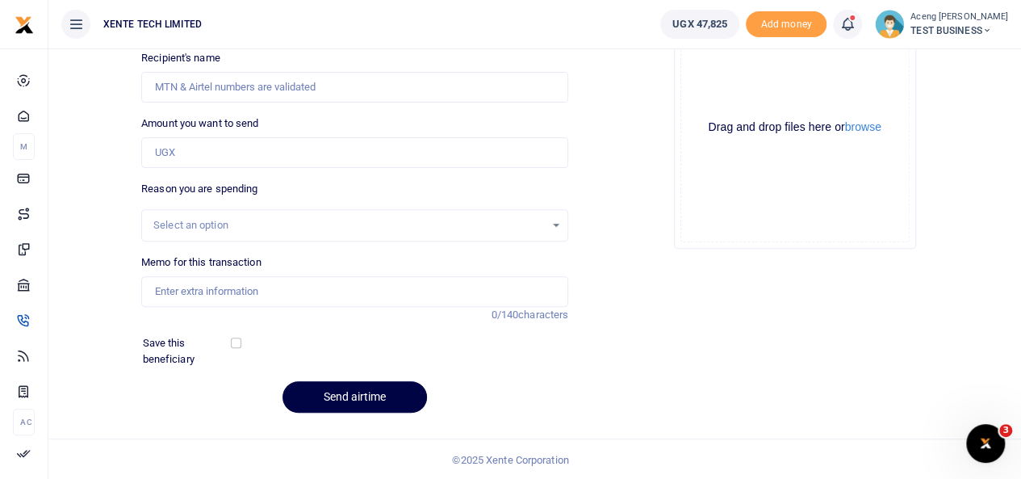
click at [856, 28] on icon at bounding box center [848, 24] width 16 height 18
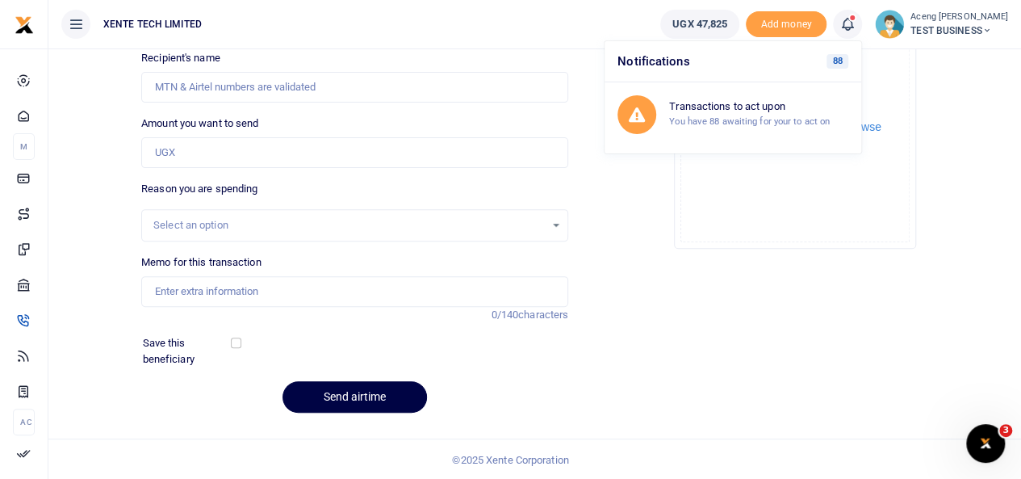
click at [962, 178] on div "Drop your files here Drag and drop files here or browse Powered by Uppy" at bounding box center [794, 128] width 427 height 268
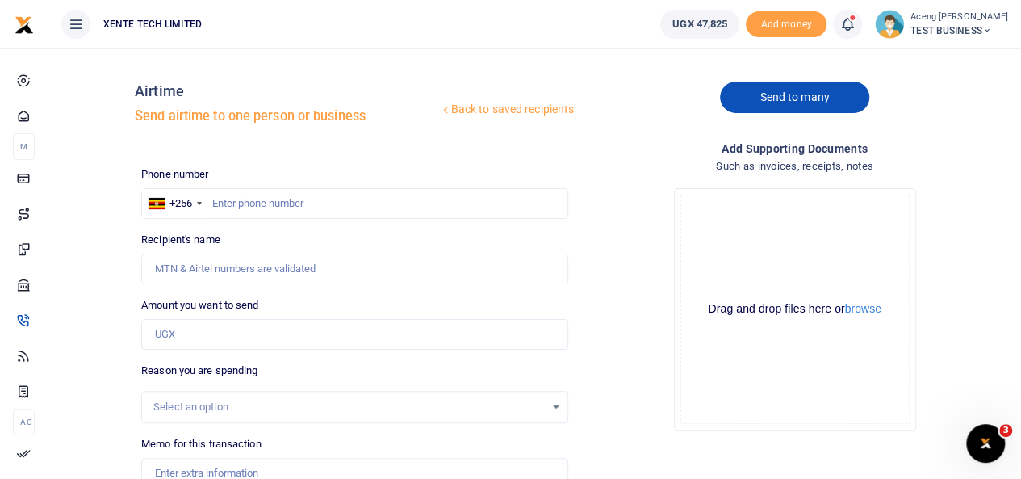
click at [760, 93] on link "Send to many" at bounding box center [794, 97] width 149 height 31
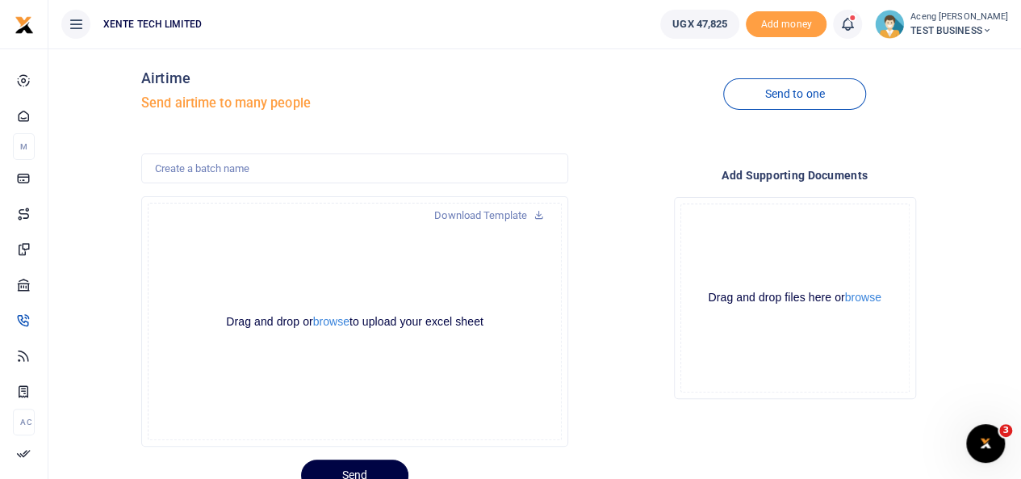
scroll to position [59, 0]
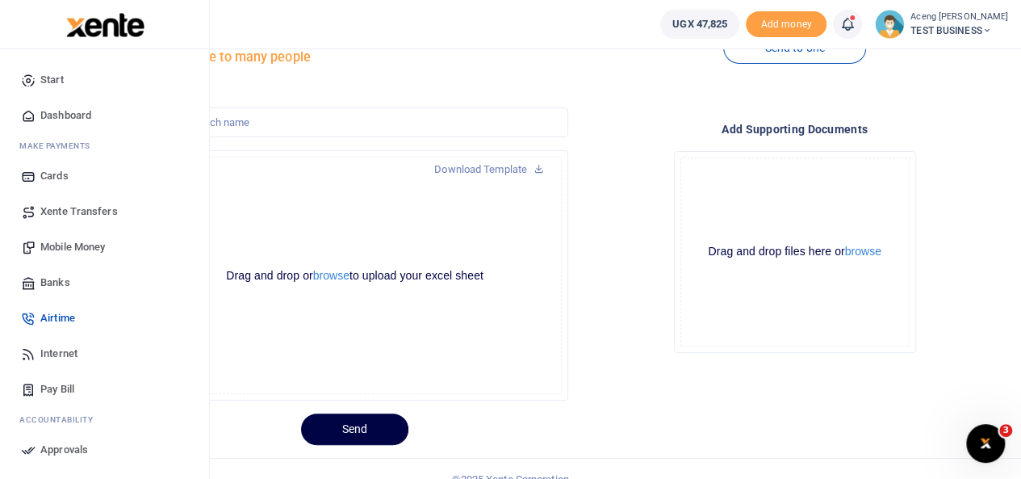
click at [57, 363] on link "Internet" at bounding box center [104, 354] width 183 height 36
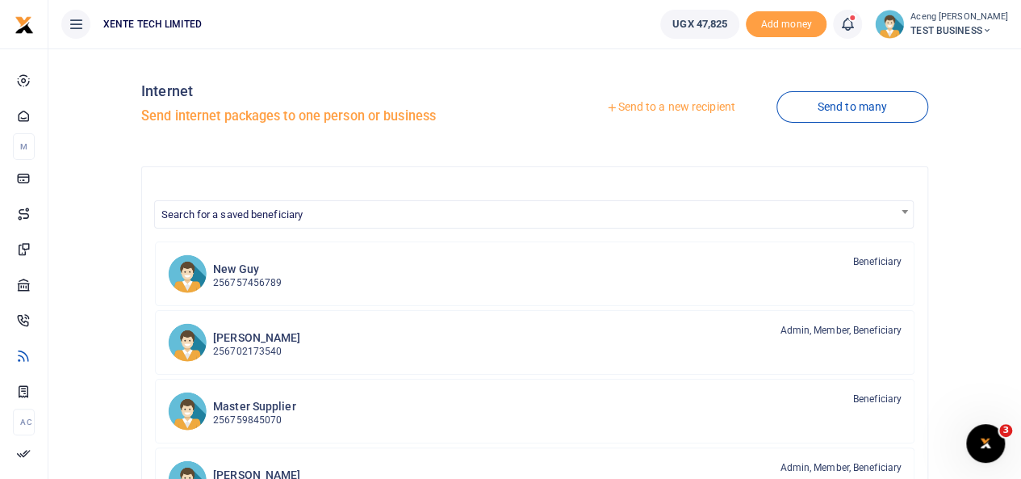
click at [663, 107] on link "Send to a new recipient" at bounding box center [670, 107] width 211 height 29
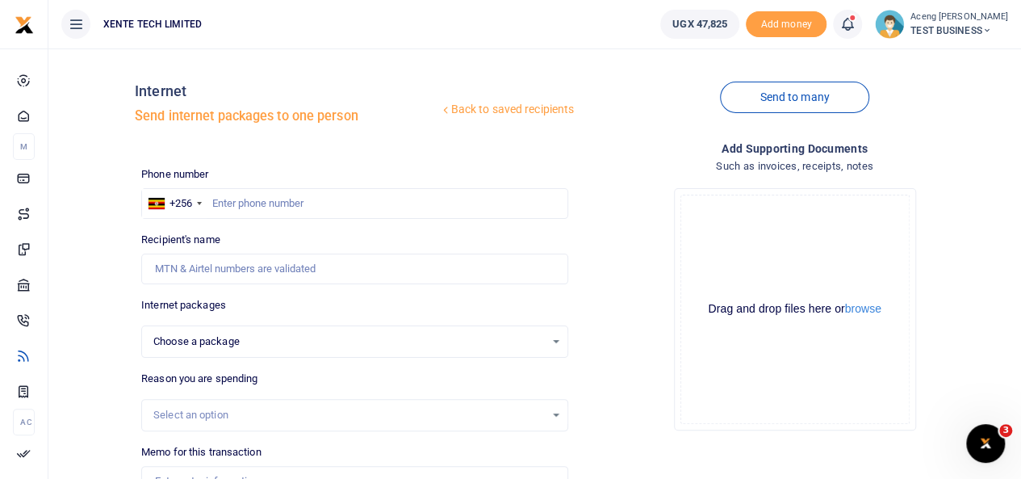
click at [262, 203] on div at bounding box center [510, 239] width 1021 height 479
click at [262, 203] on input "text" at bounding box center [354, 203] width 427 height 31
type input "772644350"
select select
type input "Monica Aceng"
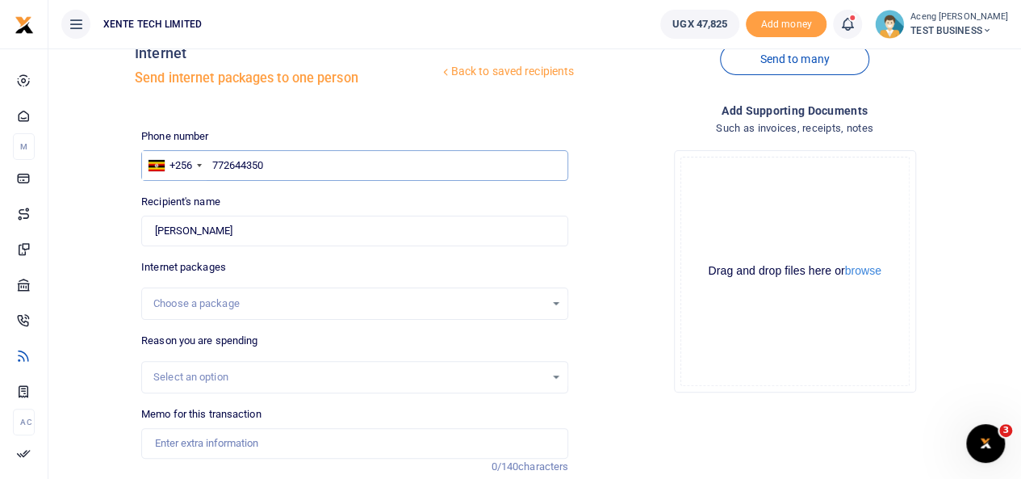
scroll to position [94, 0]
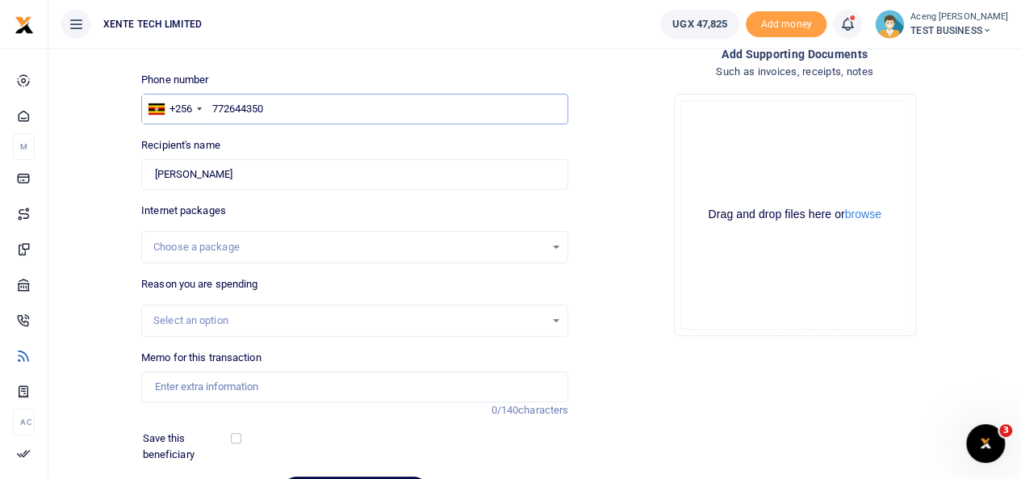
type input "772644350"
click at [305, 253] on div "Choose a package" at bounding box center [349, 247] width 392 height 16
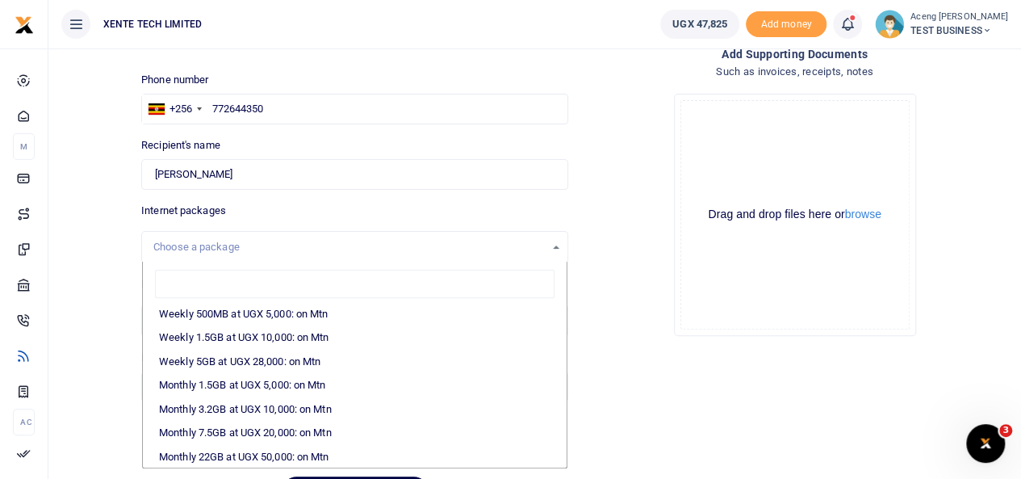
scroll to position [191, 0]
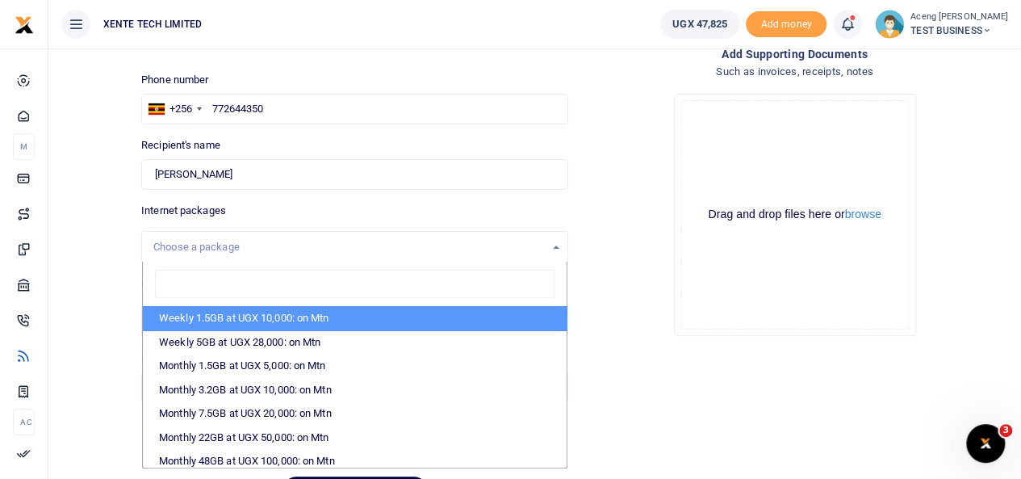
click at [673, 302] on div "Drop your files here Drag and drop files here or browse Powered by Uppy" at bounding box center [794, 215] width 427 height 268
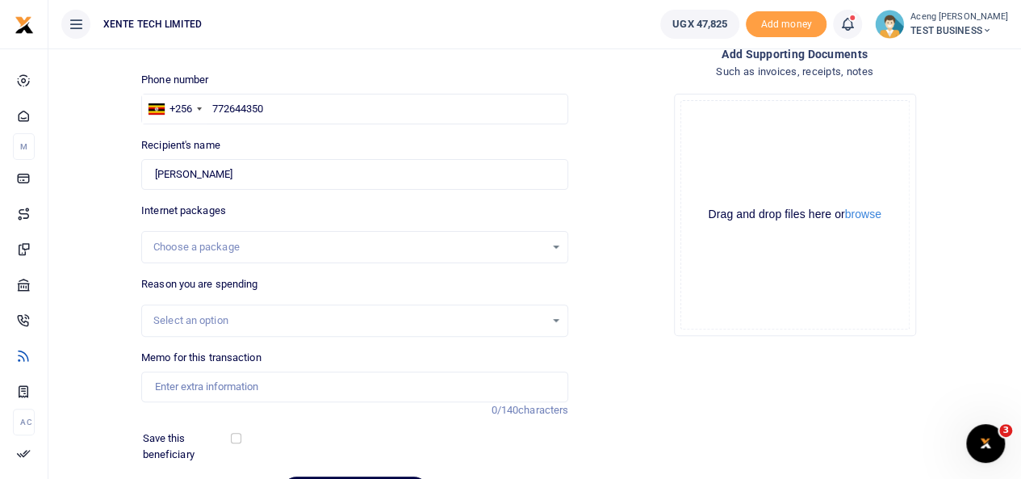
click at [262, 312] on div "Select an option" at bounding box center [349, 320] width 392 height 16
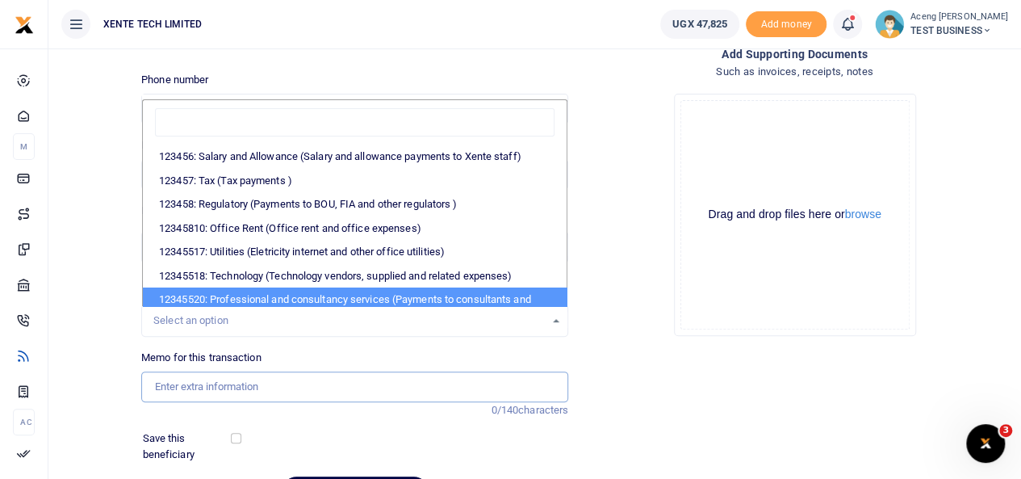
click at [248, 379] on input "Memo for this transaction" at bounding box center [354, 386] width 427 height 31
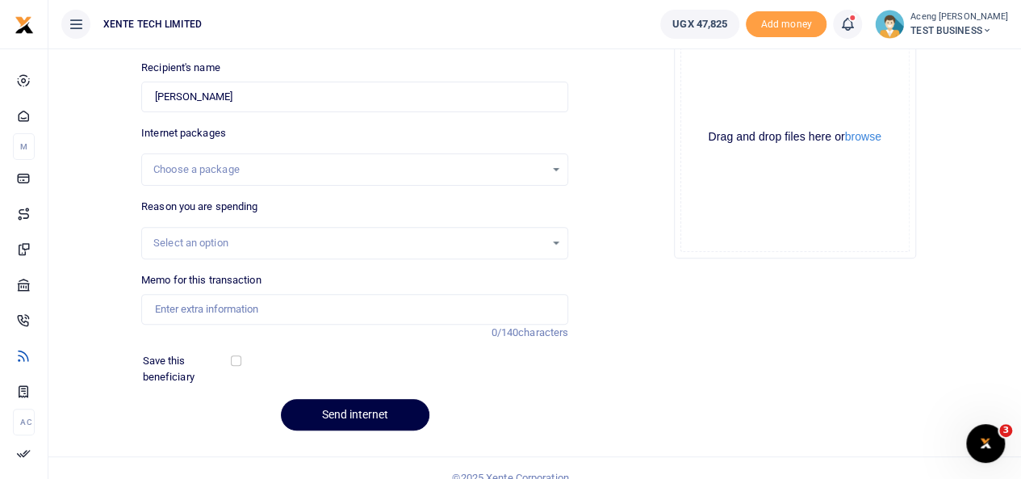
scroll to position [0, 0]
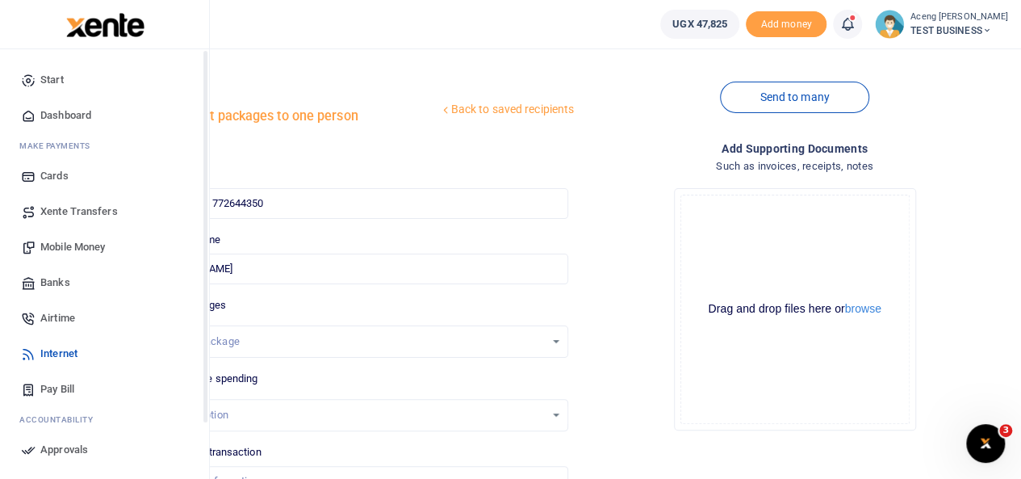
click at [85, 388] on link "Pay Bill" at bounding box center [104, 389] width 183 height 36
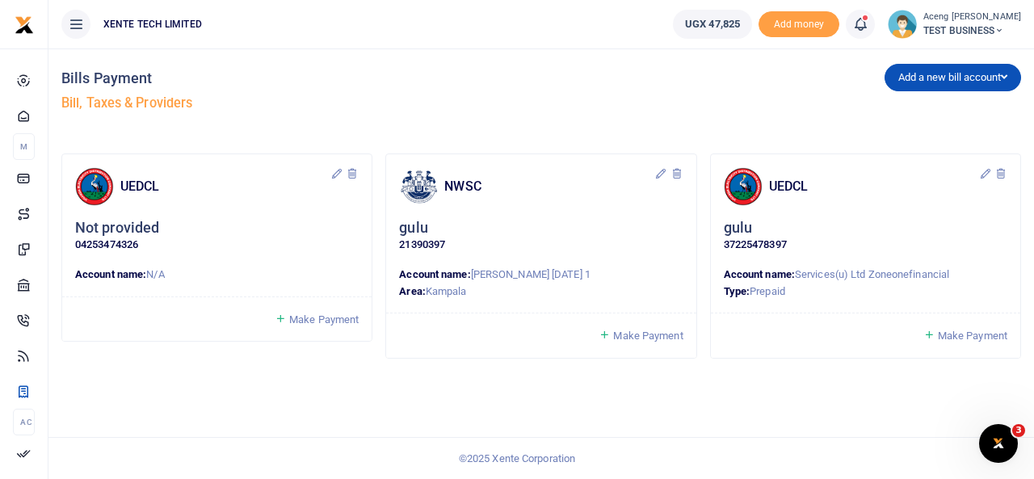
click at [831, 179] on h4 "UEDCL" at bounding box center [874, 187] width 210 height 18
click at [929, 82] on button "Add a new bill account" at bounding box center [952, 77] width 136 height 27
click at [908, 109] on link "UEDCL" at bounding box center [949, 111] width 128 height 23
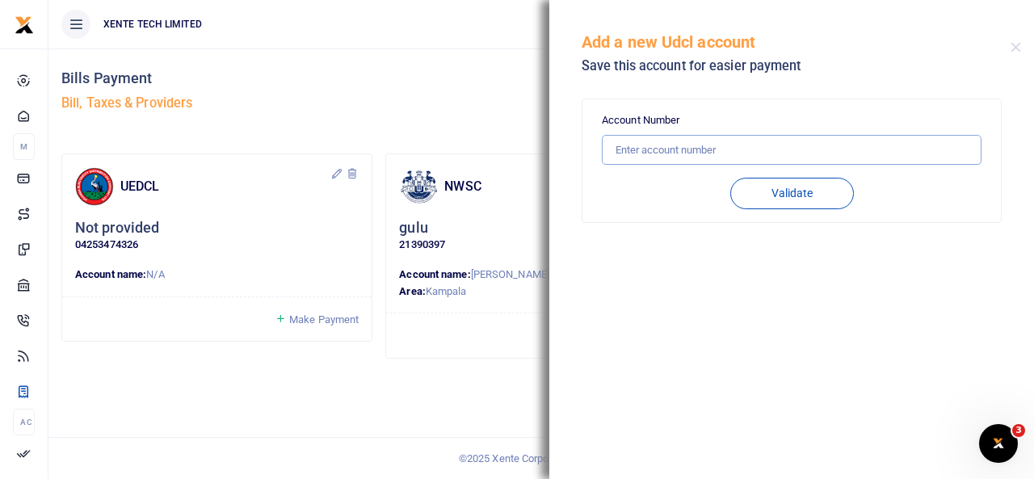
click at [647, 145] on input "text" at bounding box center [792, 150] width 380 height 31
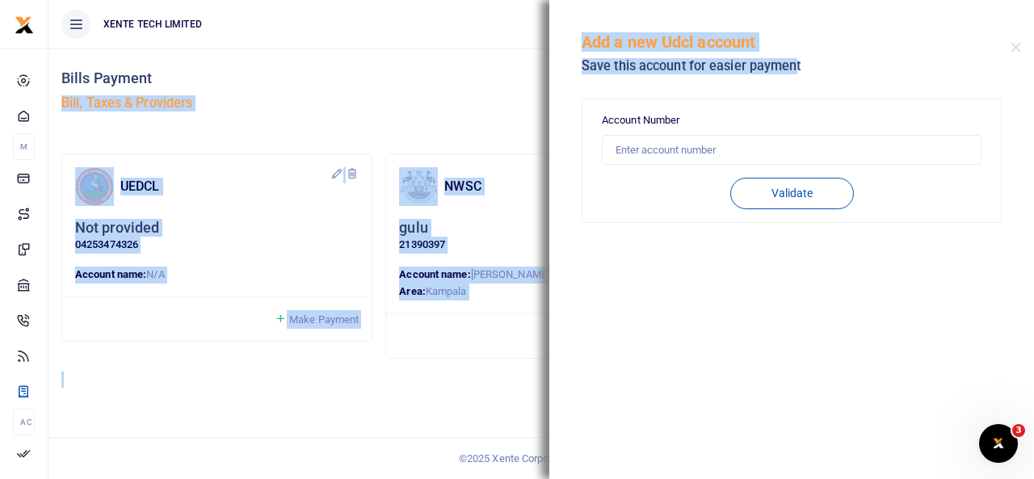
drag, startPoint x: 429, startPoint y: 78, endPoint x: 799, endPoint y: 61, distance: 370.2
click at [799, 61] on div "Bills Payment Bill, Taxes & Providers Add a new bill account UEDCL NWSC URA KCC…" at bounding box center [517, 239] width 1034 height 479
click at [1015, 51] on button "Close" at bounding box center [1015, 47] width 10 height 10
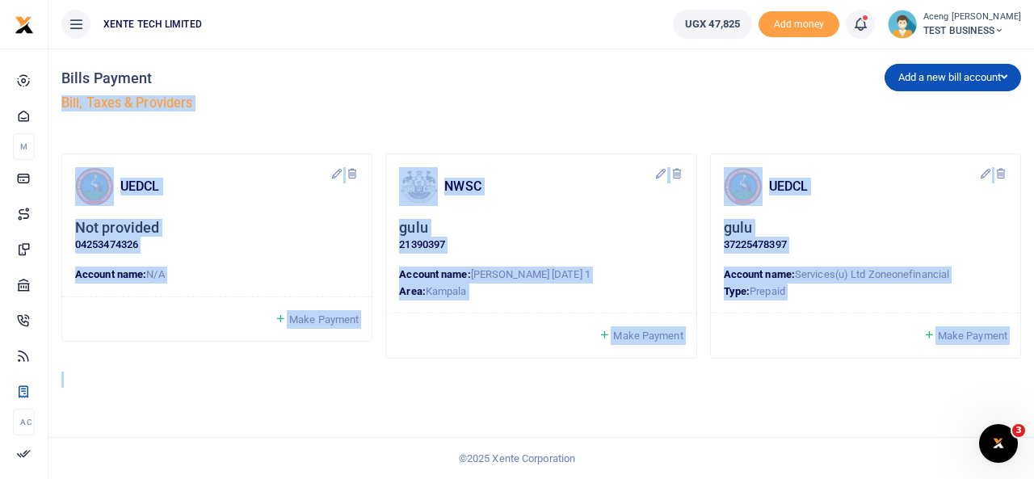
click at [444, 99] on h5 "Bill, Taxes & Providers" at bounding box center [297, 103] width 473 height 16
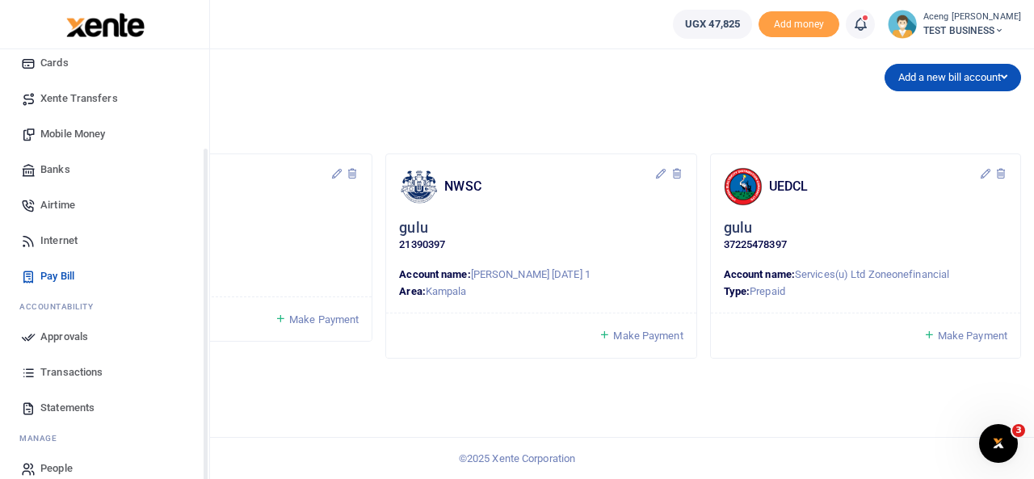
scroll to position [132, 0]
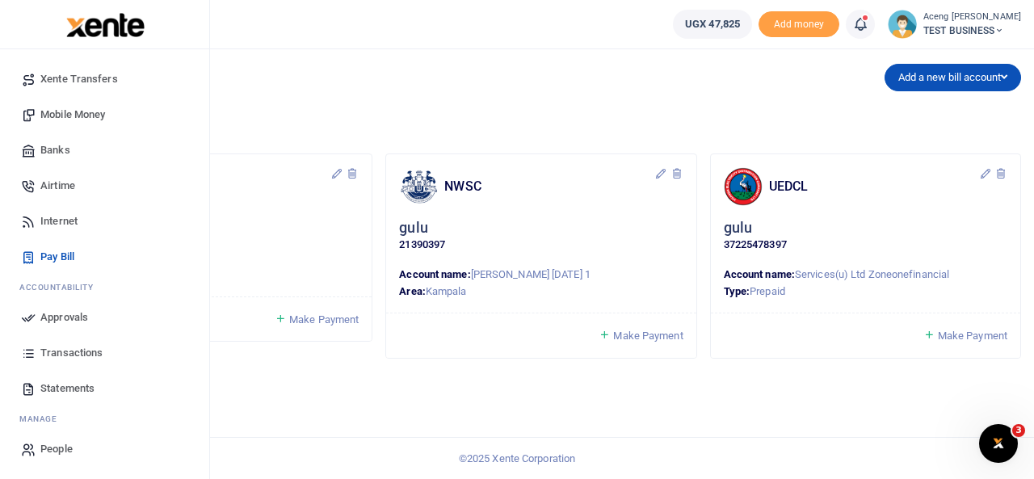
click at [65, 355] on span "Transactions" at bounding box center [71, 353] width 62 height 16
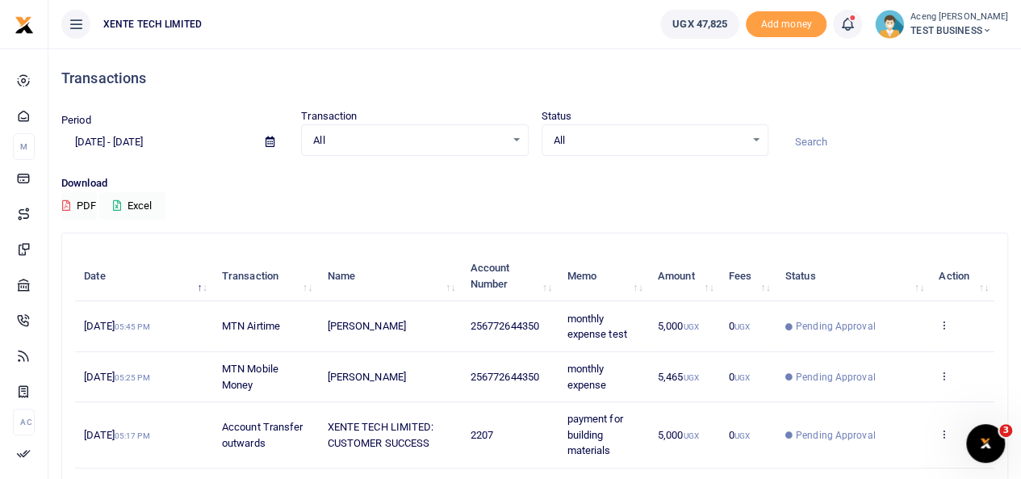
click at [274, 142] on icon at bounding box center [270, 141] width 9 height 10
click at [509, 145] on div "All Select an option..." at bounding box center [414, 141] width 225 height 18
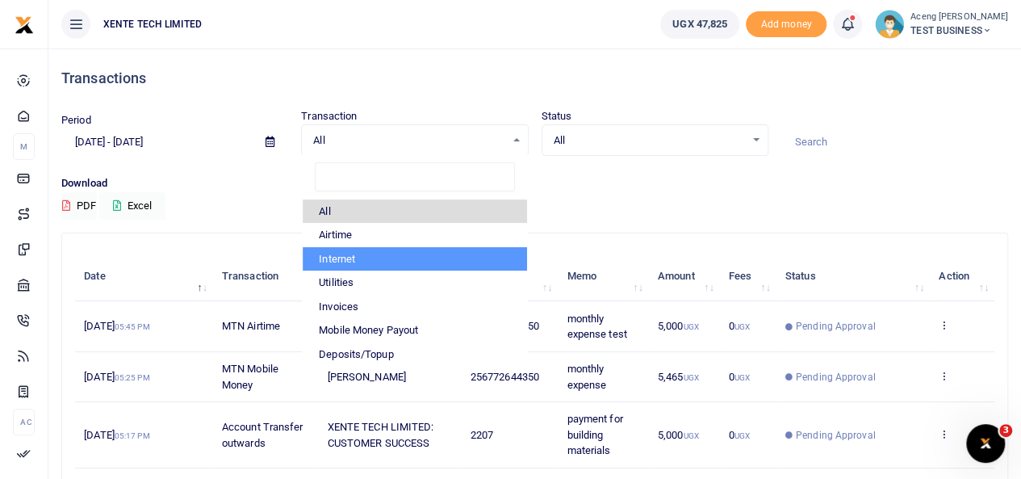
click at [572, 221] on div "Transactions Period [DATE] - [DATE] Transaction All Select an option... All Air…" at bounding box center [535, 452] width 960 height 809
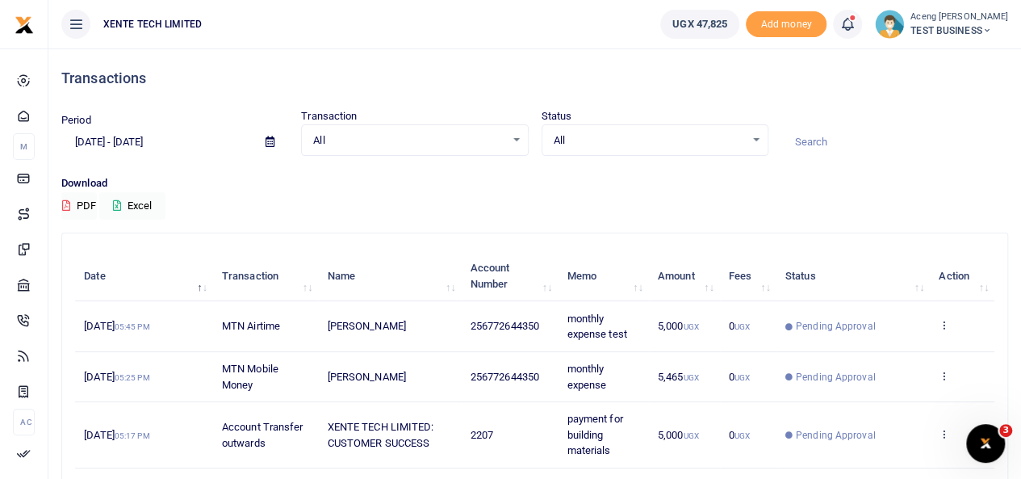
click at [675, 149] on div "All Select an option... All Processing Successful Pending Declined Failed" at bounding box center [655, 140] width 227 height 32
click at [732, 148] on div "All Select an option..." at bounding box center [655, 141] width 225 height 18
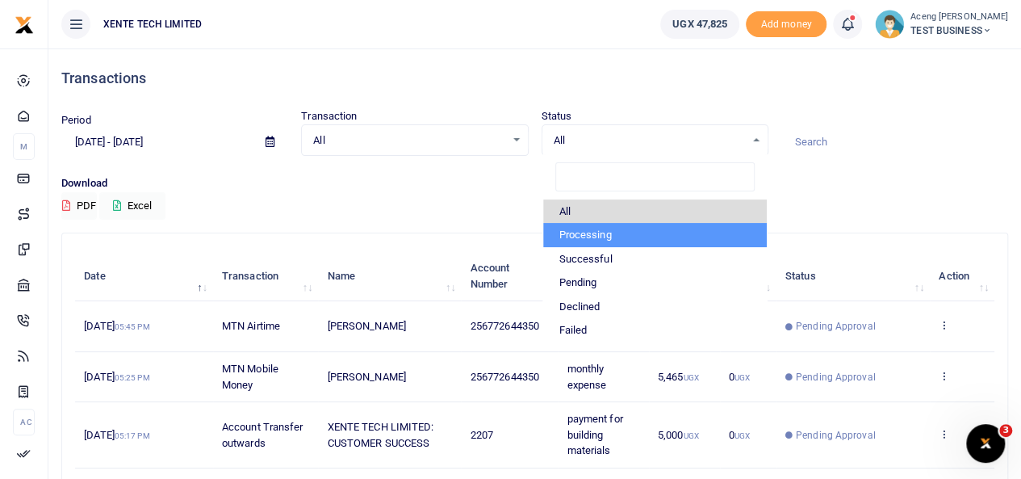
click at [410, 195] on div "Download PDF Excel" at bounding box center [534, 197] width 947 height 44
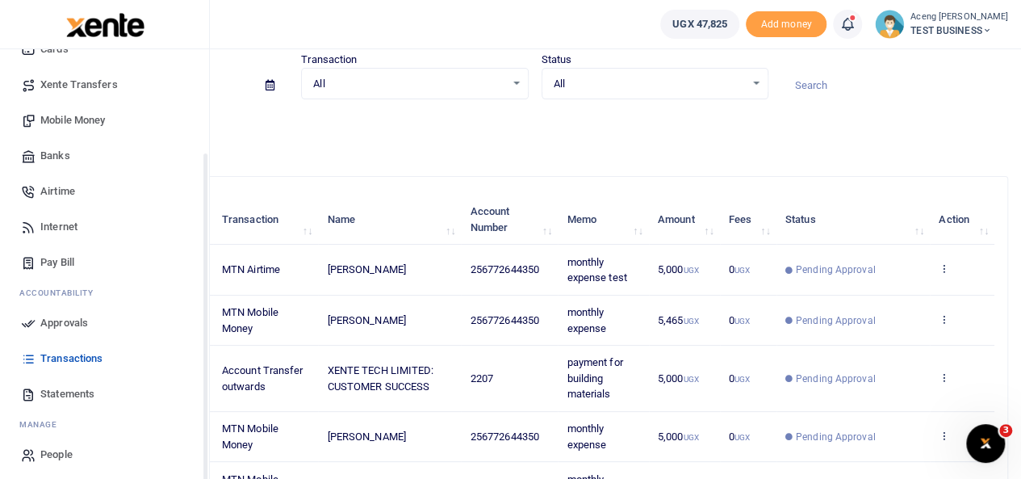
scroll to position [132, 0]
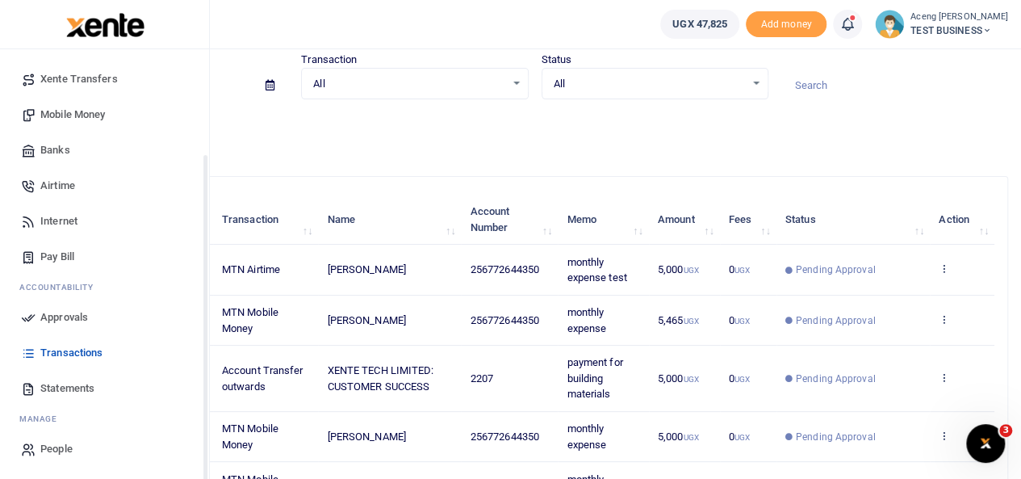
click at [63, 385] on span "Statements" at bounding box center [67, 388] width 54 height 16
